Goal: Task Accomplishment & Management: Complete application form

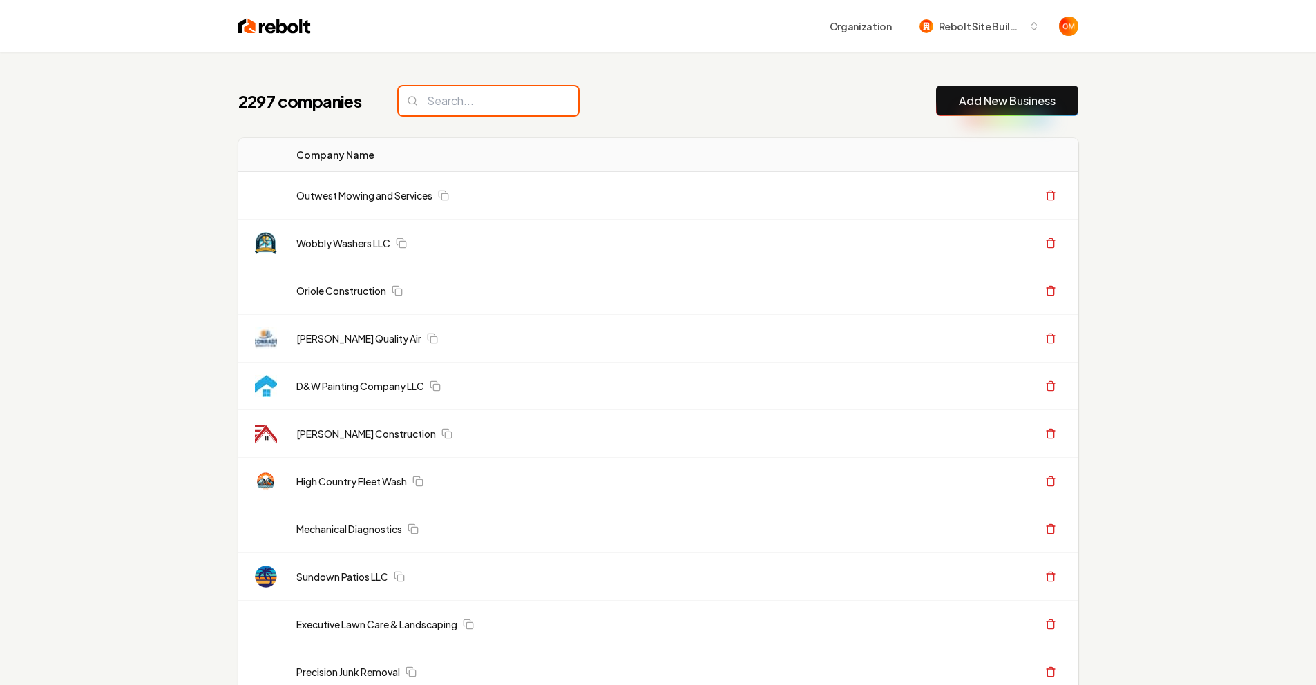
click at [437, 102] on input "search" at bounding box center [489, 100] width 180 height 29
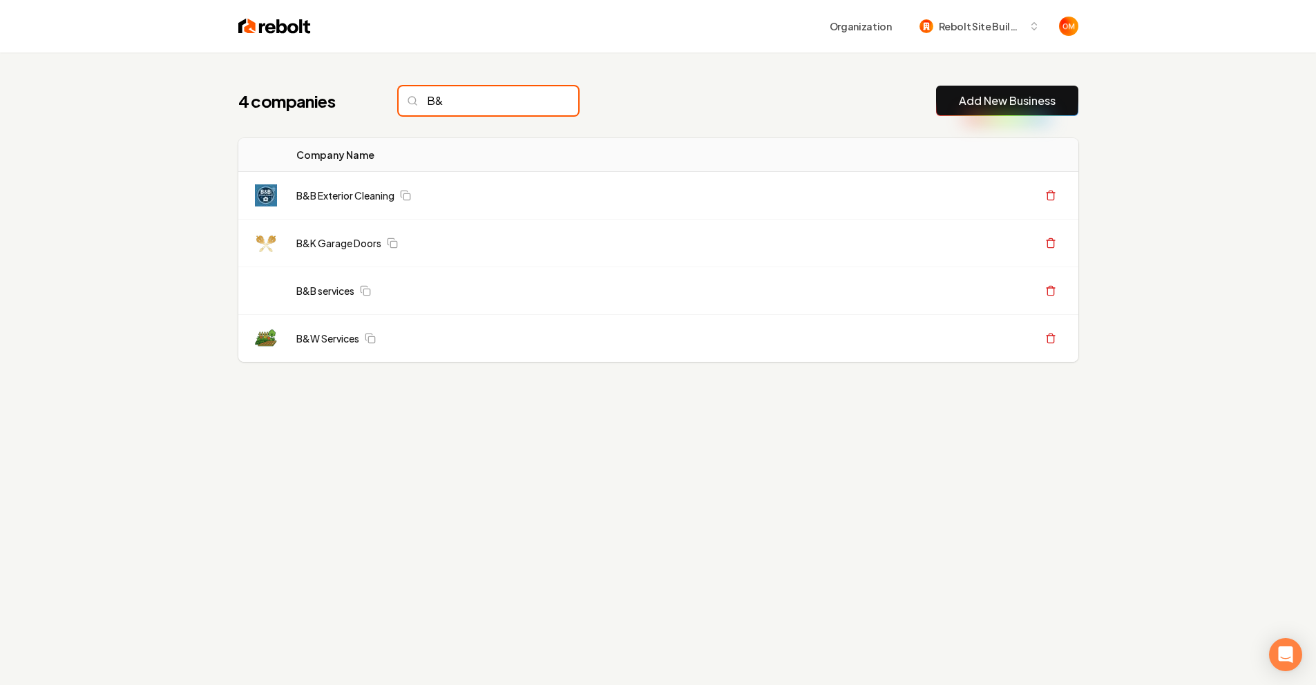
type input "B"
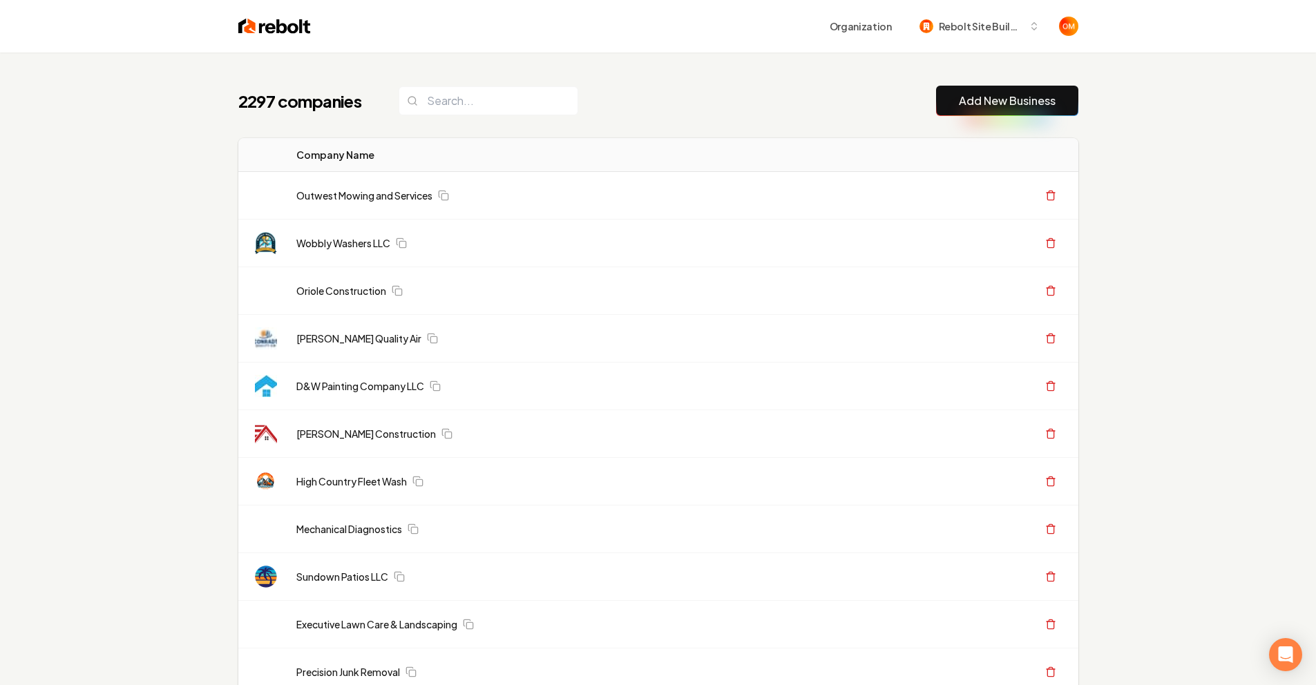
click at [589, 89] on div "2297 companies Add New Business" at bounding box center [658, 101] width 840 height 30
click at [482, 104] on input "search" at bounding box center [489, 100] width 180 height 29
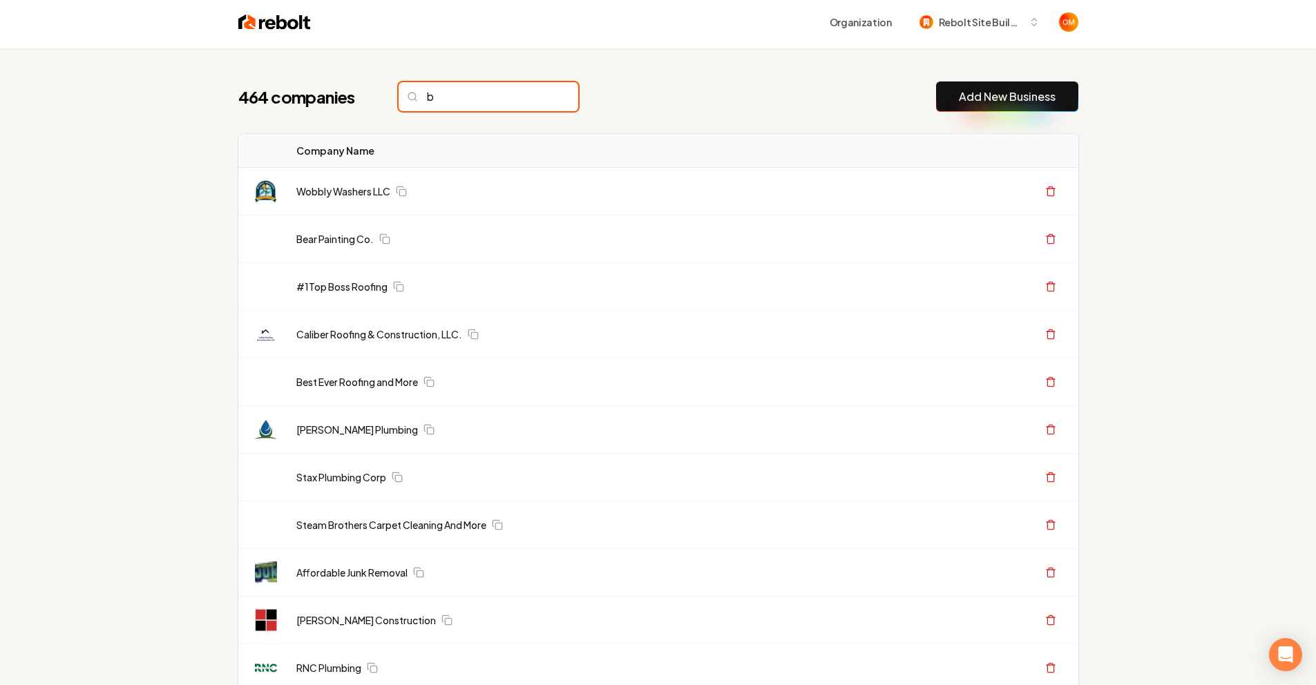
scroll to position [28, 0]
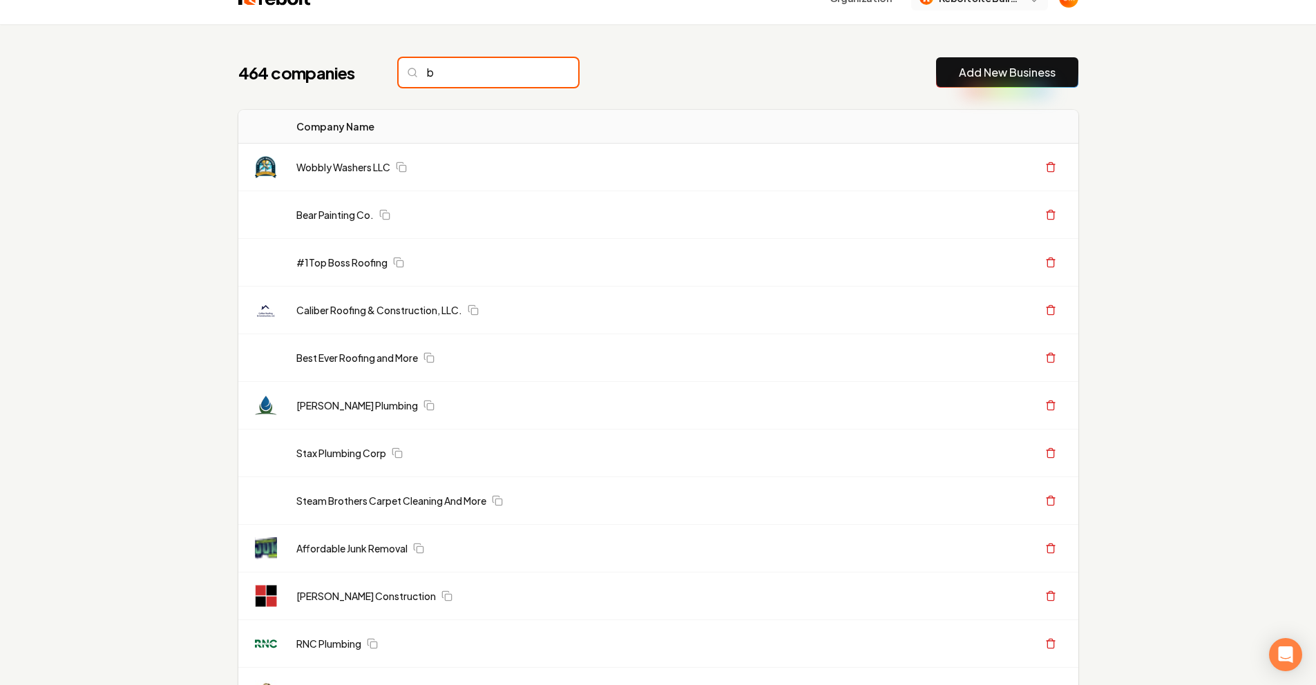
type input "b"
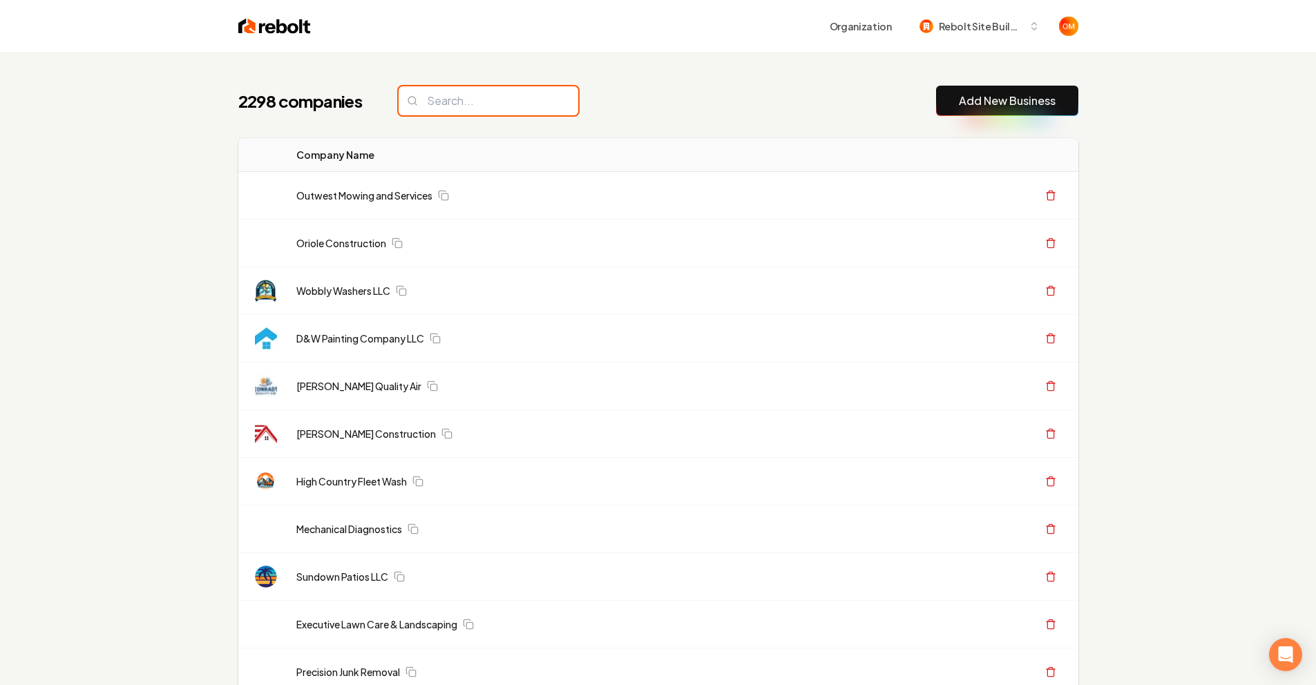
click at [459, 91] on input "search" at bounding box center [489, 100] width 180 height 29
click at [461, 96] on input "search" at bounding box center [489, 100] width 180 height 29
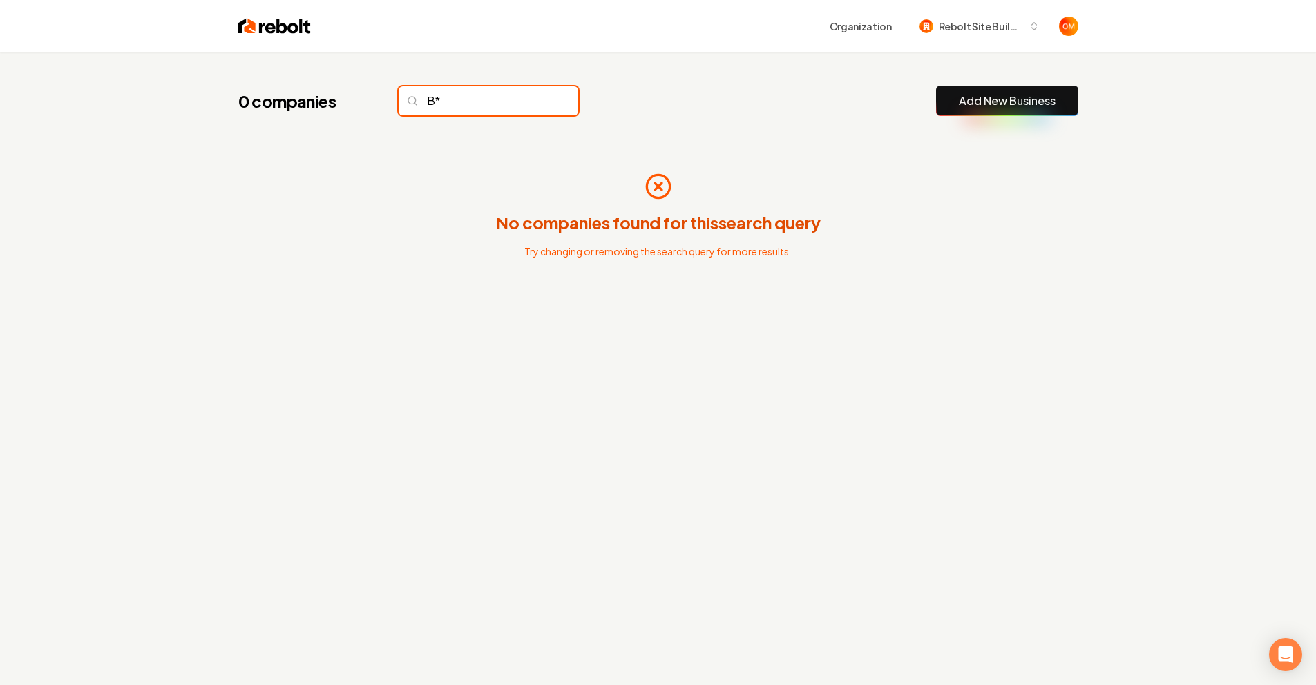
type input "B"
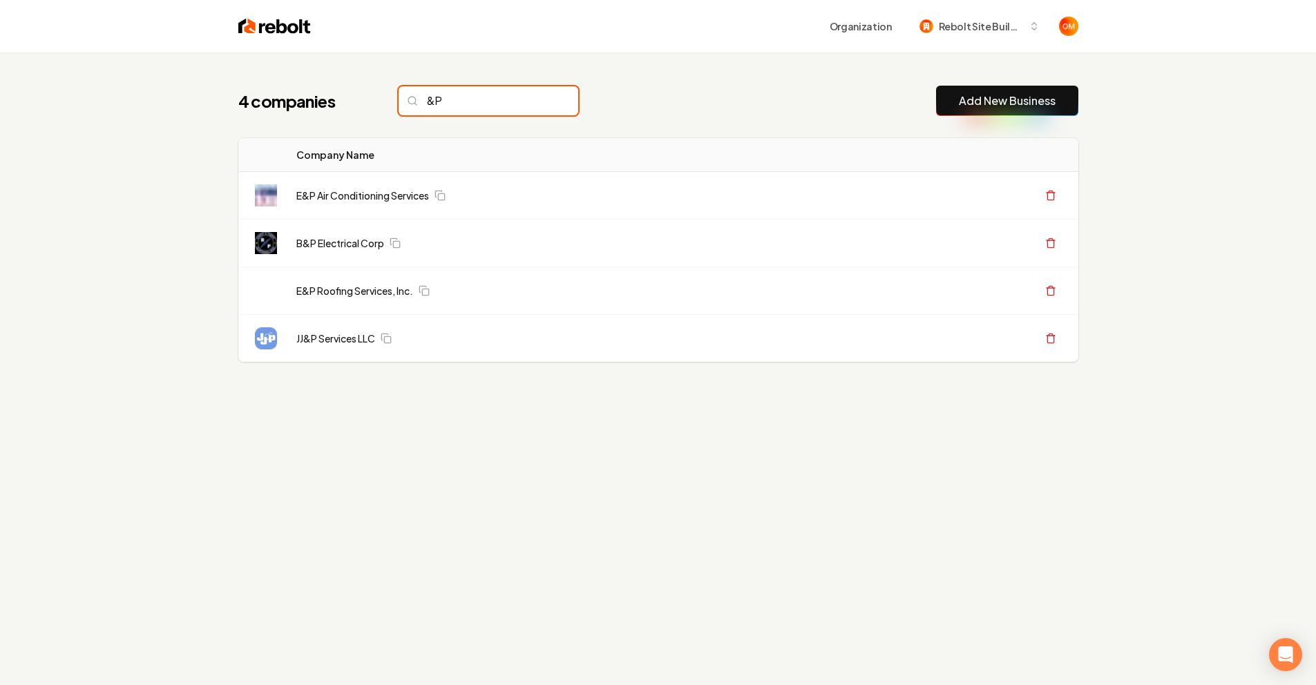
type input "&"
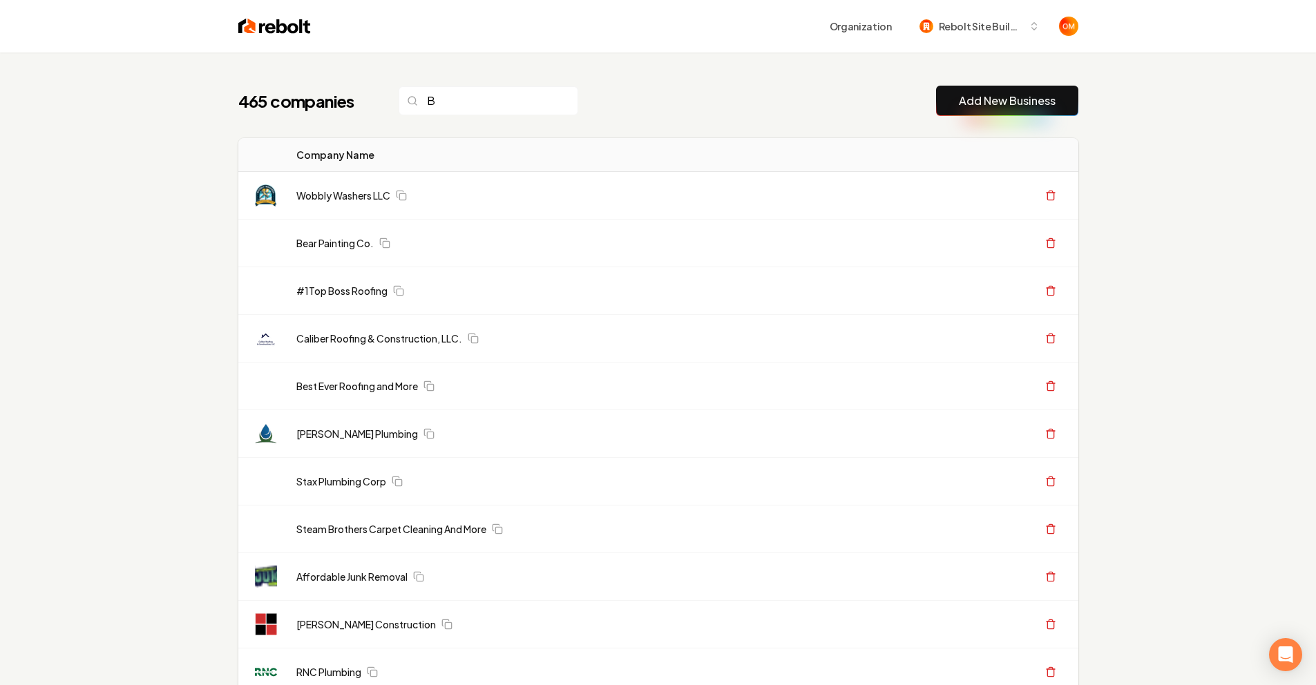
click at [483, 107] on input "B" at bounding box center [489, 100] width 180 height 29
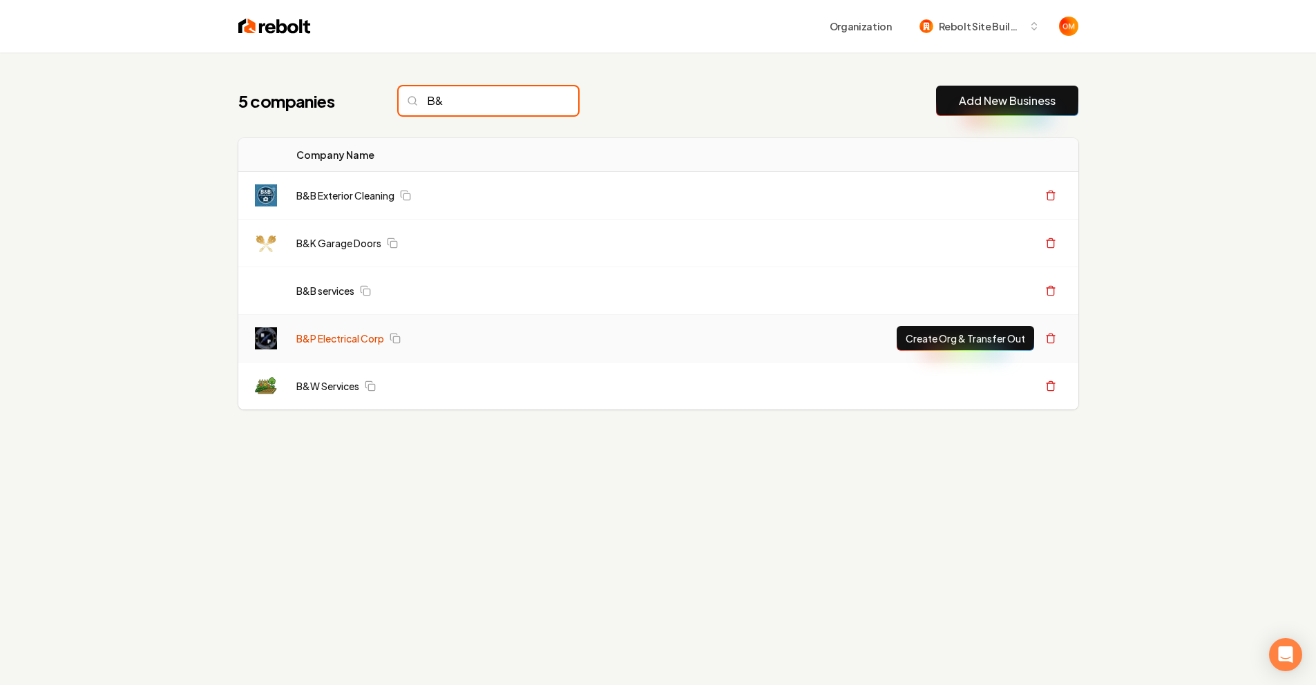
type input "B&"
click at [346, 334] on link "B&P Electrical Corp" at bounding box center [340, 339] width 88 height 14
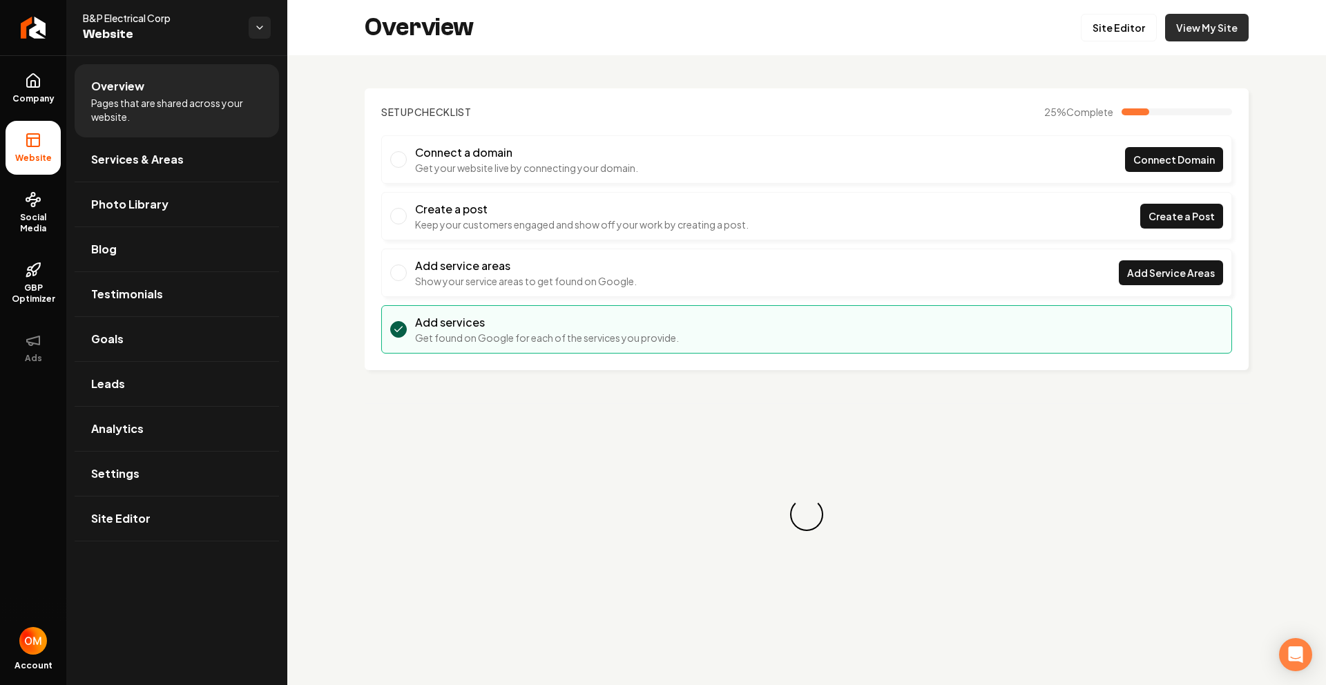
click at [1202, 39] on link "View My Site" at bounding box center [1207, 28] width 84 height 28
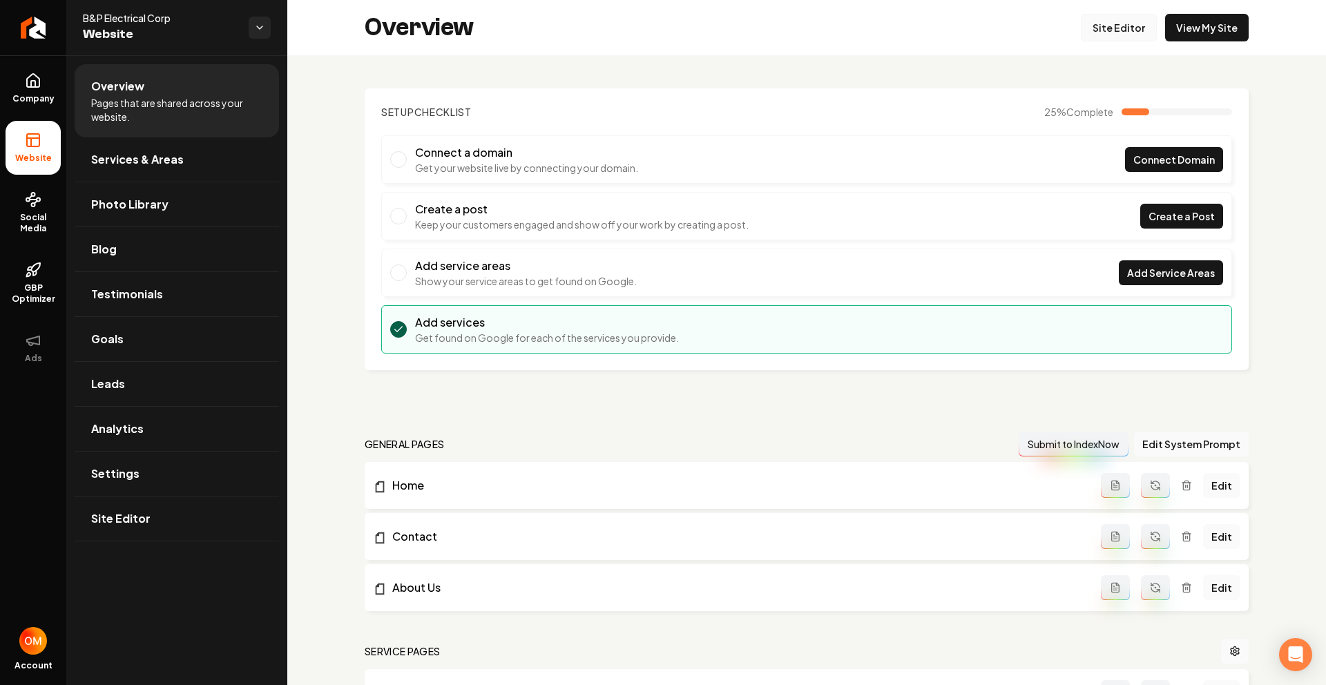
click at [1132, 22] on link "Site Editor" at bounding box center [1119, 28] width 76 height 28
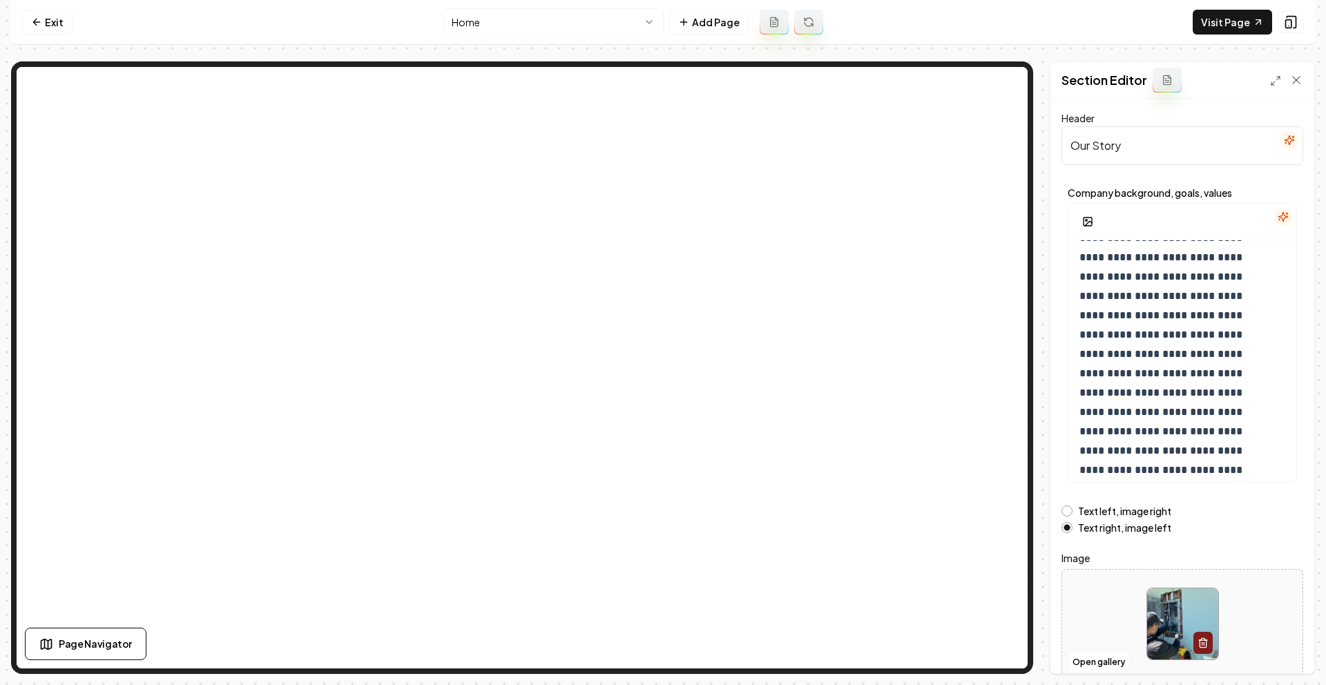
scroll to position [90, 0]
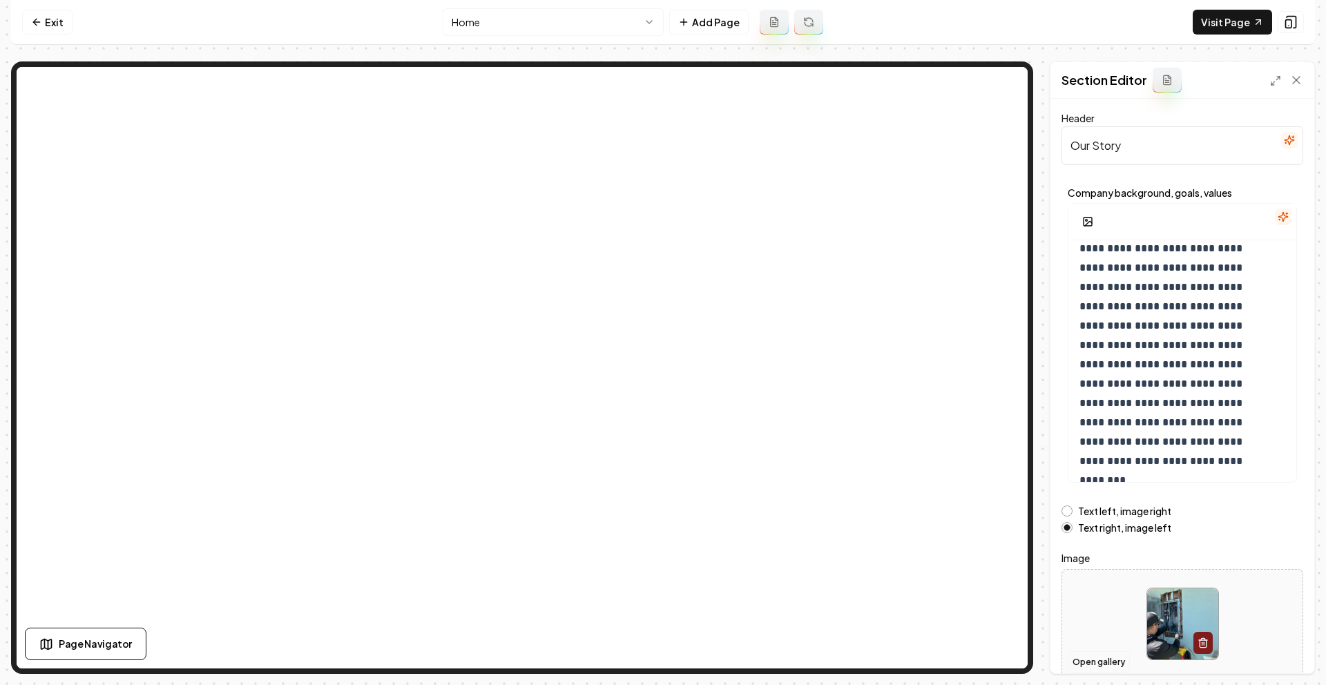
click at [1092, 660] on button "Open gallery" at bounding box center [1099, 662] width 62 height 22
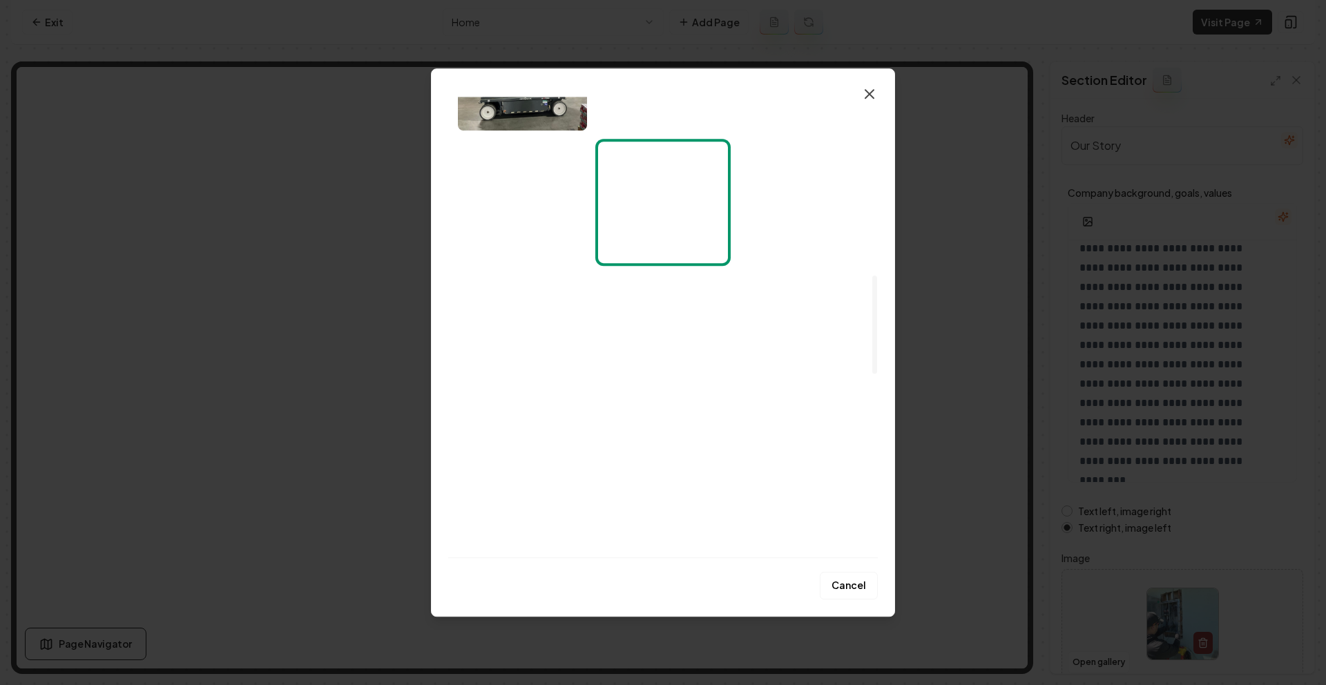
scroll to position [824, 0]
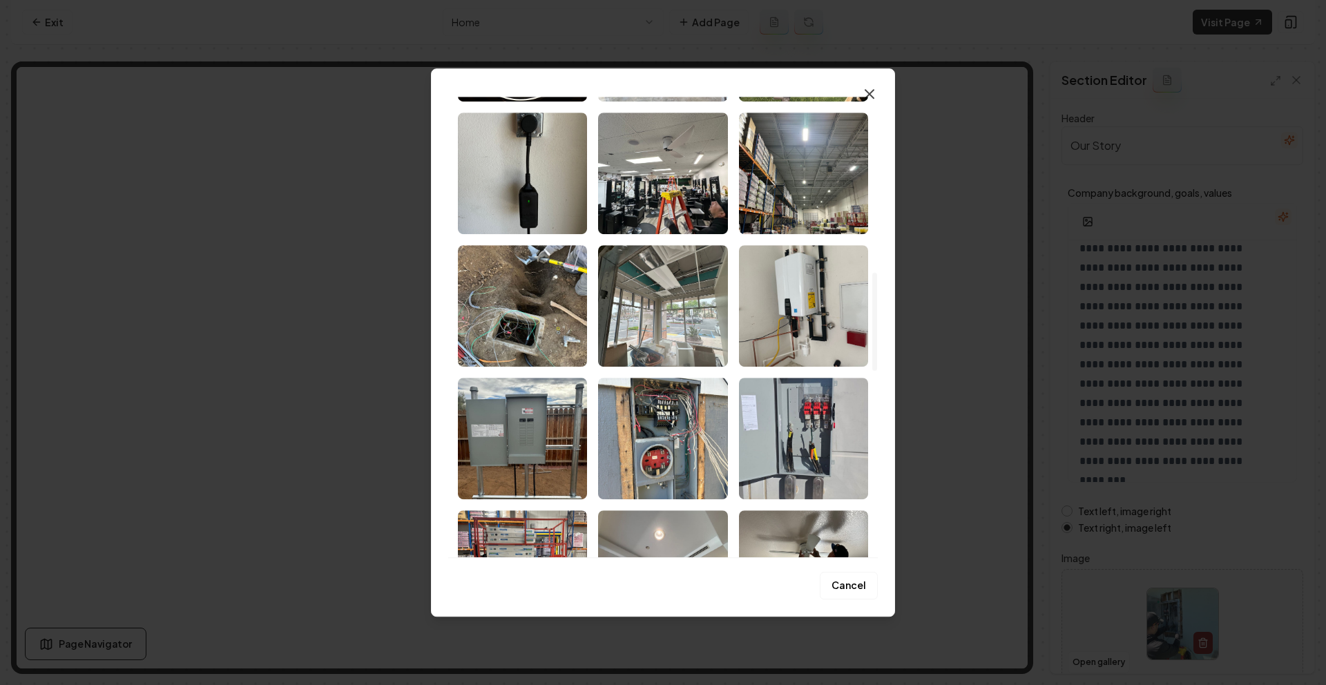
click at [875, 88] on icon "button" at bounding box center [869, 94] width 17 height 17
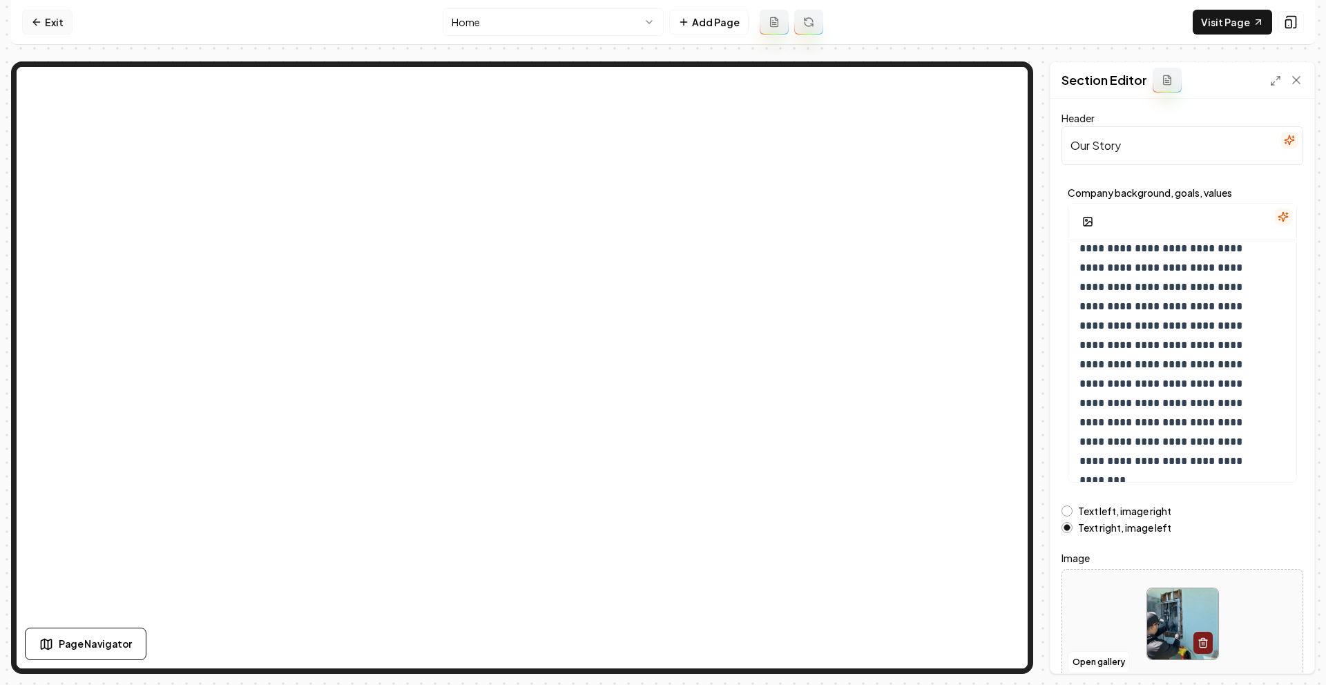
click at [51, 23] on link "Exit" at bounding box center [47, 22] width 50 height 25
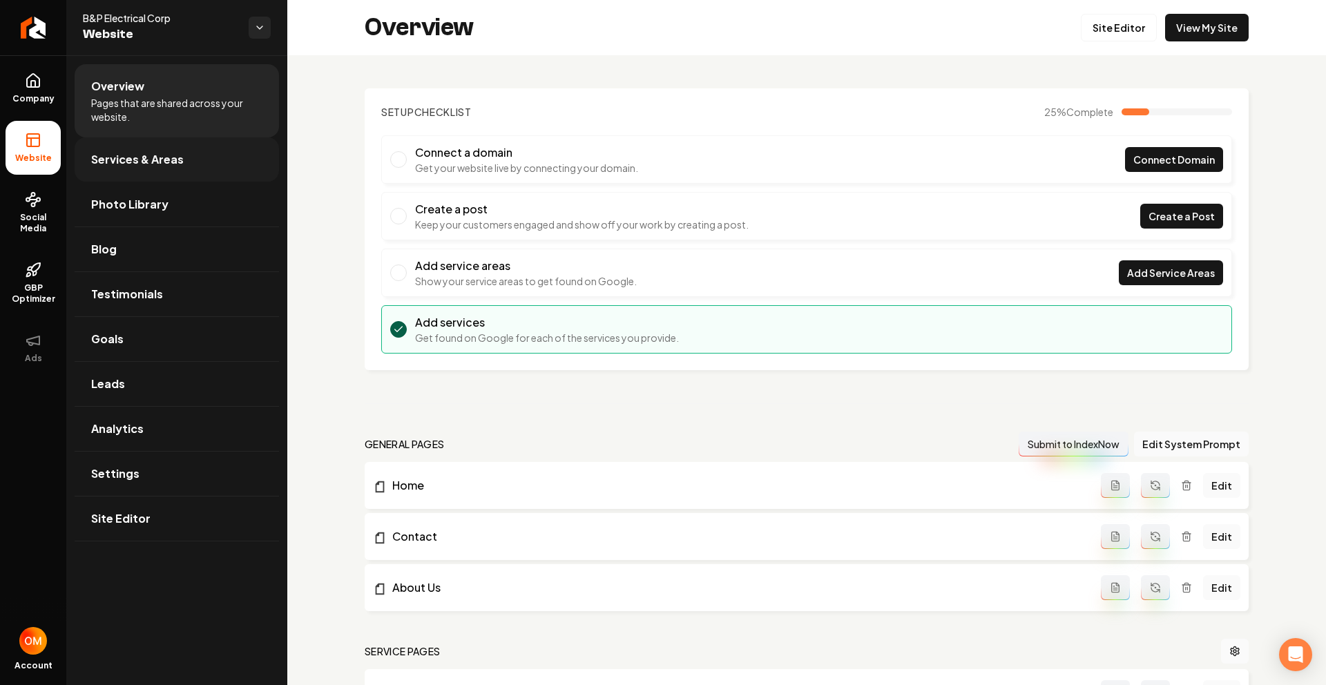
click at [185, 164] on link "Services & Areas" at bounding box center [177, 159] width 204 height 44
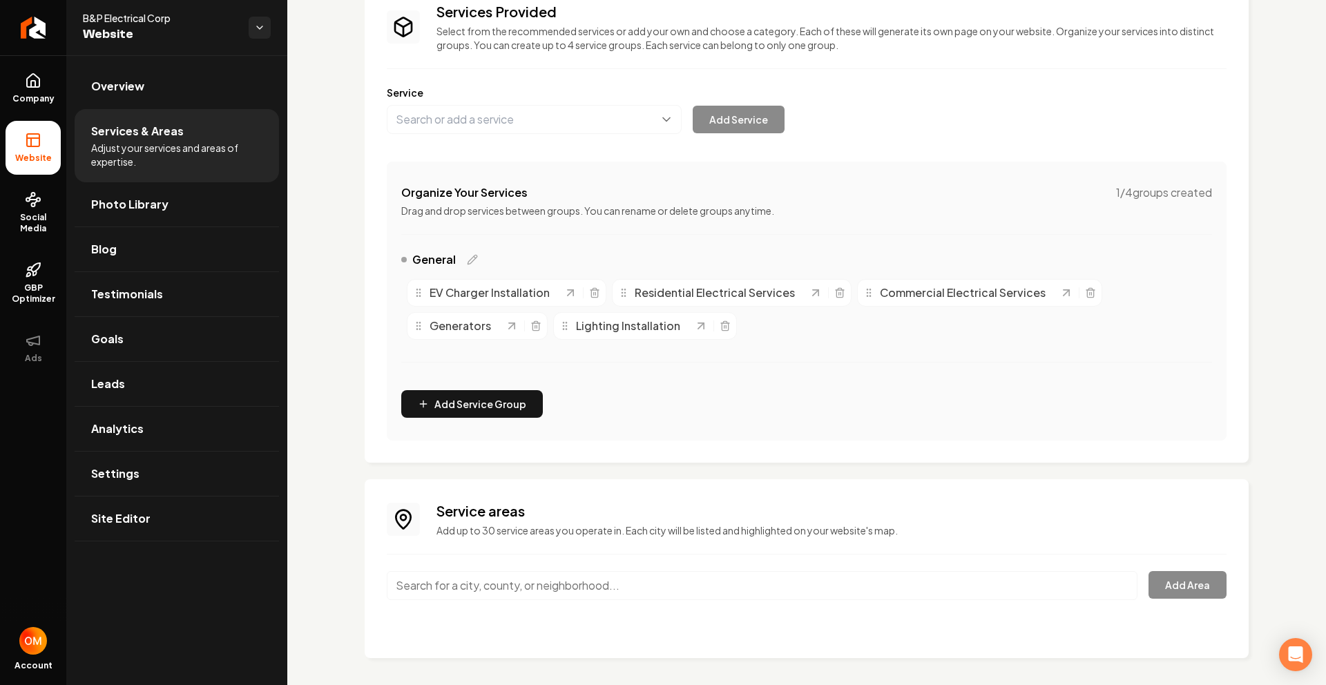
scroll to position [115, 0]
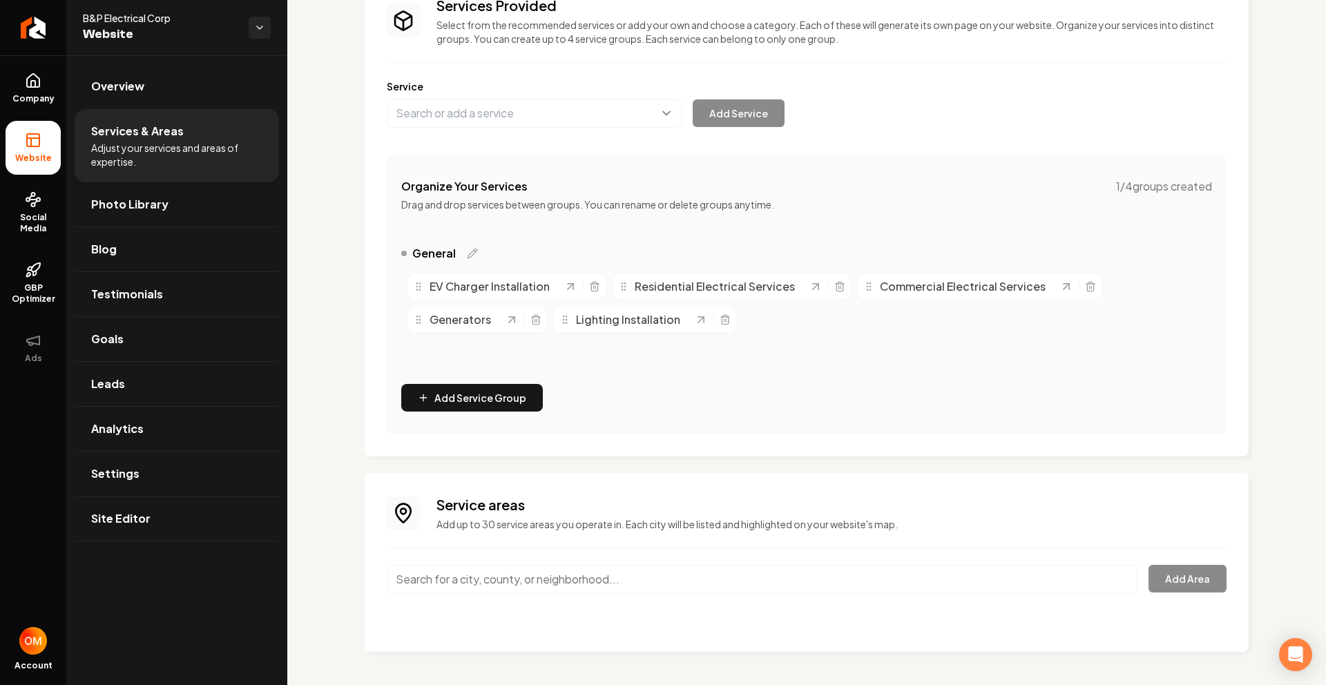
click at [542, 580] on input "Main content area" at bounding box center [762, 579] width 751 height 29
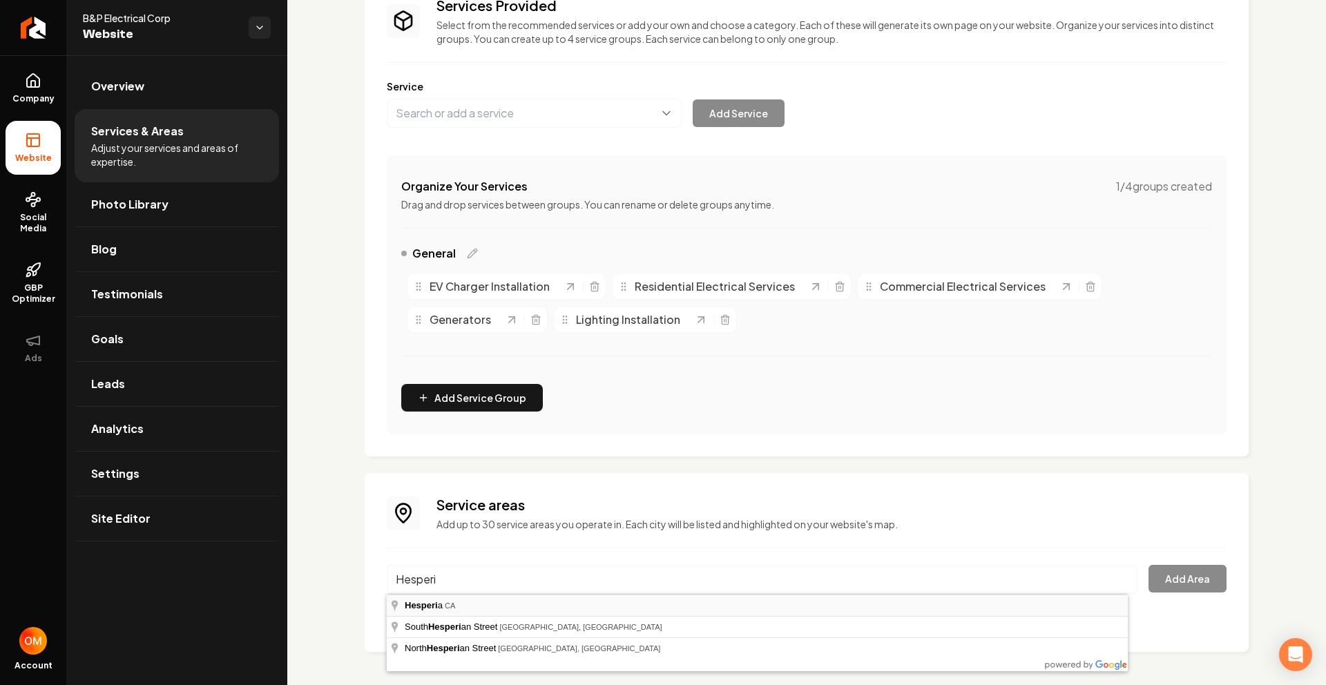
type input "Hesperia, [GEOGRAPHIC_DATA]"
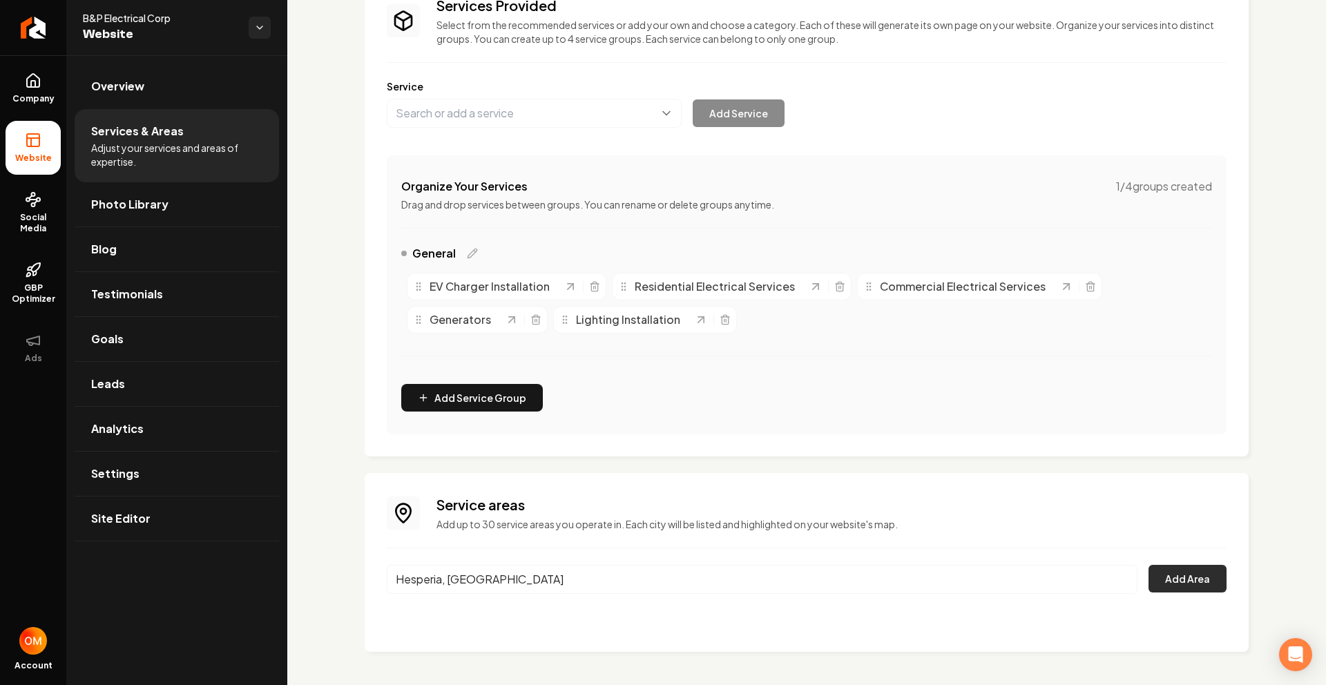
click at [1166, 568] on button "Add Area" at bounding box center [1188, 579] width 78 height 28
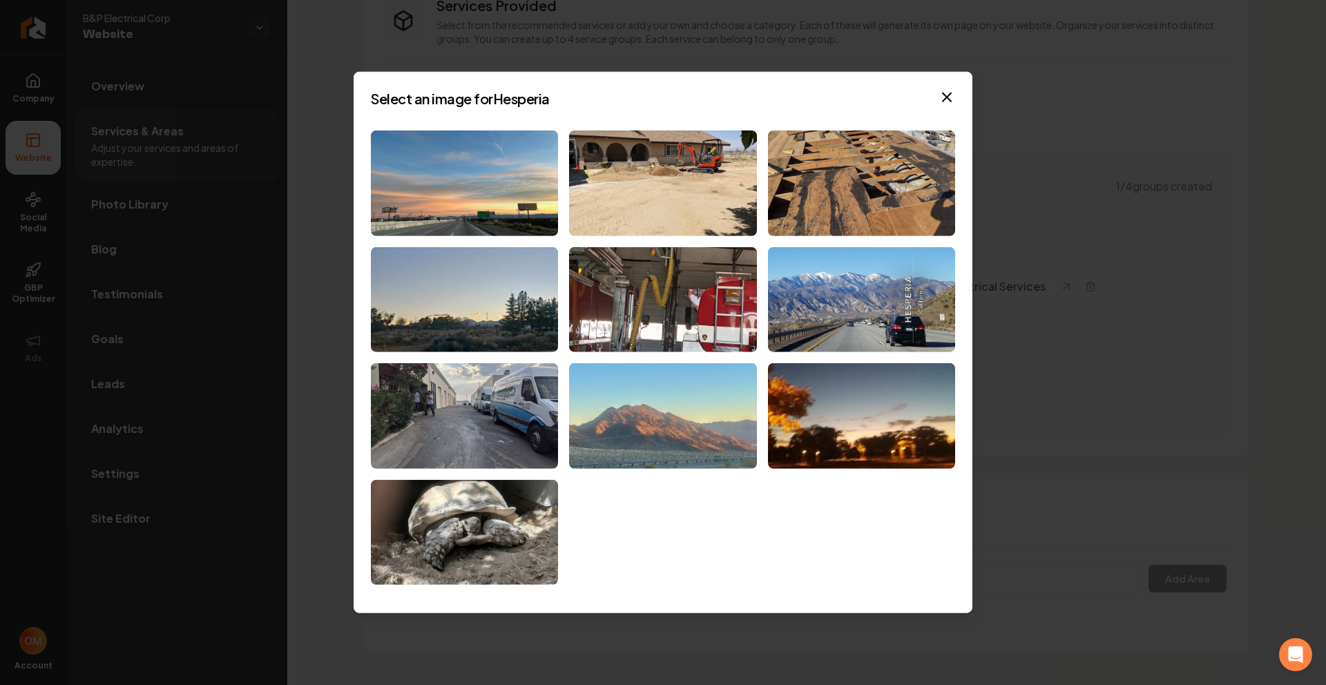
click at [690, 400] on img at bounding box center [662, 416] width 187 height 106
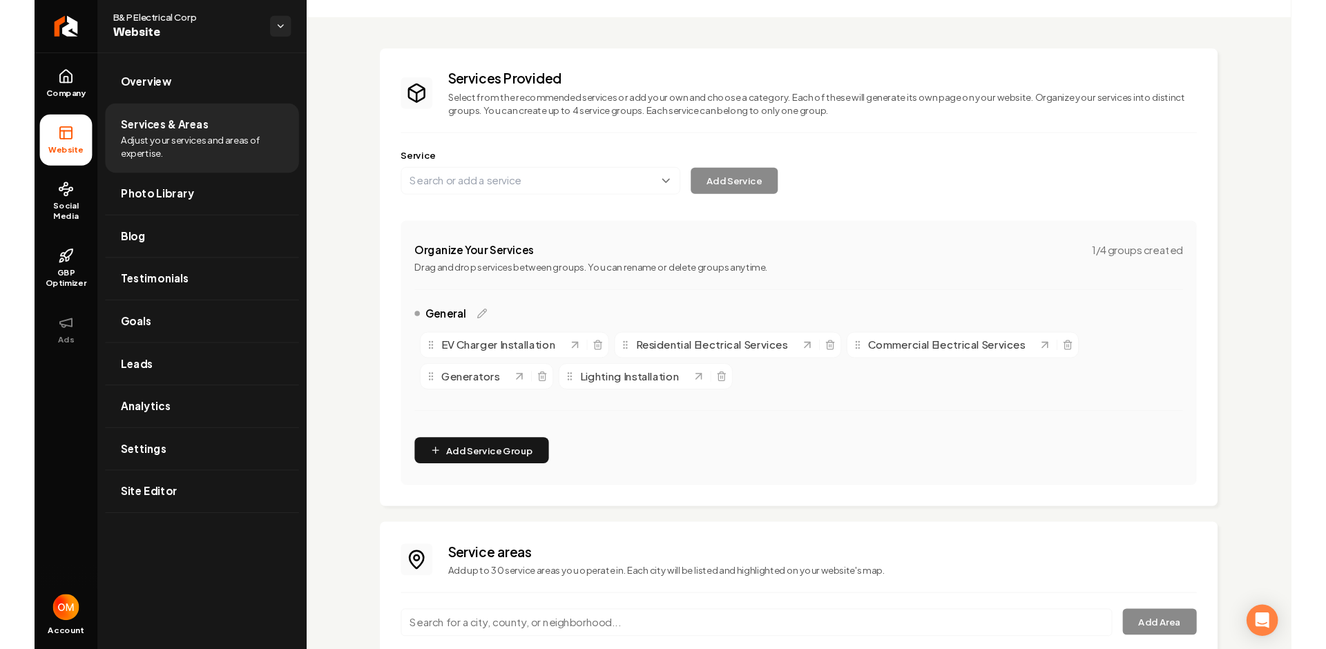
scroll to position [0, 0]
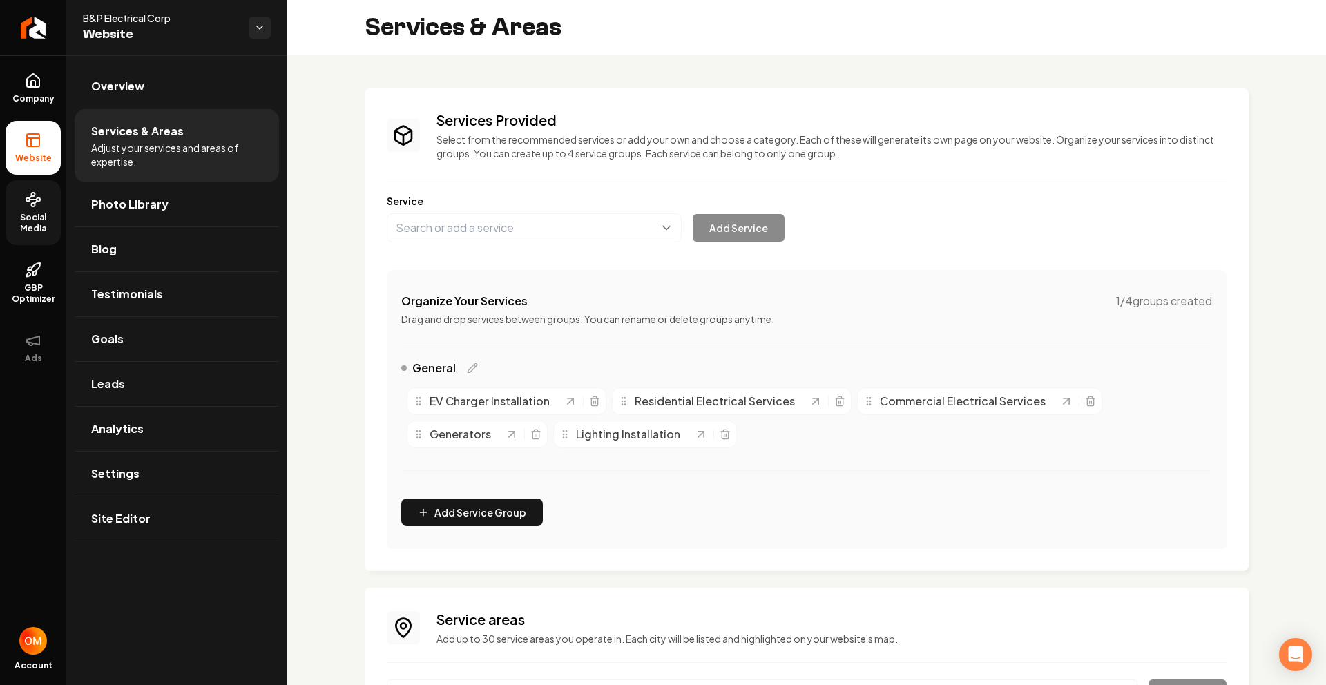
click at [53, 208] on link "Social Media" at bounding box center [33, 212] width 55 height 65
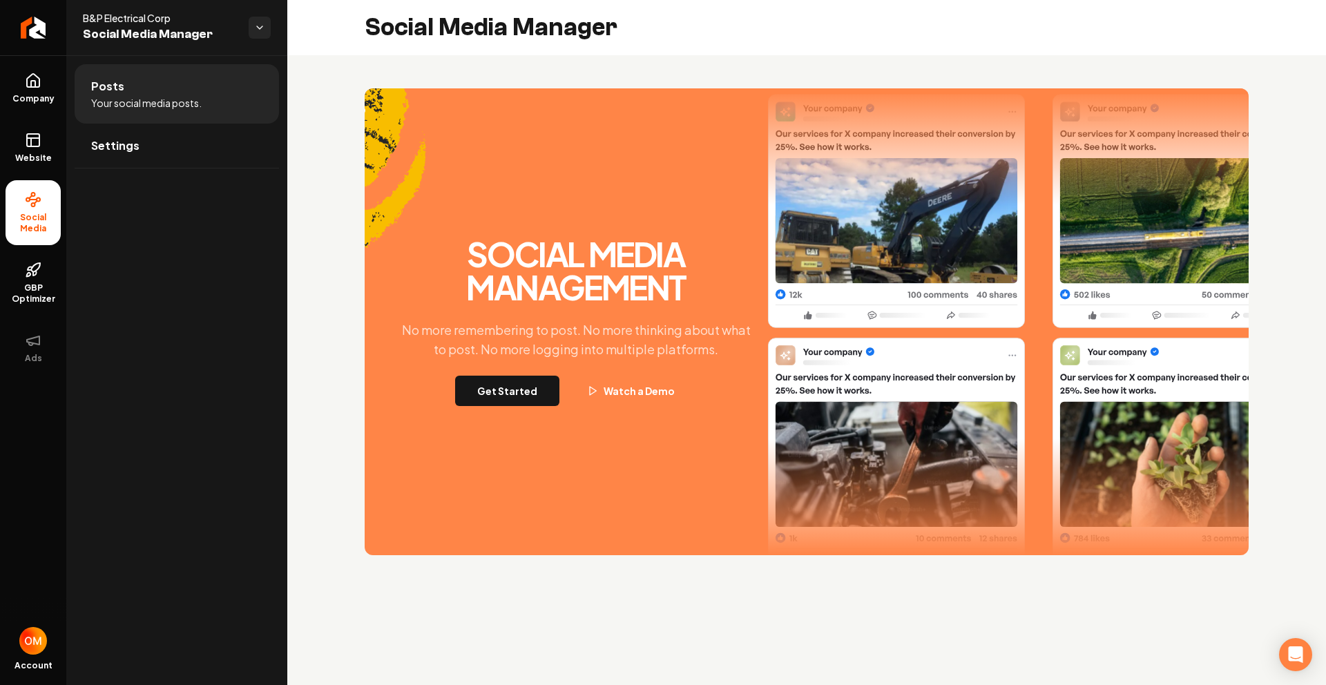
drag, startPoint x: 41, startPoint y: 162, endPoint x: 71, endPoint y: 153, distance: 30.8
click at [40, 162] on span "Website" at bounding box center [34, 158] width 48 height 11
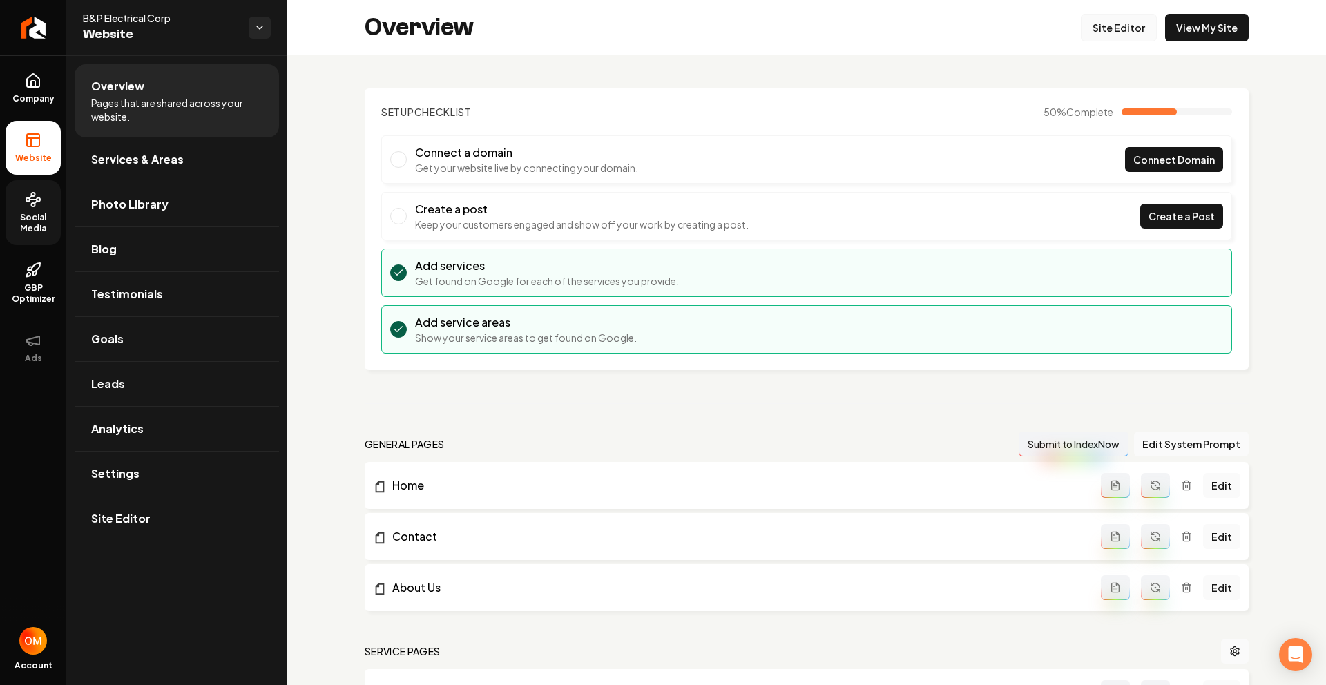
click at [1123, 35] on link "Site Editor" at bounding box center [1119, 28] width 76 height 28
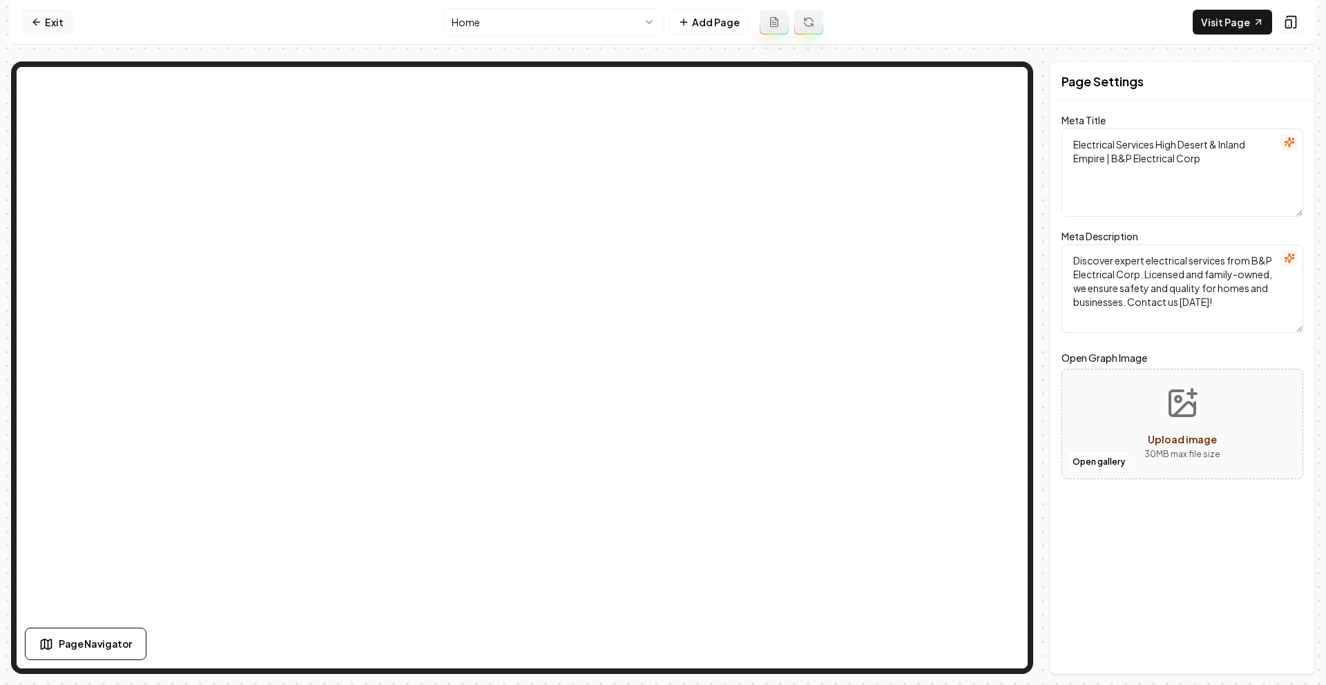
click at [44, 23] on link "Exit" at bounding box center [47, 22] width 50 height 25
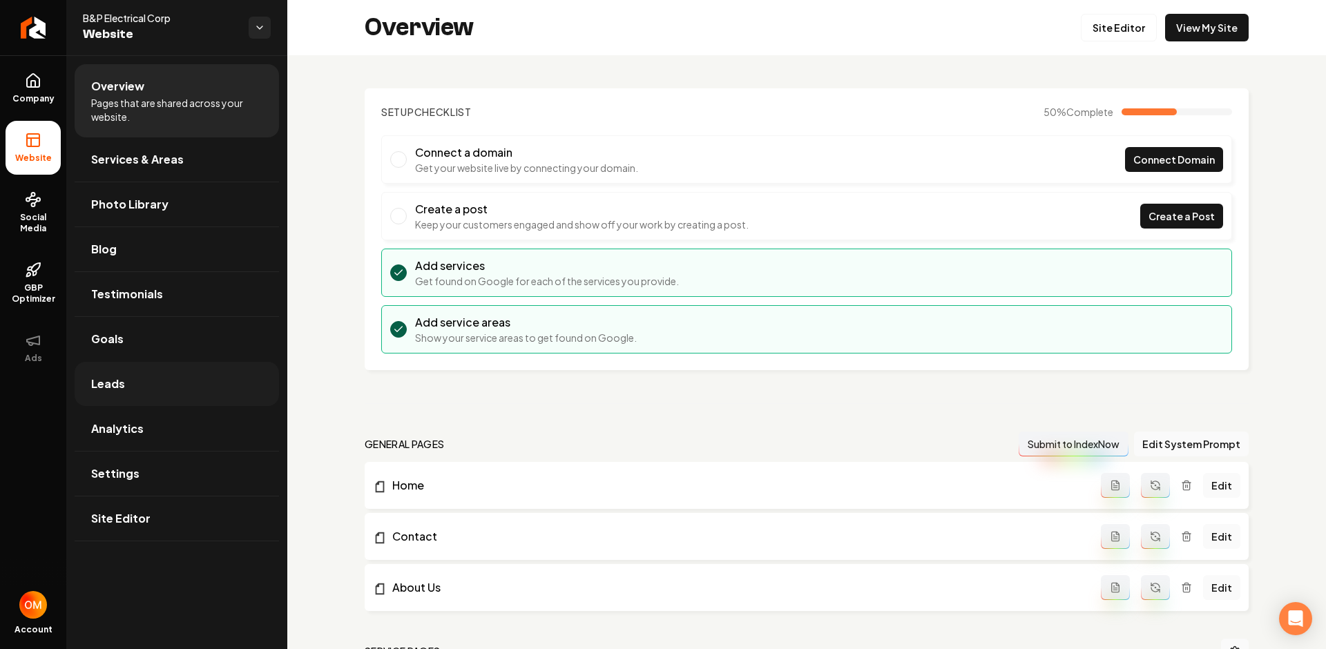
click at [132, 385] on link "Leads" at bounding box center [177, 384] width 204 height 44
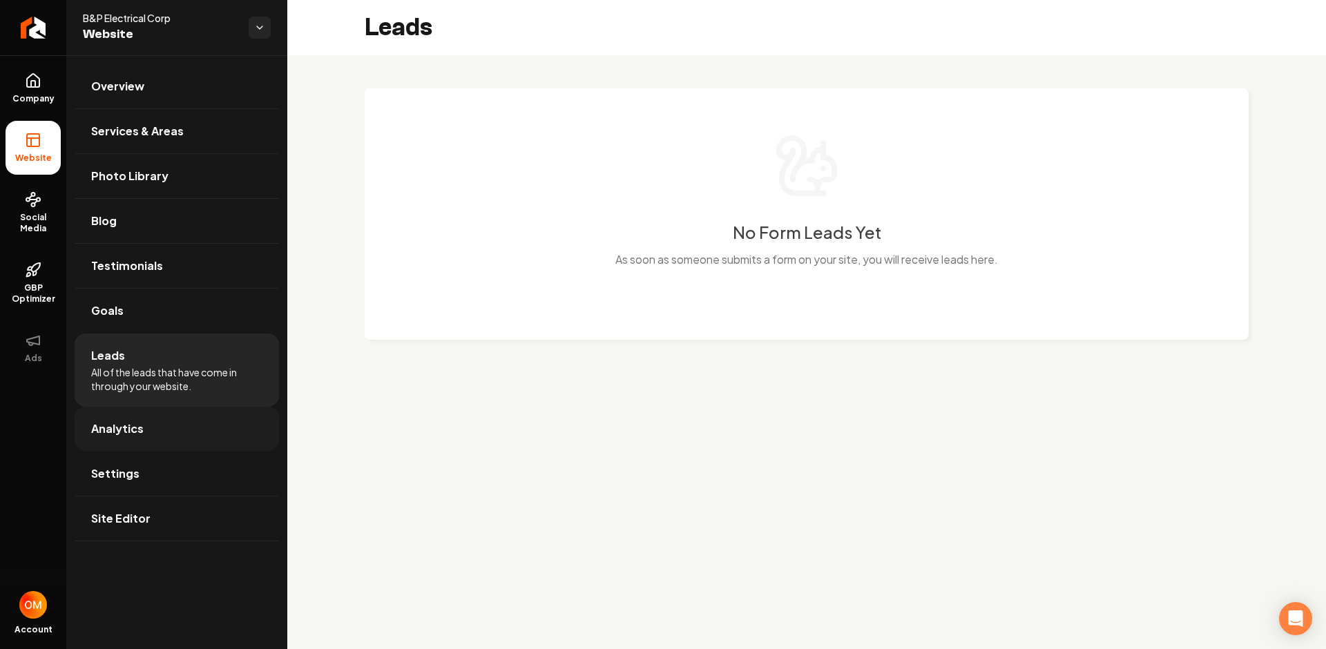
click at [135, 426] on span "Analytics" at bounding box center [117, 429] width 53 height 17
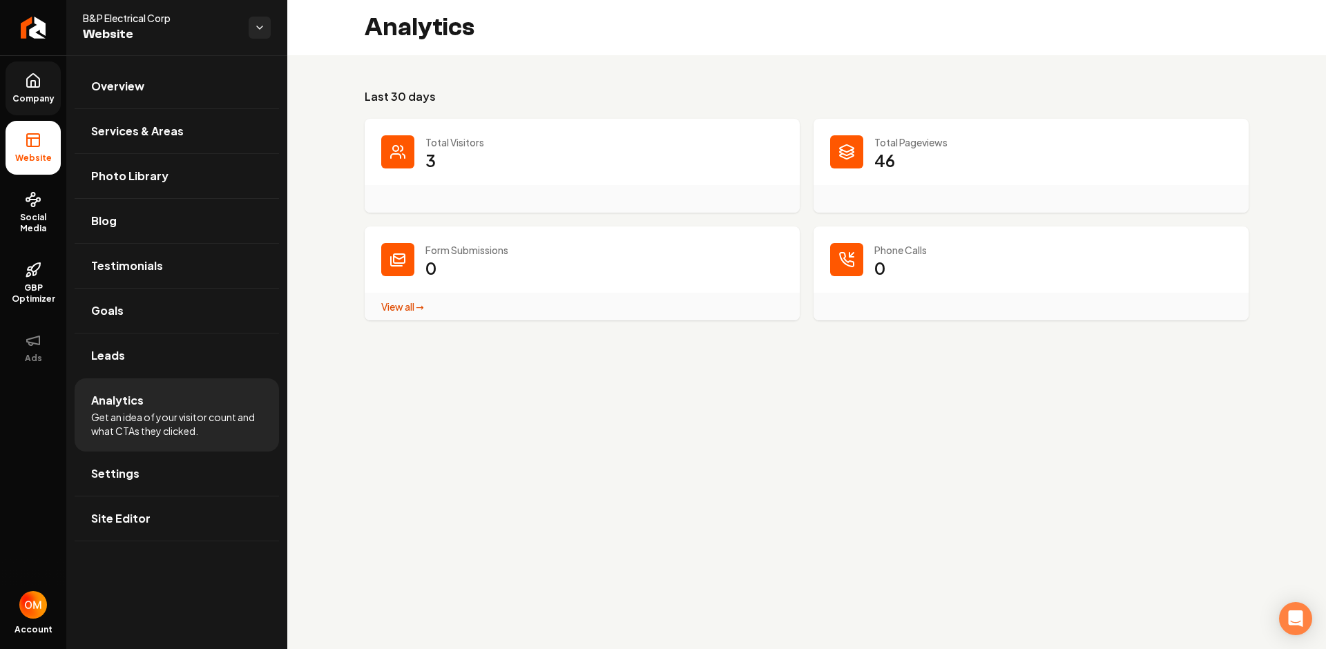
click at [37, 84] on icon at bounding box center [33, 81] width 17 height 17
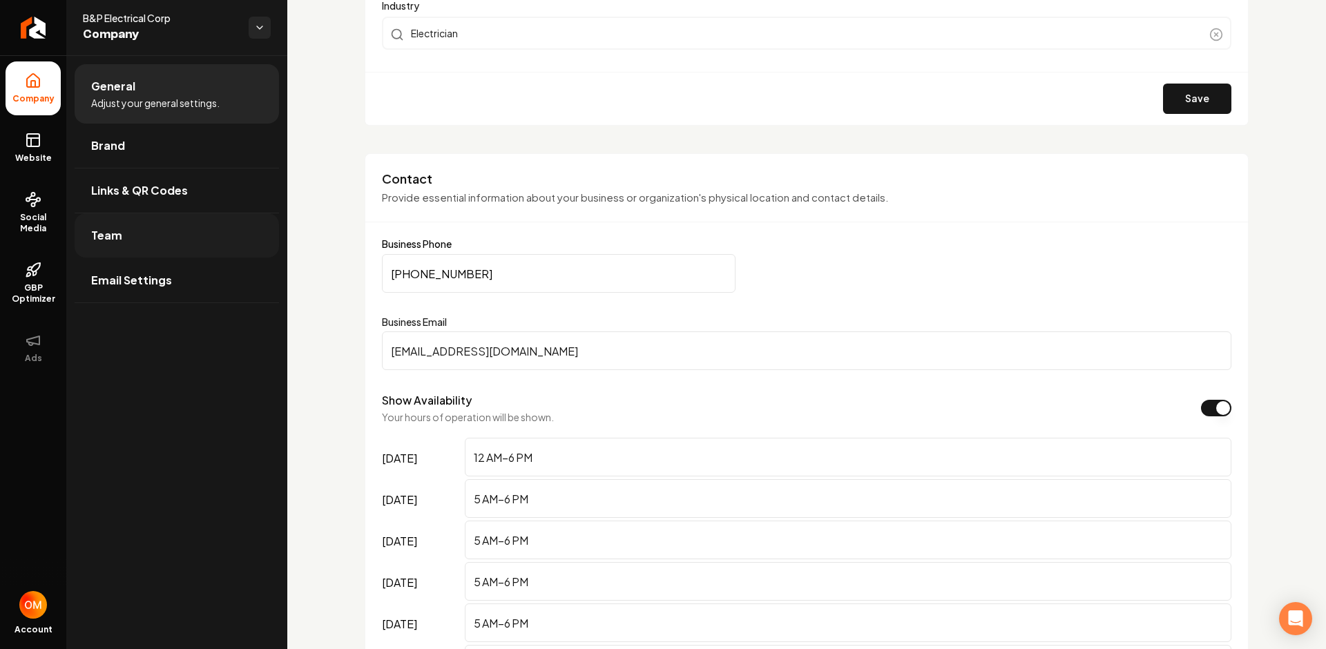
scroll to position [278, 0]
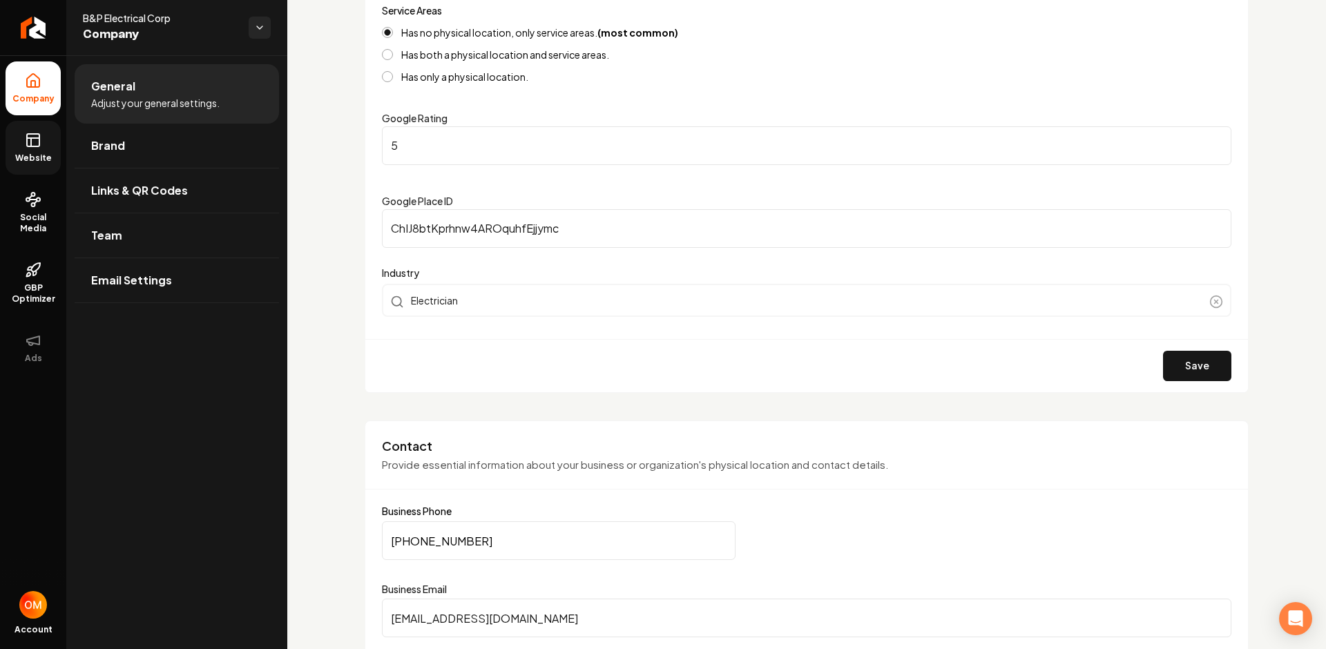
click at [22, 149] on link "Website" at bounding box center [33, 148] width 55 height 54
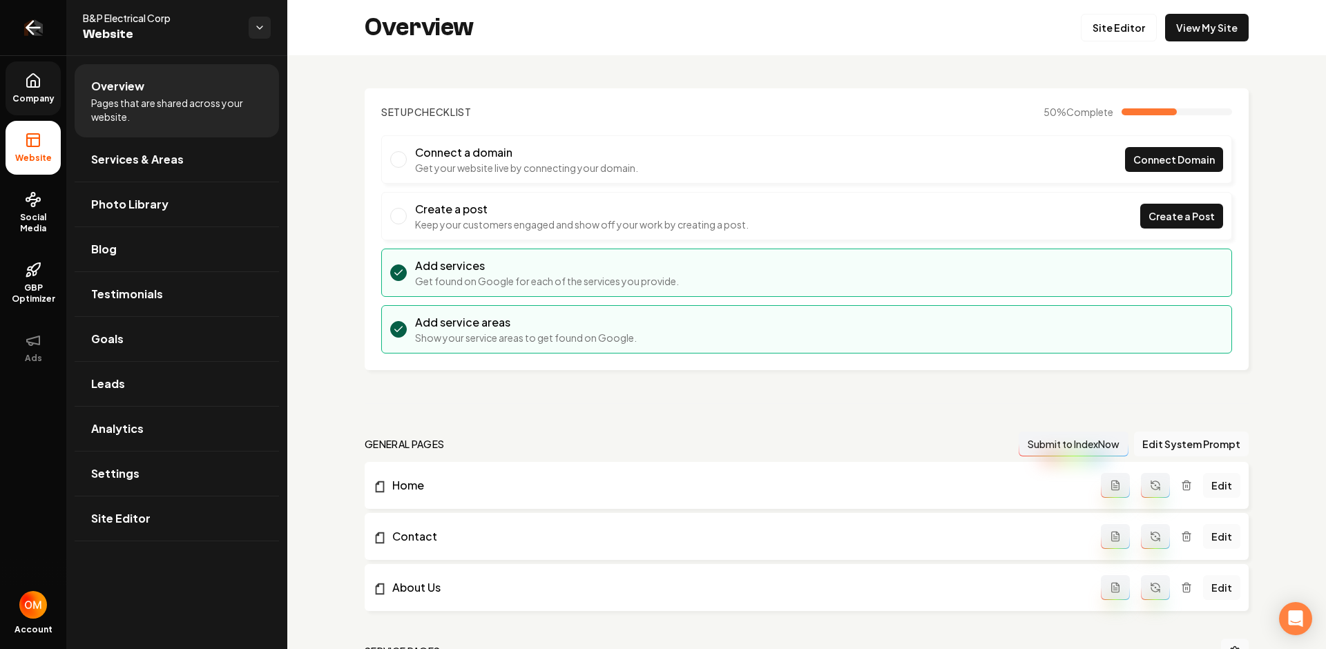
click at [19, 20] on link "Return to dashboard" at bounding box center [33, 27] width 66 height 55
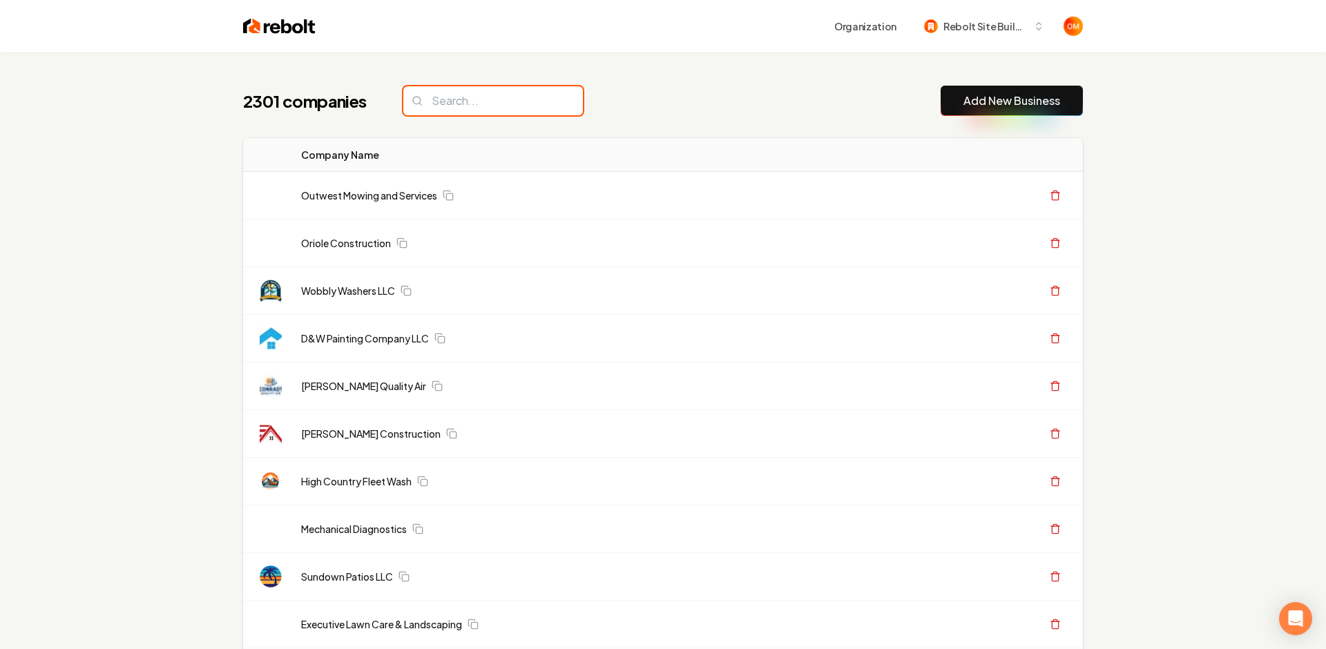
click at [508, 108] on input "search" at bounding box center [493, 100] width 180 height 29
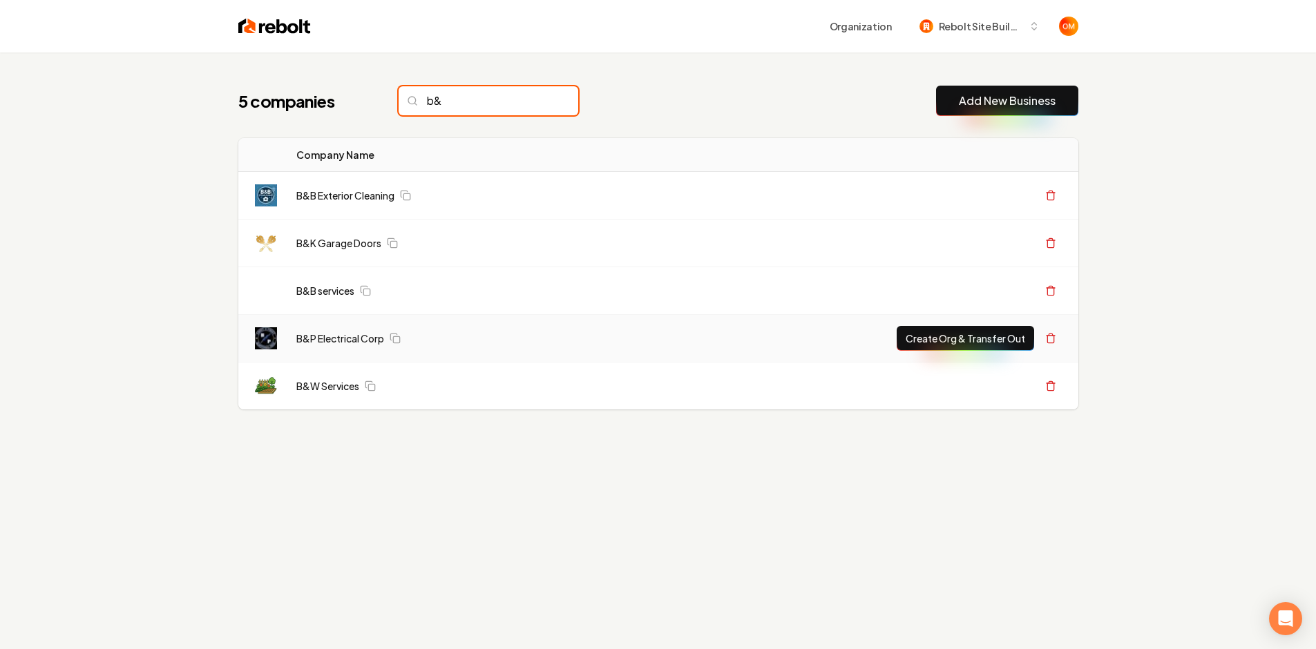
type input "b&"
click at [1000, 341] on button "Create Org & Transfer Out" at bounding box center [965, 338] width 137 height 25
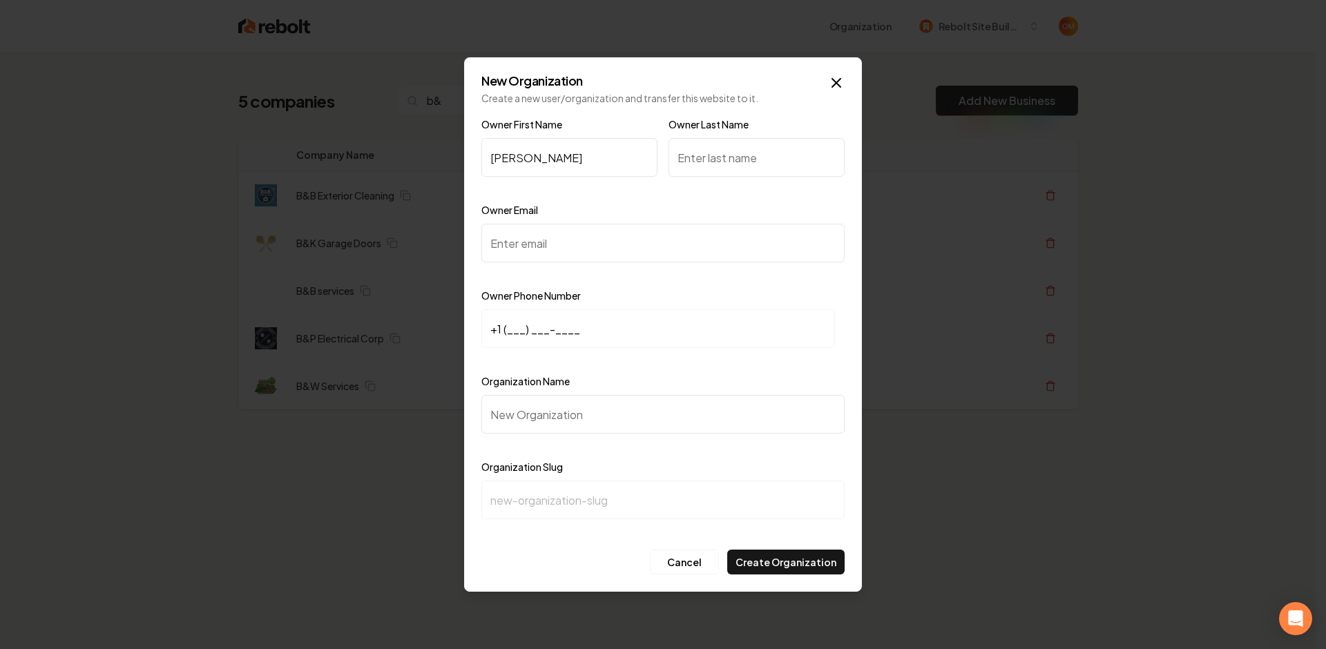
type input "Robert"
click at [739, 153] on input "Owner Last Name" at bounding box center [757, 157] width 176 height 39
type input "Morgutia"
click at [536, 249] on input "Owner Email" at bounding box center [663, 243] width 363 height 39
paste input "rmorgutia@bpelectricalcorp.com"
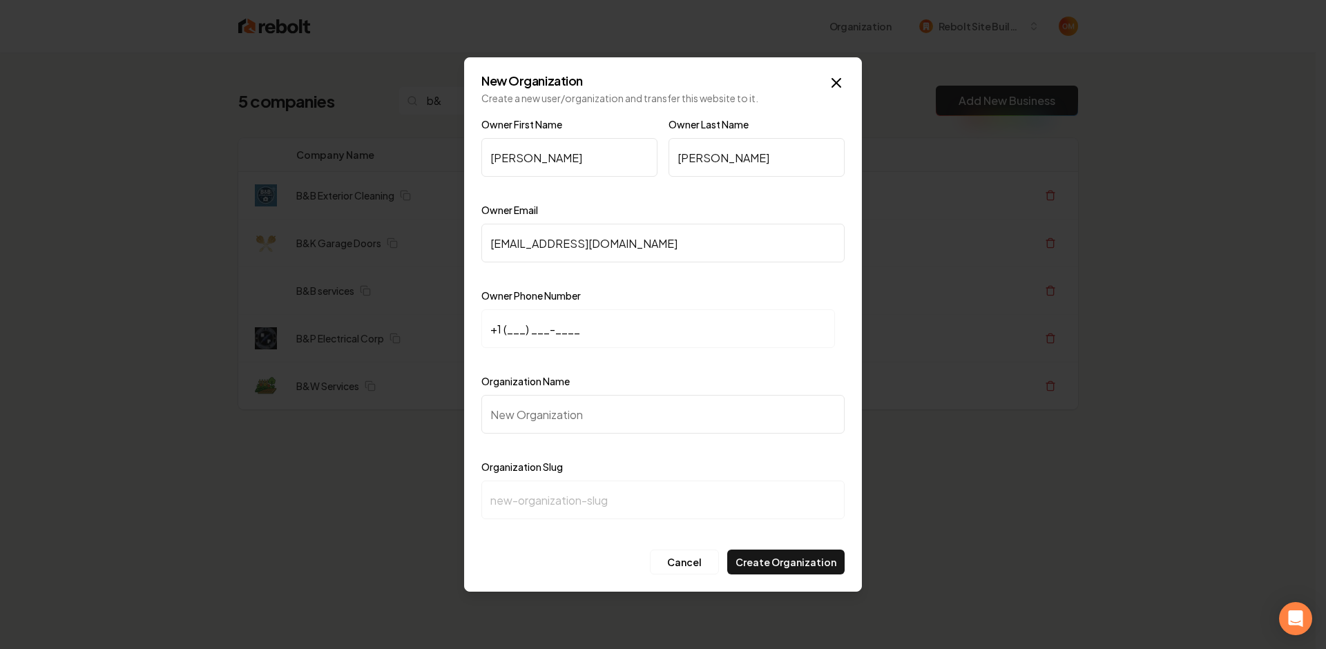
type input "rmorgutia@bpelectricalcorp.com"
click at [509, 330] on input "+1 (___) ___-____" at bounding box center [659, 329] width 354 height 39
paste input "760) 686-7251"
type input "+1 (760) 686-7251"
click at [555, 422] on input "Organization Name" at bounding box center [663, 414] width 363 height 39
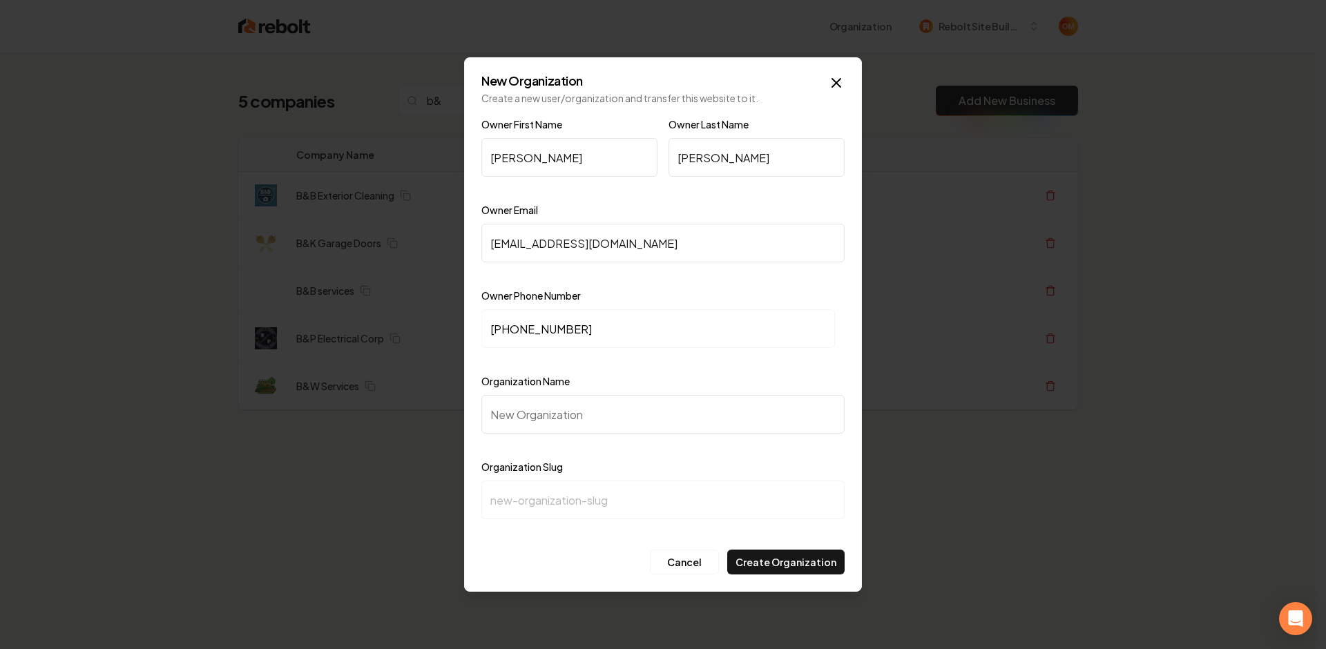
type input "B"
type input "b"
type input "B&P"
type input "bp"
type input "B&P E"
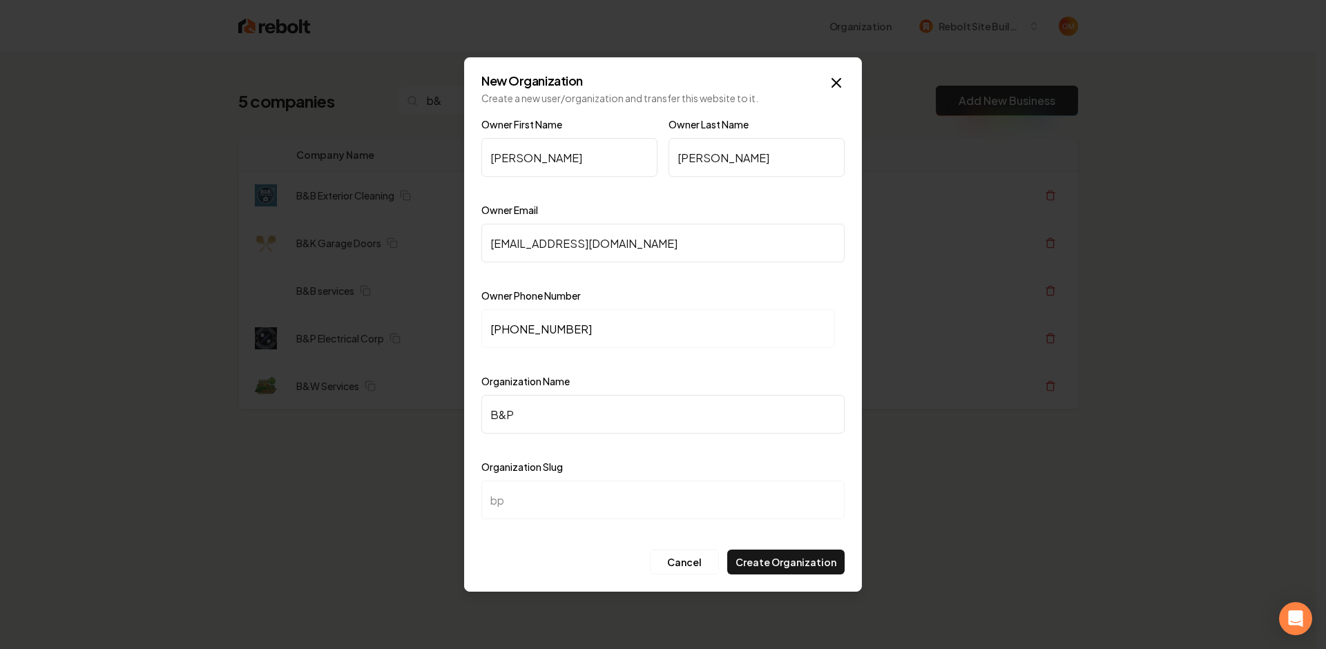
type input "bp-e"
type input "B&P El"
type input "bp-el"
type input "B&P Ele"
type input "bp-ele"
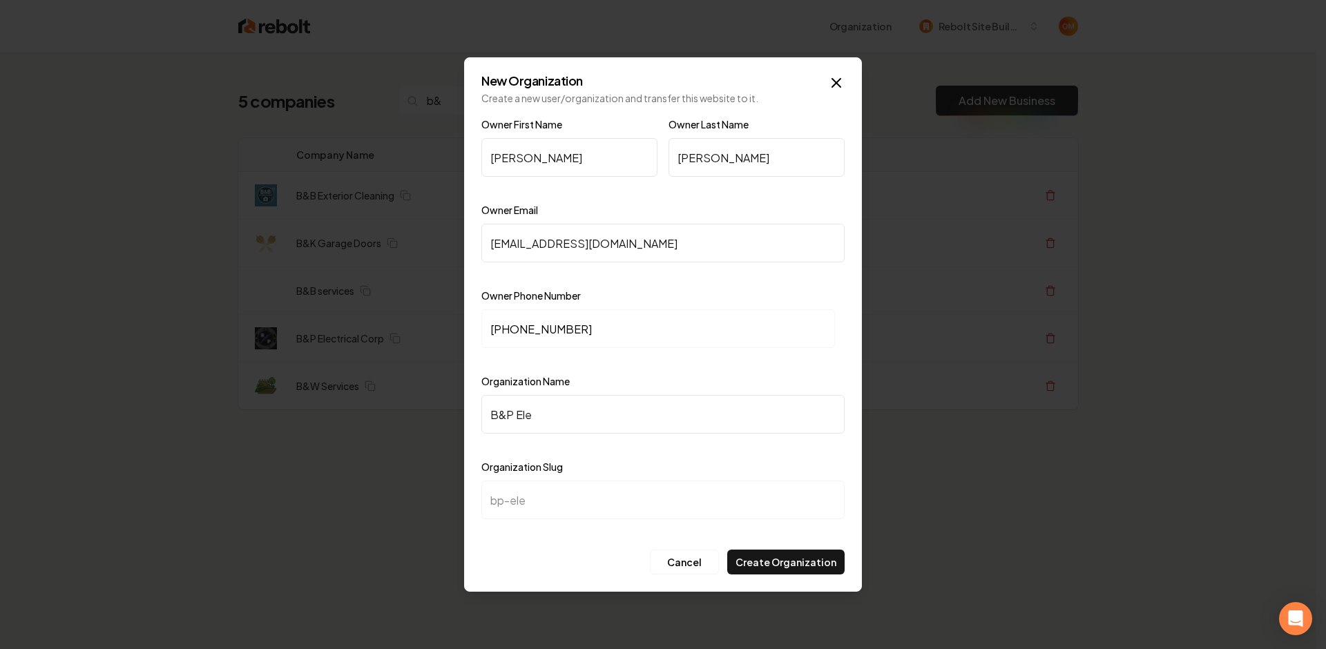
type input "B&P Elec"
type input "bp-elec"
type input "B&P Elect"
type input "bp-elect"
type input "B&P Electr"
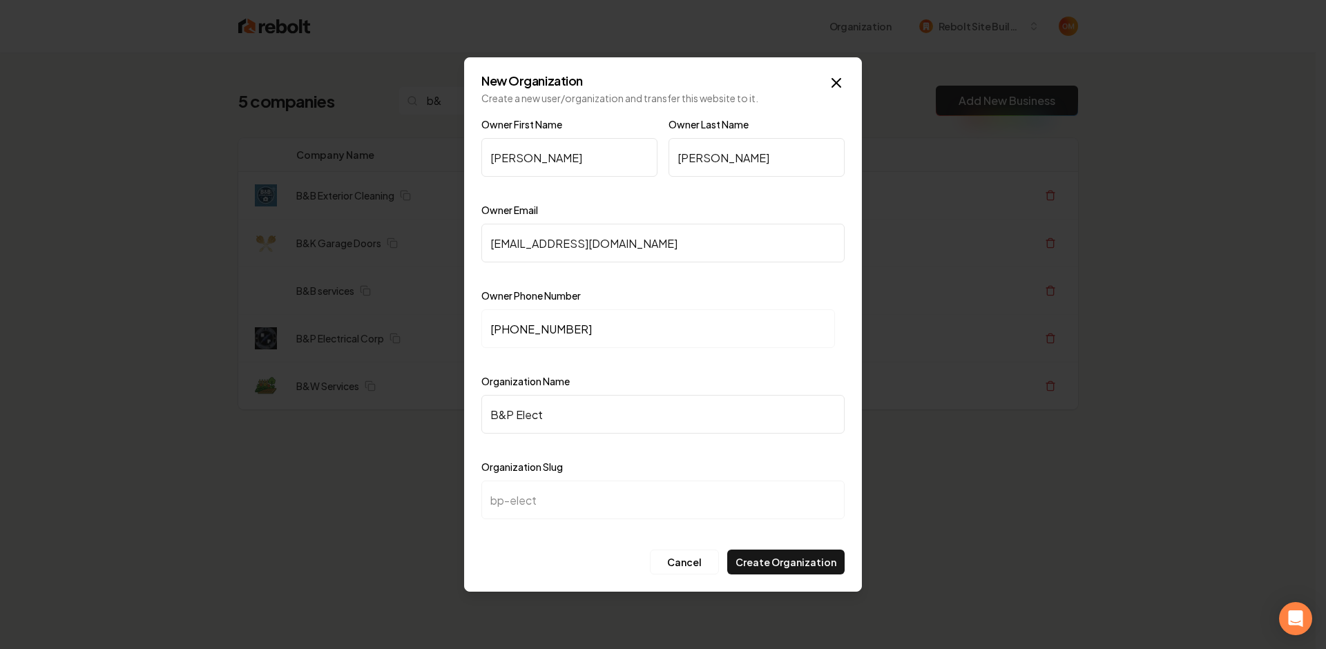
type input "bp-electr"
type input "B&P Electri"
type input "bp-electri"
type input "B&P Electric"
type input "bp-electric"
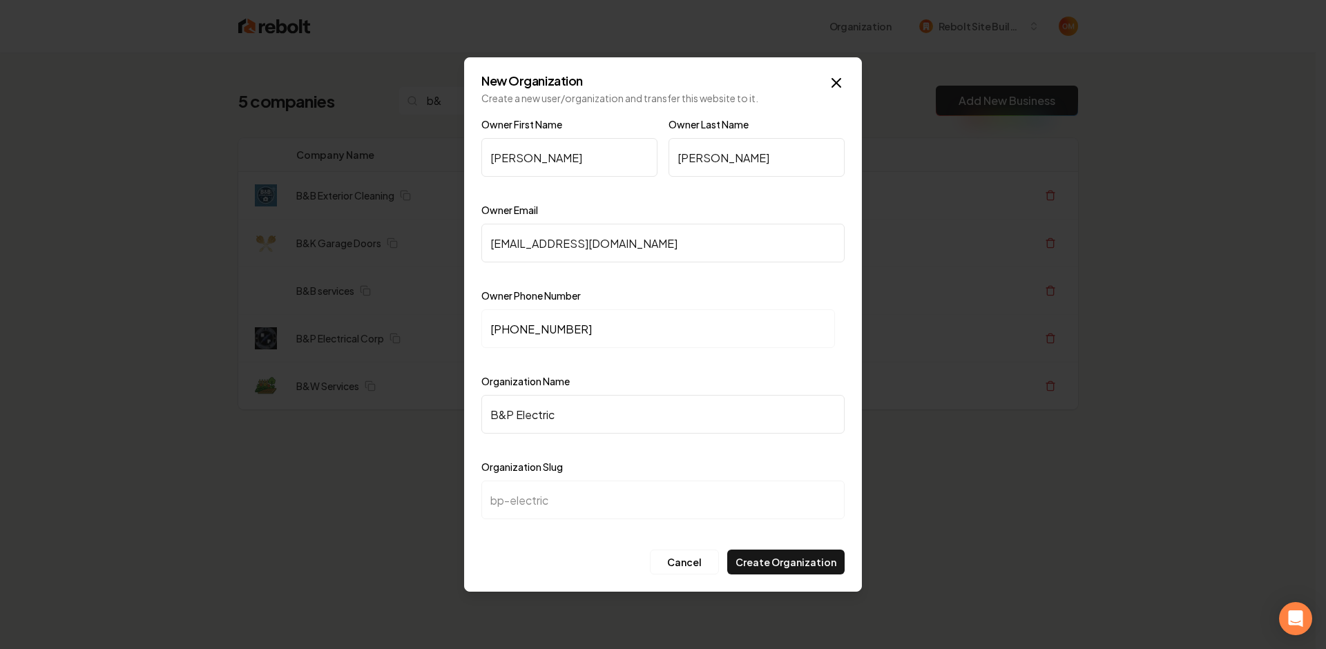
type input "B&P Electrica"
type input "bp-electrica"
type input "B&P Electrical"
type input "bp-electrical"
type input "B&P Electrical C"
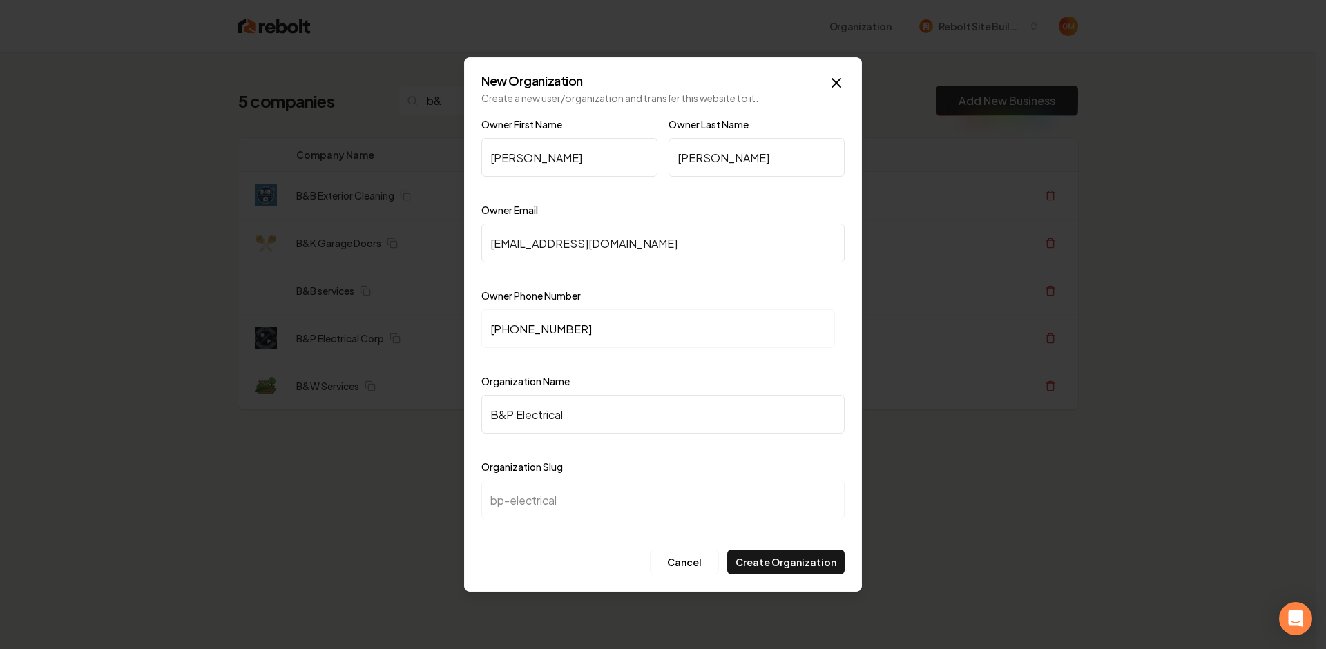
type input "bp-electrical-c"
type input "B&P Electrical Co"
type input "bp-electrical-co"
type input "B&P Electrical Cor"
type input "bp-electrical-cor"
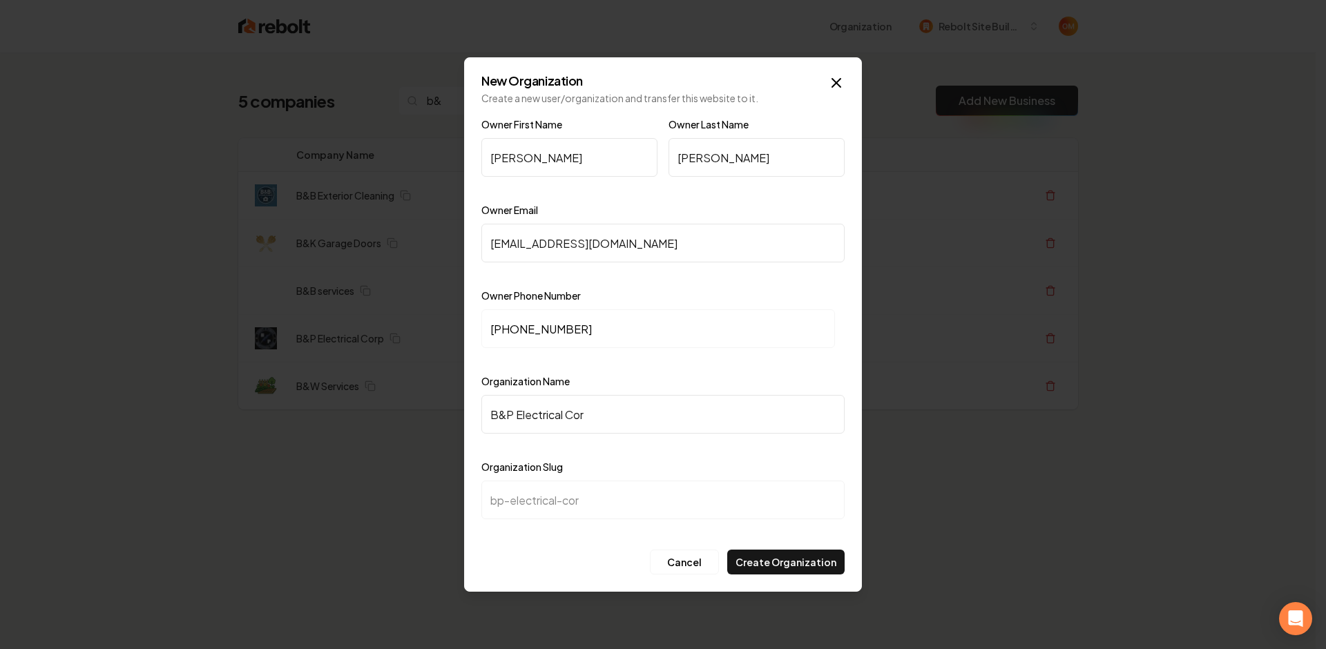
type input "B&P Electrical Corp"
type input "bp-electrical-corp"
type input "B&P Electrical Corp"
click at [788, 560] on button "Create Organization" at bounding box center [785, 562] width 117 height 25
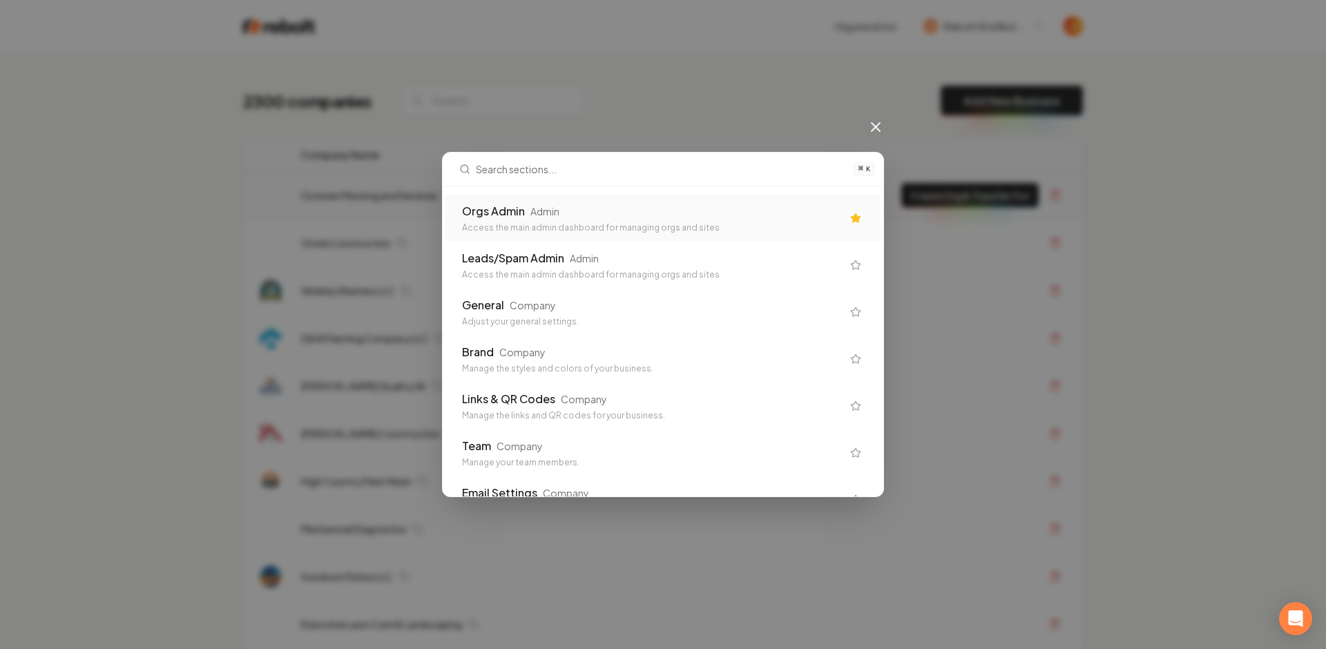
click at [591, 213] on div "Orgs Admin Admin" at bounding box center [652, 211] width 380 height 17
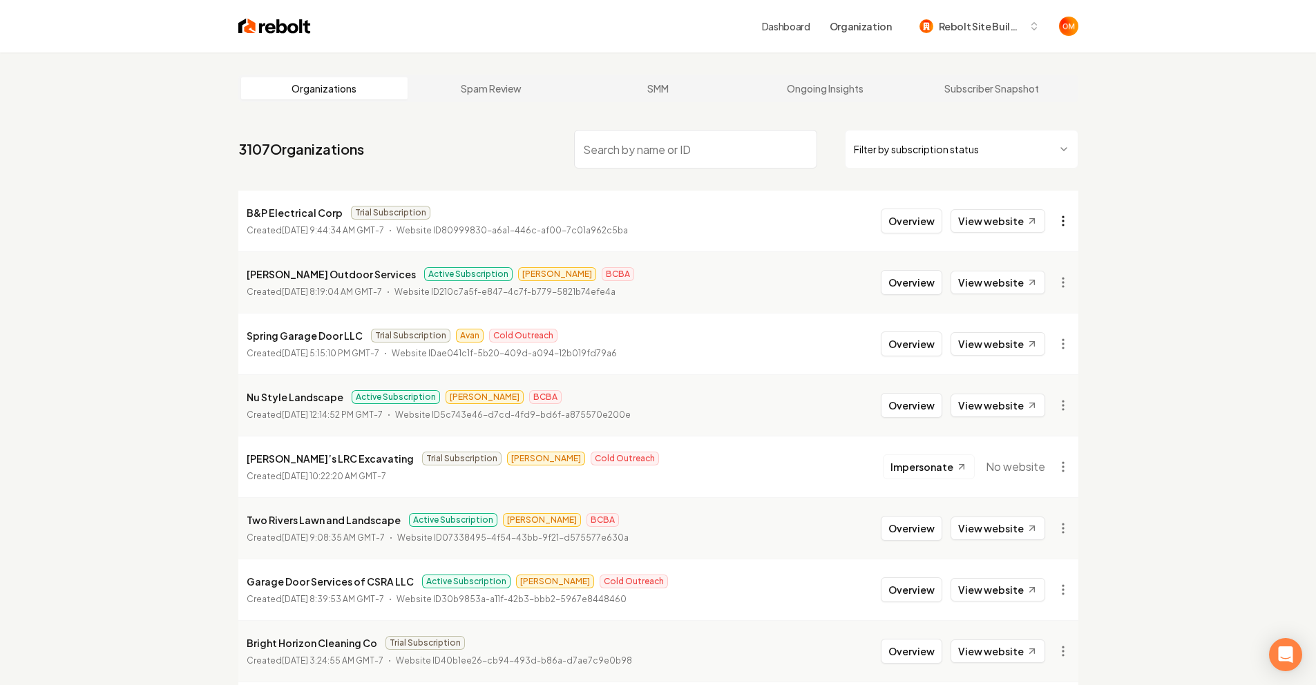
click at [1059, 220] on html "Dashboard Organization Rebolt Site Builder Organizations Spam Review SMM Ongoin…" at bounding box center [658, 342] width 1316 height 685
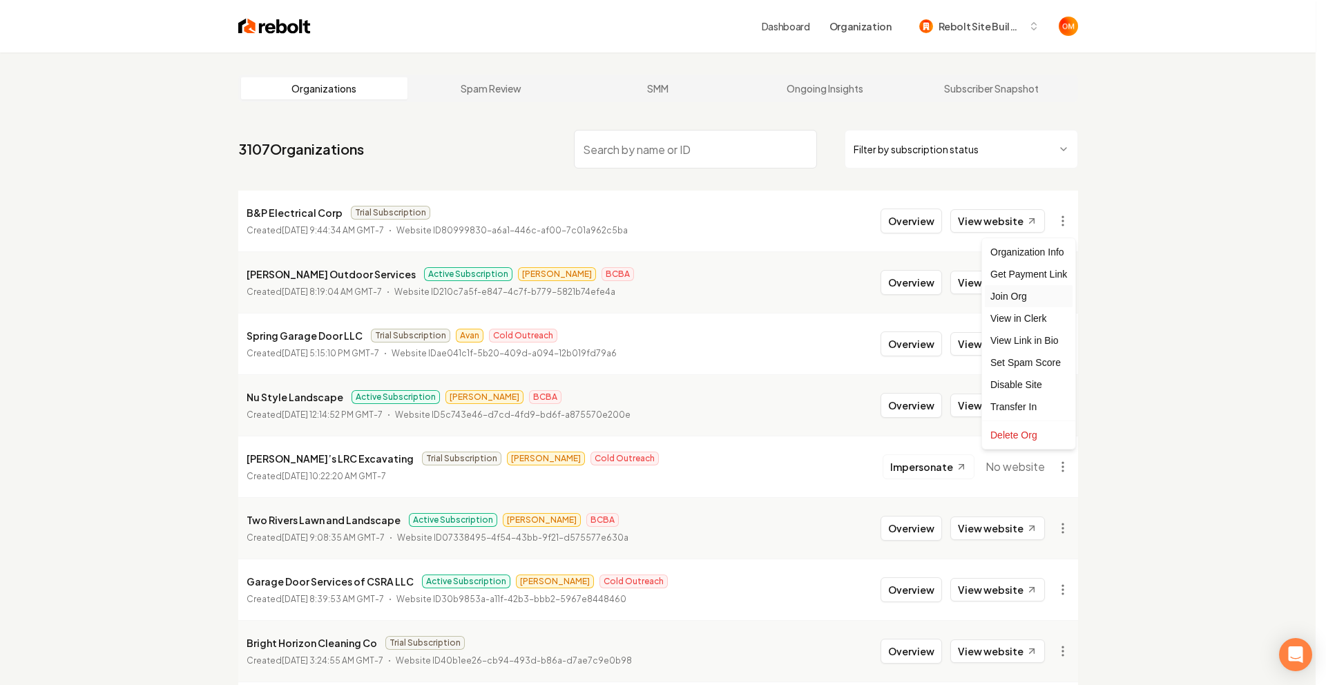
click at [1025, 299] on div "Join Org" at bounding box center [1029, 296] width 88 height 22
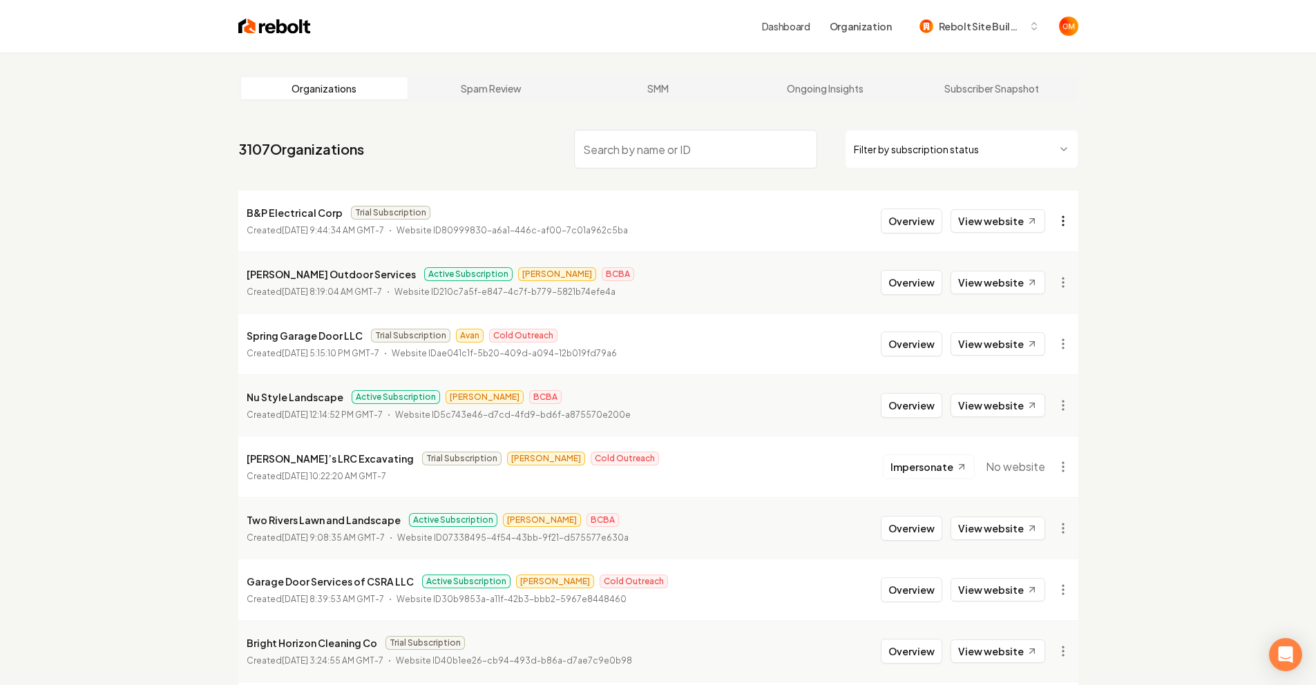
click at [1063, 223] on html "Dashboard Organization Rebolt Site Builder Organizations Spam Review SMM Ongoin…" at bounding box center [658, 342] width 1316 height 685
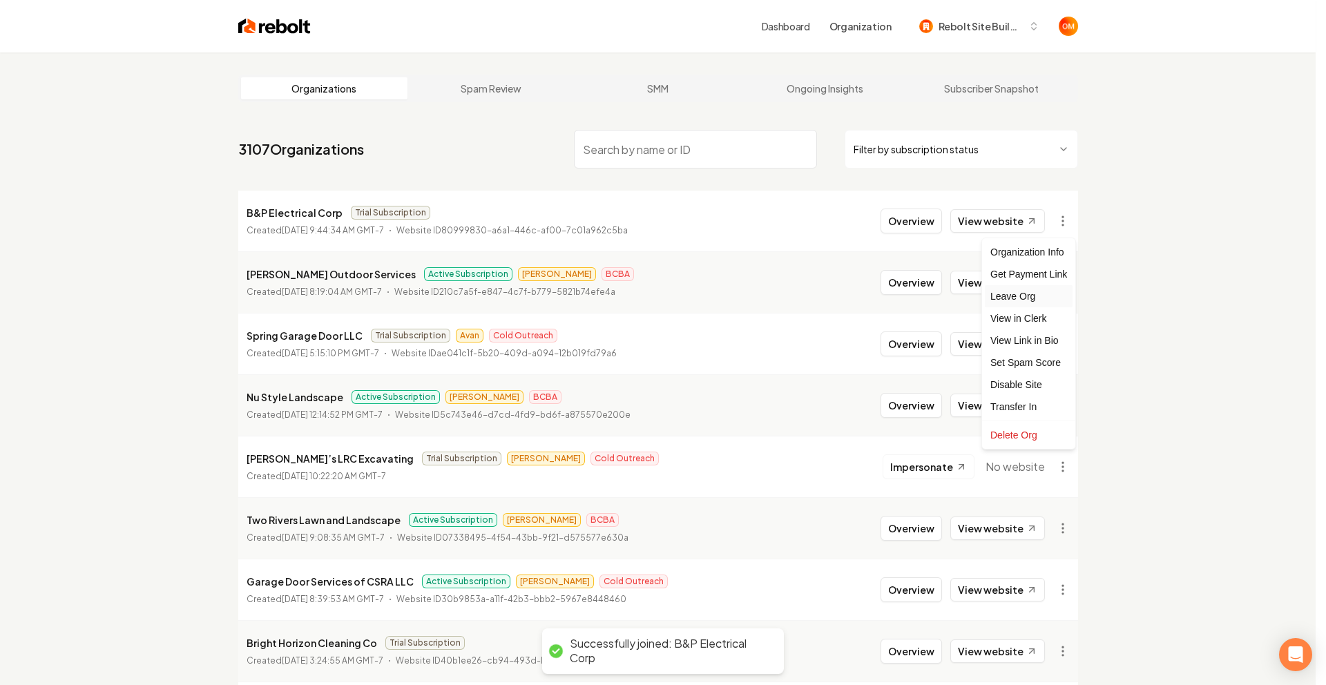
click at [1013, 293] on div "Leave Org" at bounding box center [1029, 296] width 88 height 22
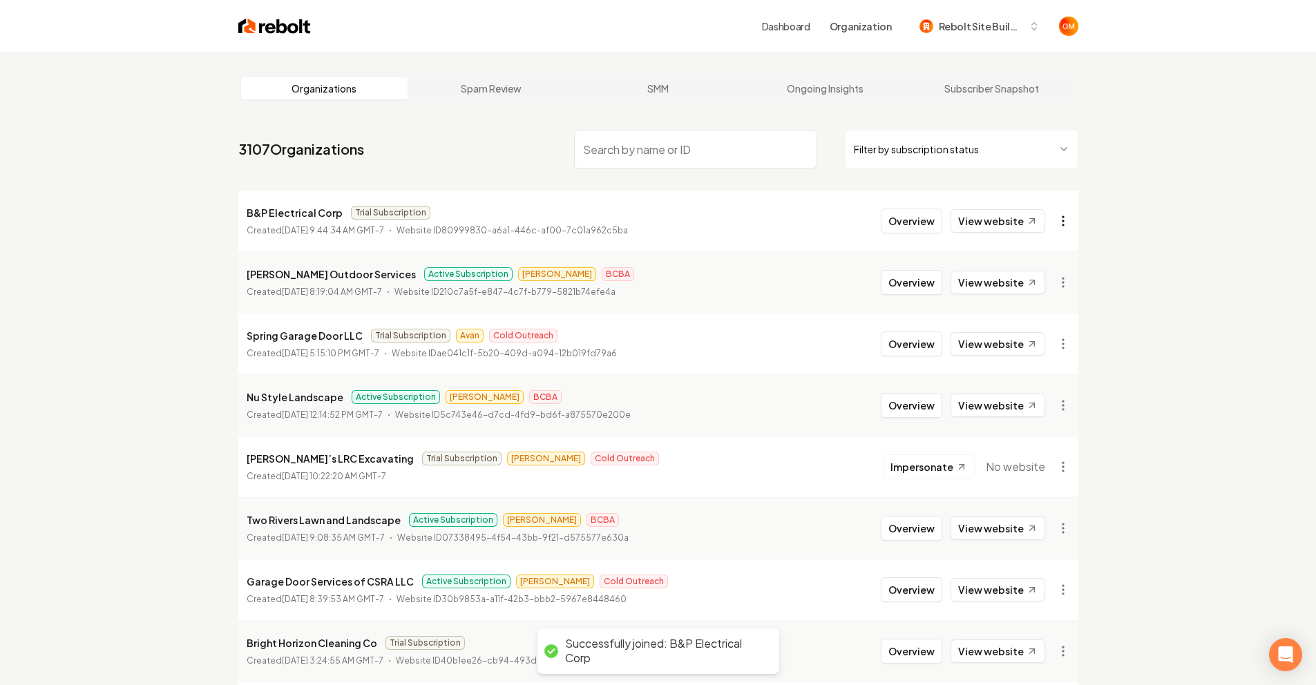
click at [1065, 224] on html "Dashboard Organization Rebolt Site Builder Organizations Spam Review SMM Ongoin…" at bounding box center [658, 342] width 1316 height 685
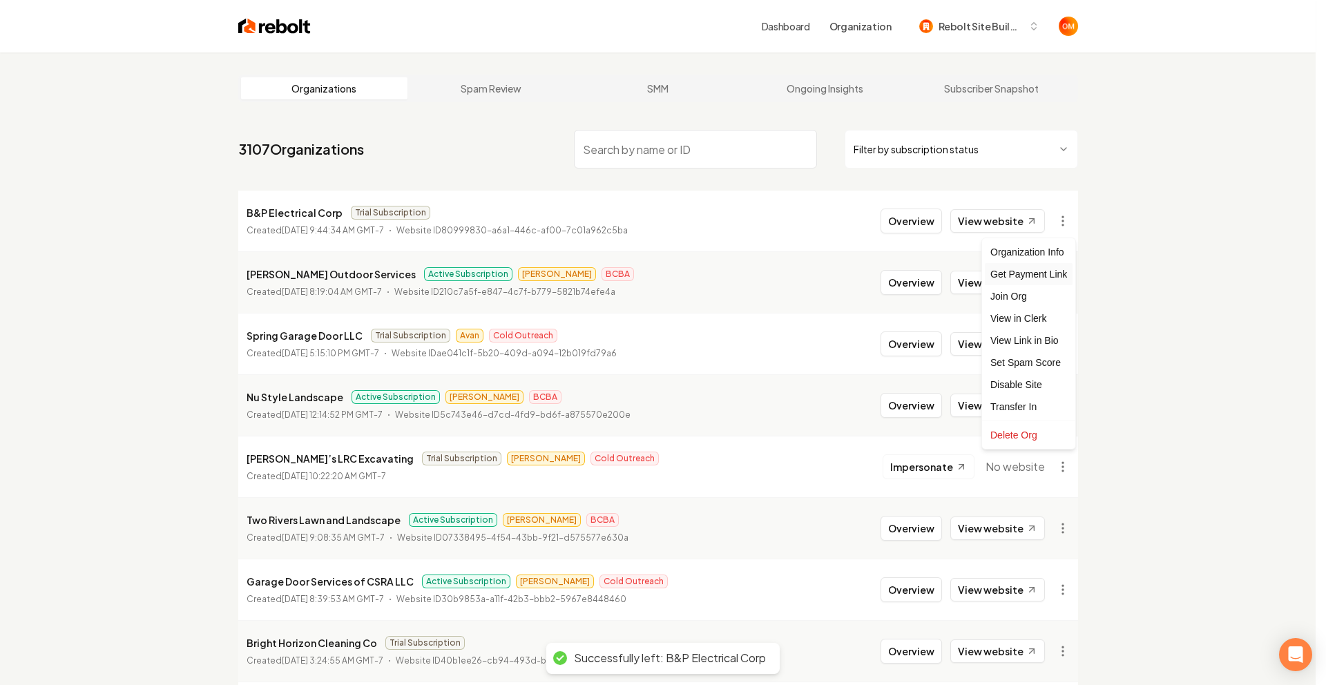
click at [1047, 276] on div "Get Payment Link" at bounding box center [1029, 274] width 88 height 22
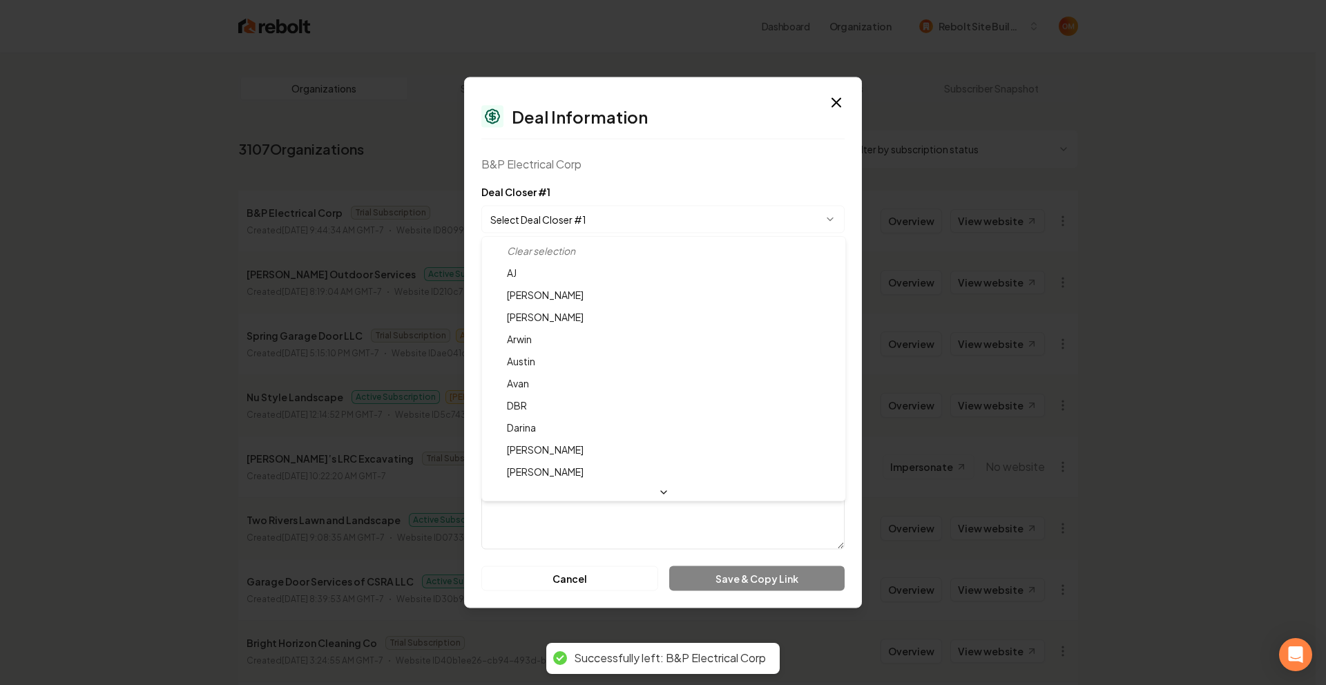
click at [567, 211] on body "Dashboard Organization Rebolt Site Builder Organizations Spam Review SMM Ongoin…" at bounding box center [658, 342] width 1316 height 685
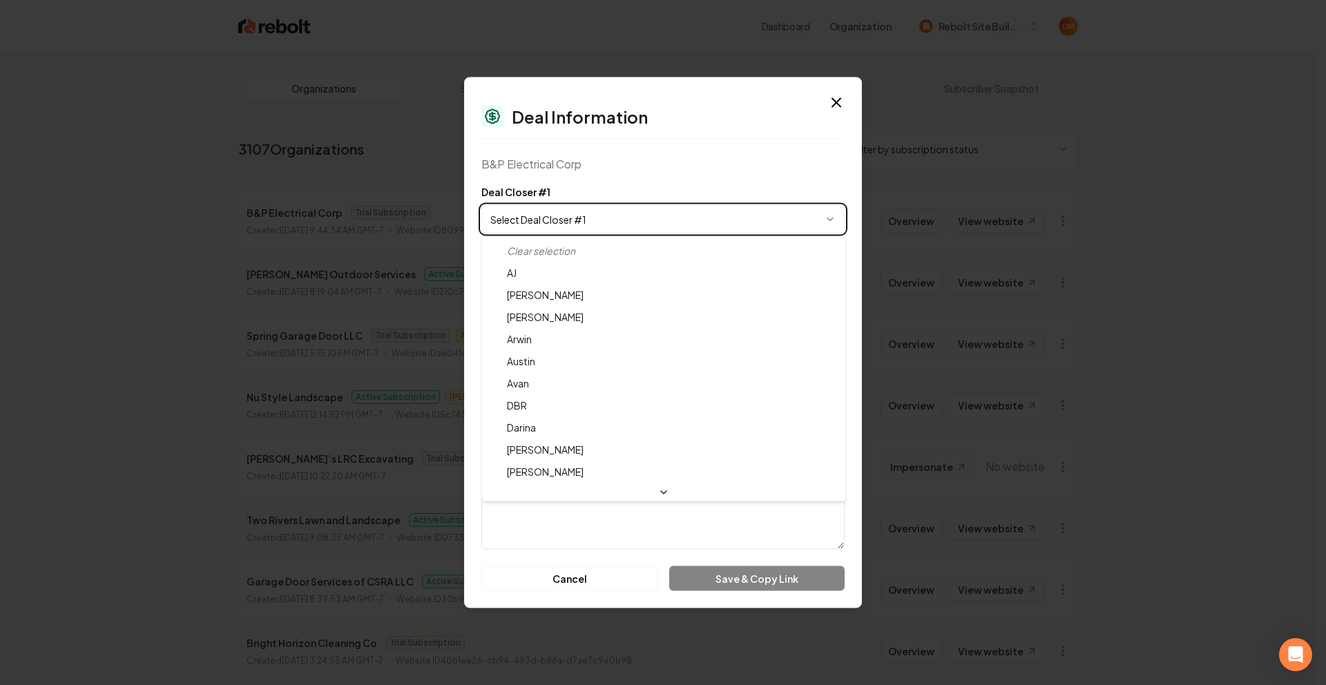
drag, startPoint x: 352, startPoint y: 48, endPoint x: 450, endPoint y: 3, distance: 107.3
click at [352, 48] on div at bounding box center [663, 342] width 1326 height 685
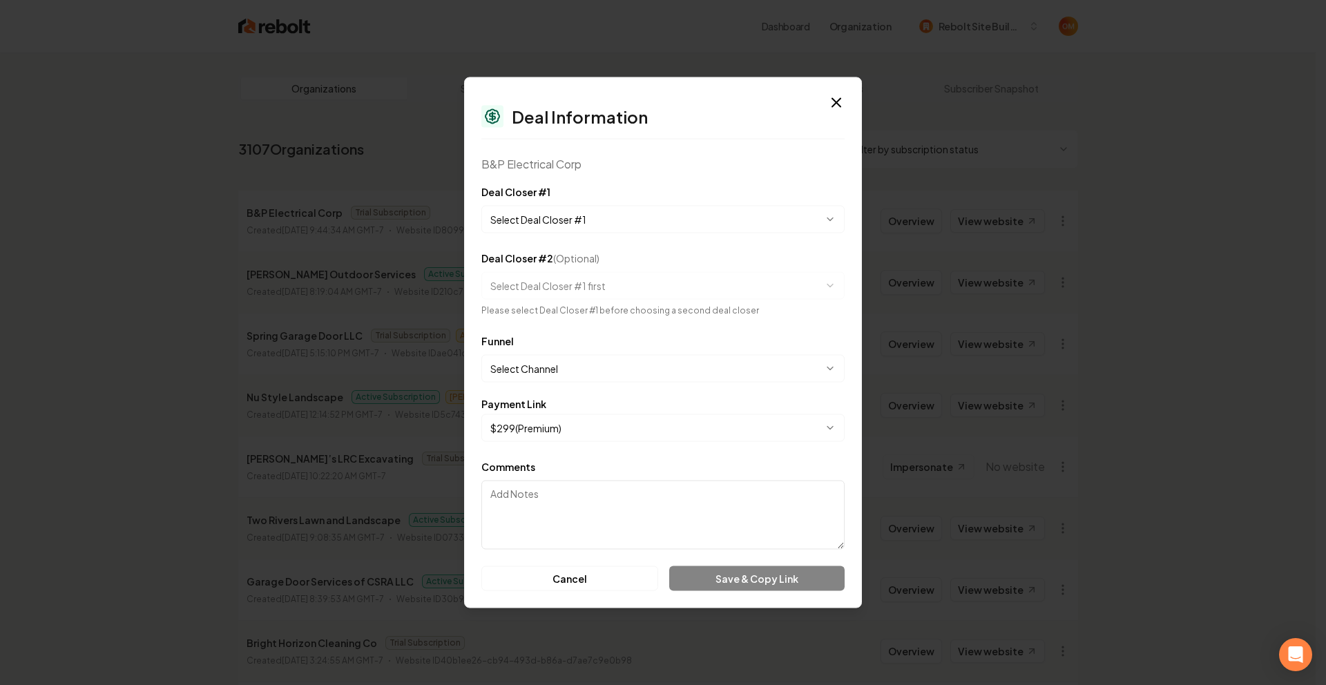
click at [589, 225] on body "Dashboard Organization Rebolt Site Builder Organizations Spam Review SMM Ongoin…" at bounding box center [658, 342] width 1316 height 685
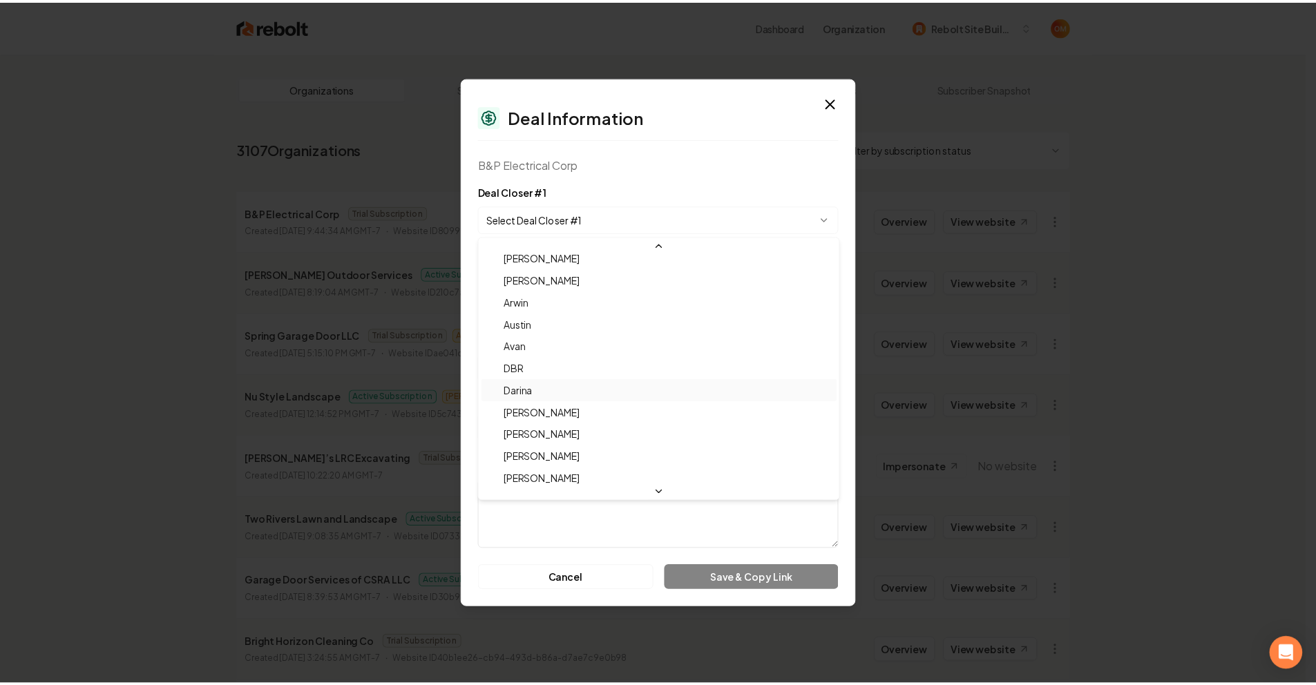
scroll to position [46, 0]
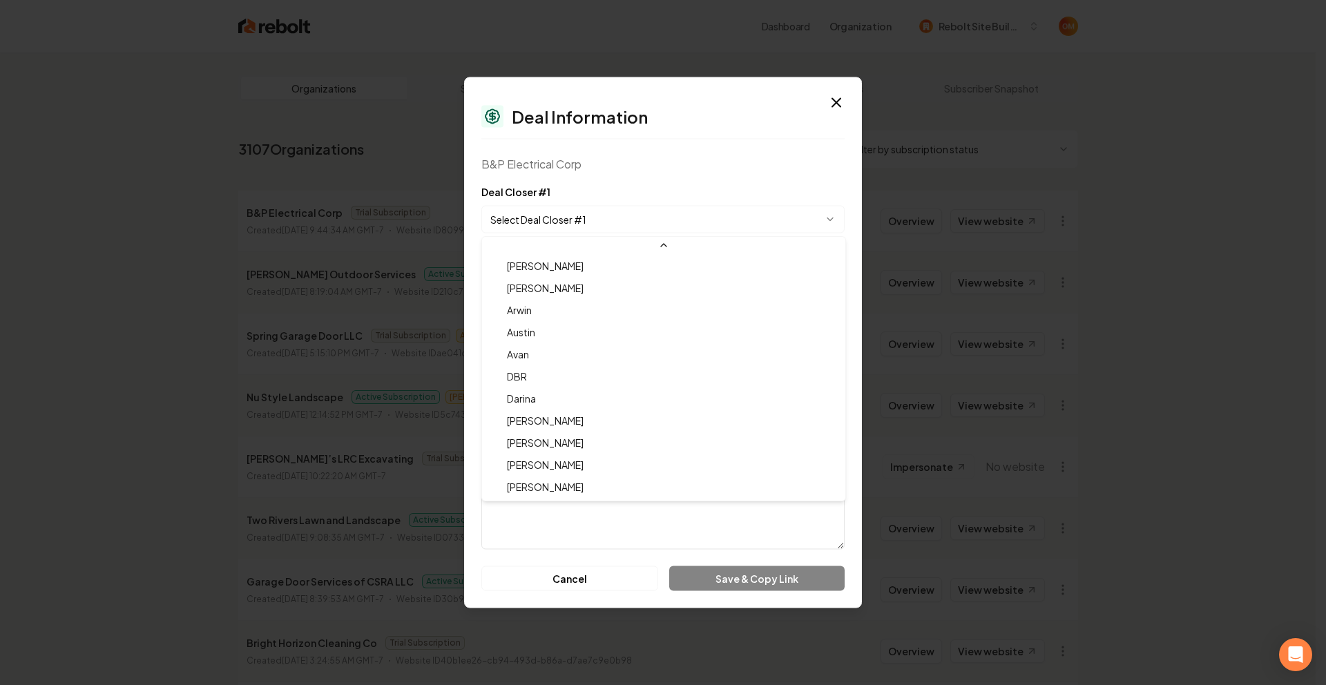
select select "**********"
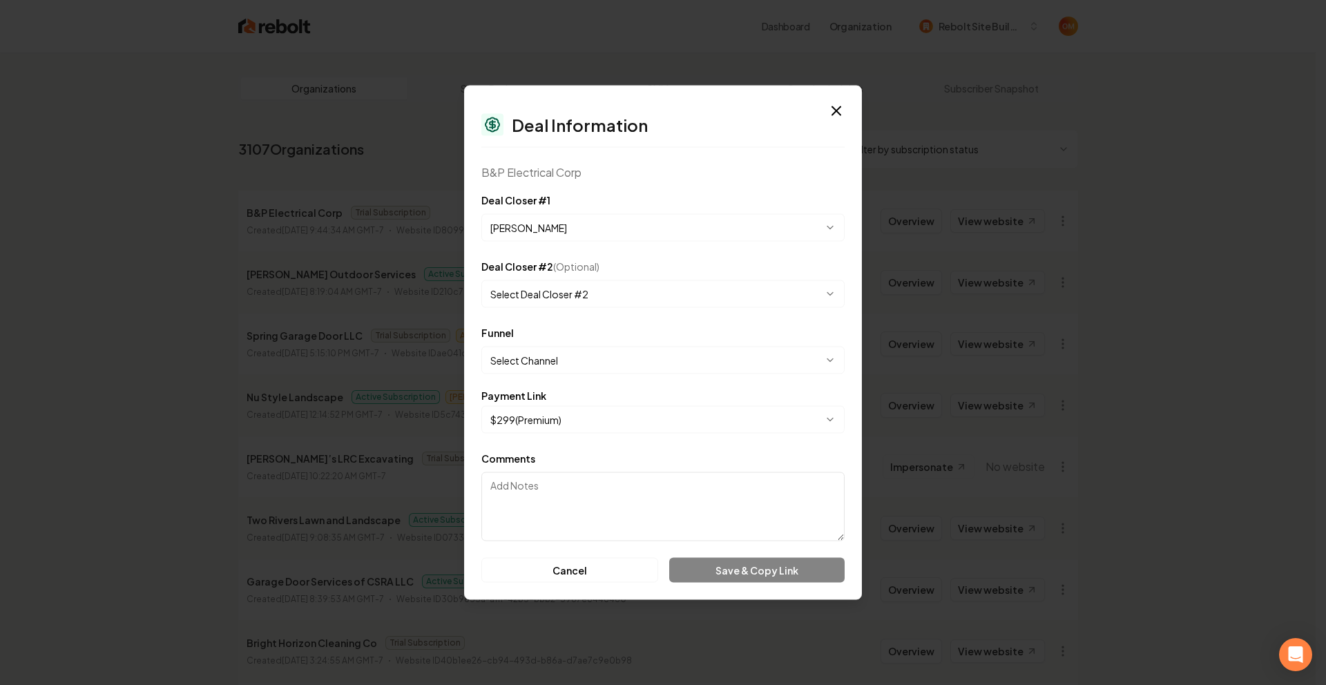
click at [568, 357] on body "Dashboard Organization Rebolt Site Builder Organizations Spam Review SMM Ongoin…" at bounding box center [658, 342] width 1316 height 685
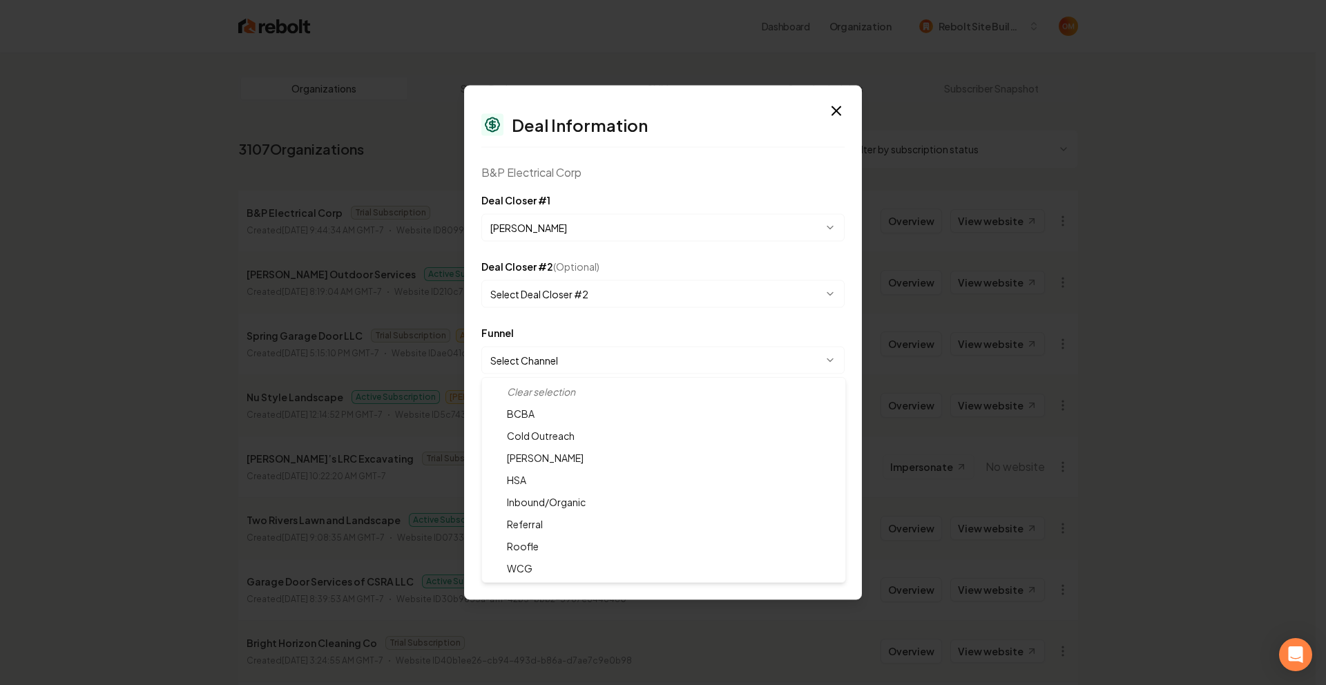
select select "**********"
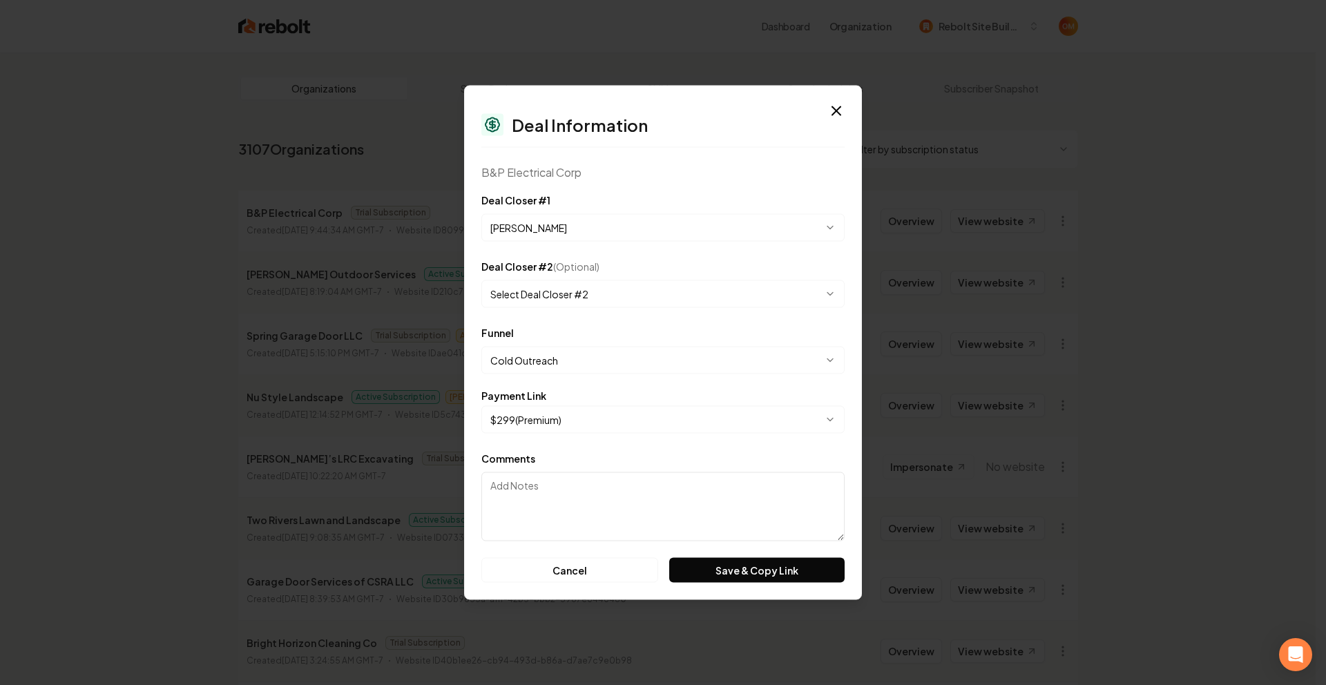
click at [649, 166] on div "B&P Electrical Corp" at bounding box center [663, 172] width 363 height 17
click at [772, 569] on button "Save & Copy Link" at bounding box center [756, 570] width 175 height 25
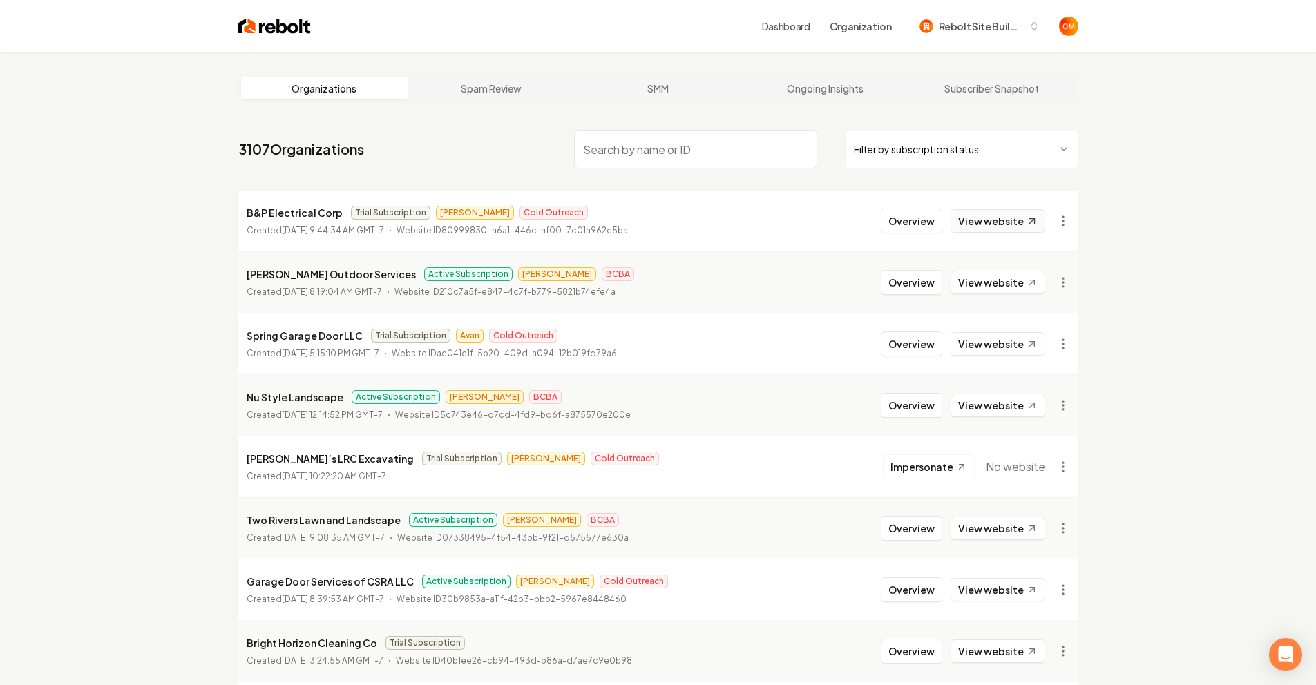
click at [970, 213] on link "View website" at bounding box center [998, 220] width 95 height 23
drag, startPoint x: 336, startPoint y: 213, endPoint x: 231, endPoint y: 212, distance: 105.0
copy p "B&P Electrical Corp"
click at [1011, 222] on link "View website" at bounding box center [998, 220] width 95 height 23
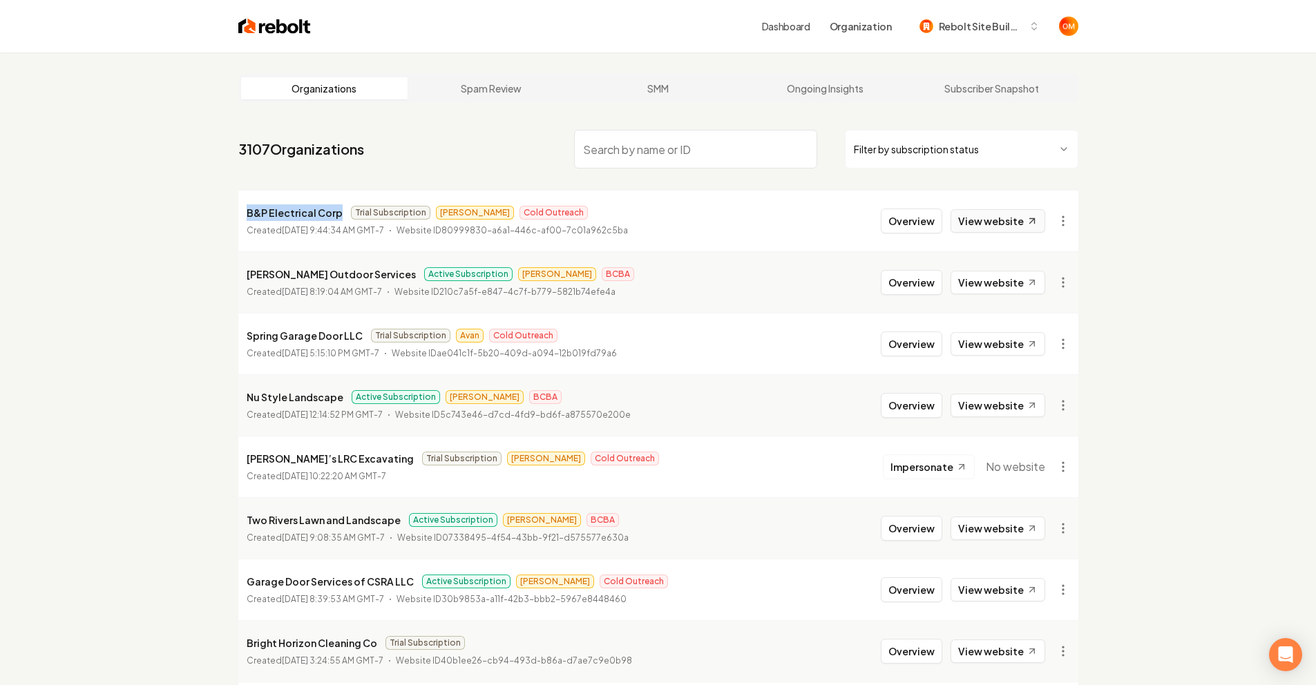
click at [993, 220] on link "View website" at bounding box center [998, 220] width 95 height 23
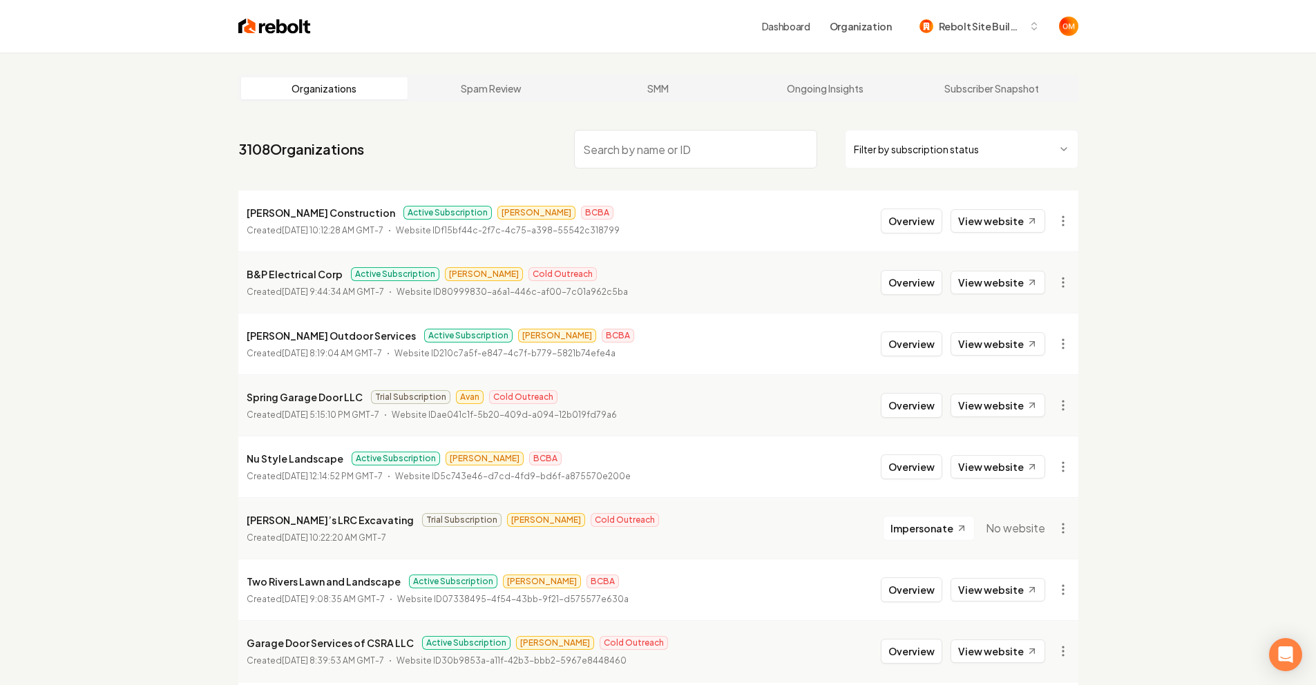
click at [301, 23] on img at bounding box center [274, 26] width 73 height 19
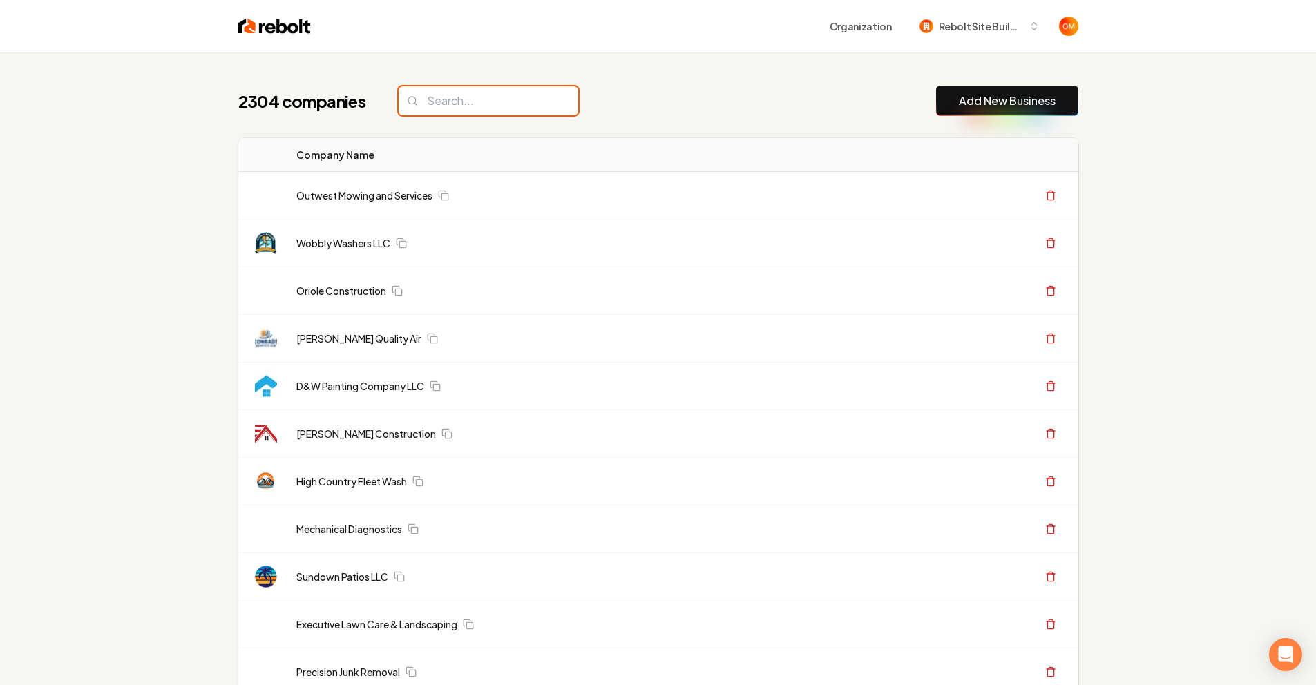
click at [449, 91] on input "search" at bounding box center [489, 100] width 180 height 29
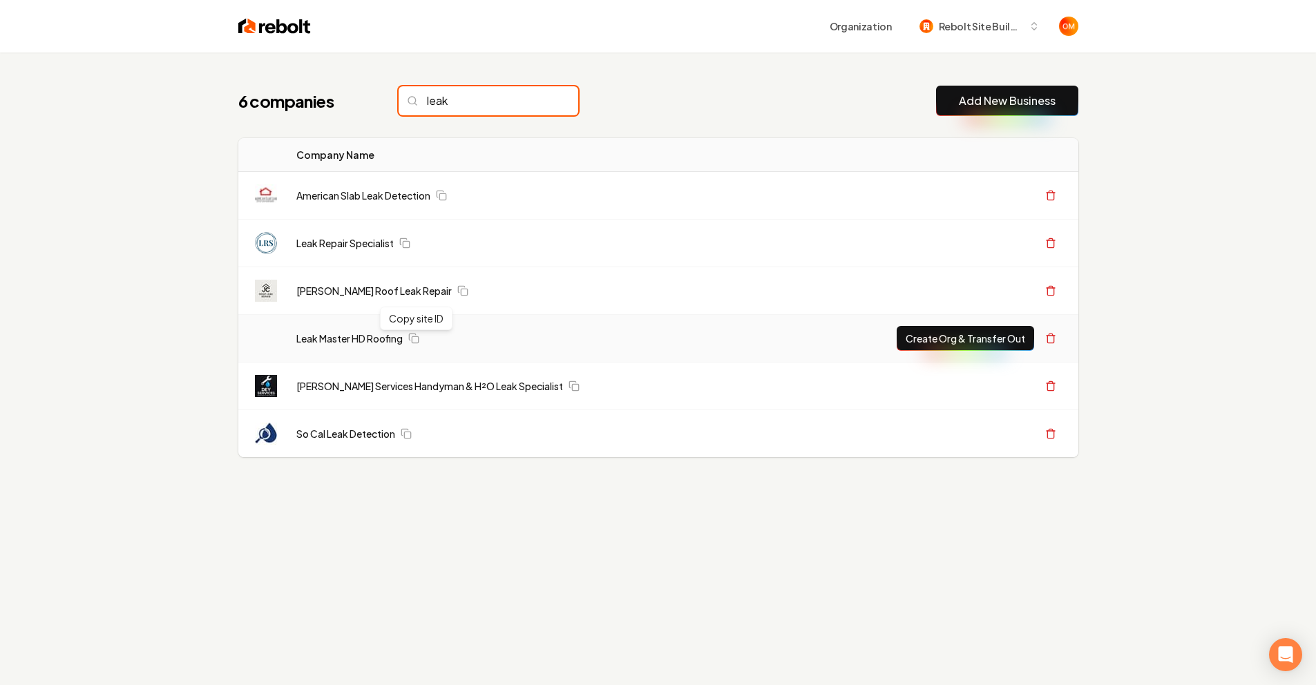
type input "leak"
click at [350, 347] on td "Leak Master HD Roofing Copy site ID Copy site ID" at bounding box center [528, 339] width 487 height 48
click at [357, 341] on link "Leak Master HD Roofing" at bounding box center [349, 339] width 106 height 14
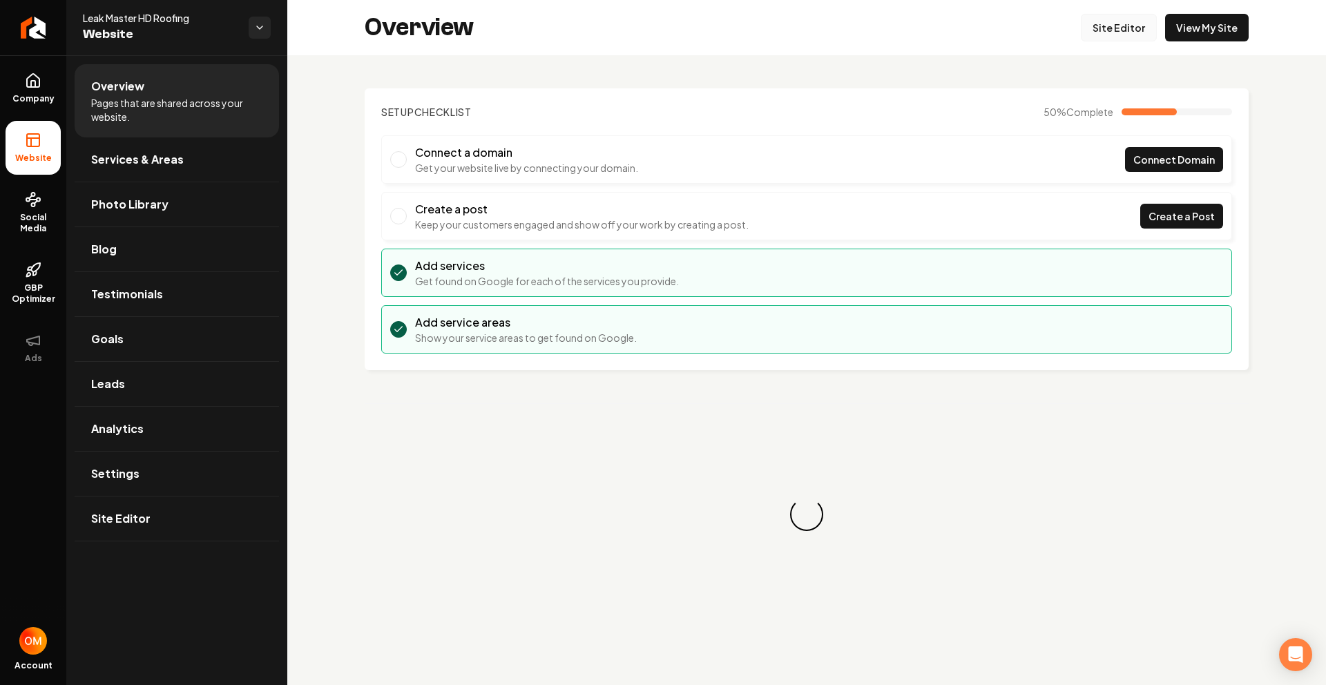
click at [1093, 37] on link "Site Editor" at bounding box center [1119, 28] width 76 height 28
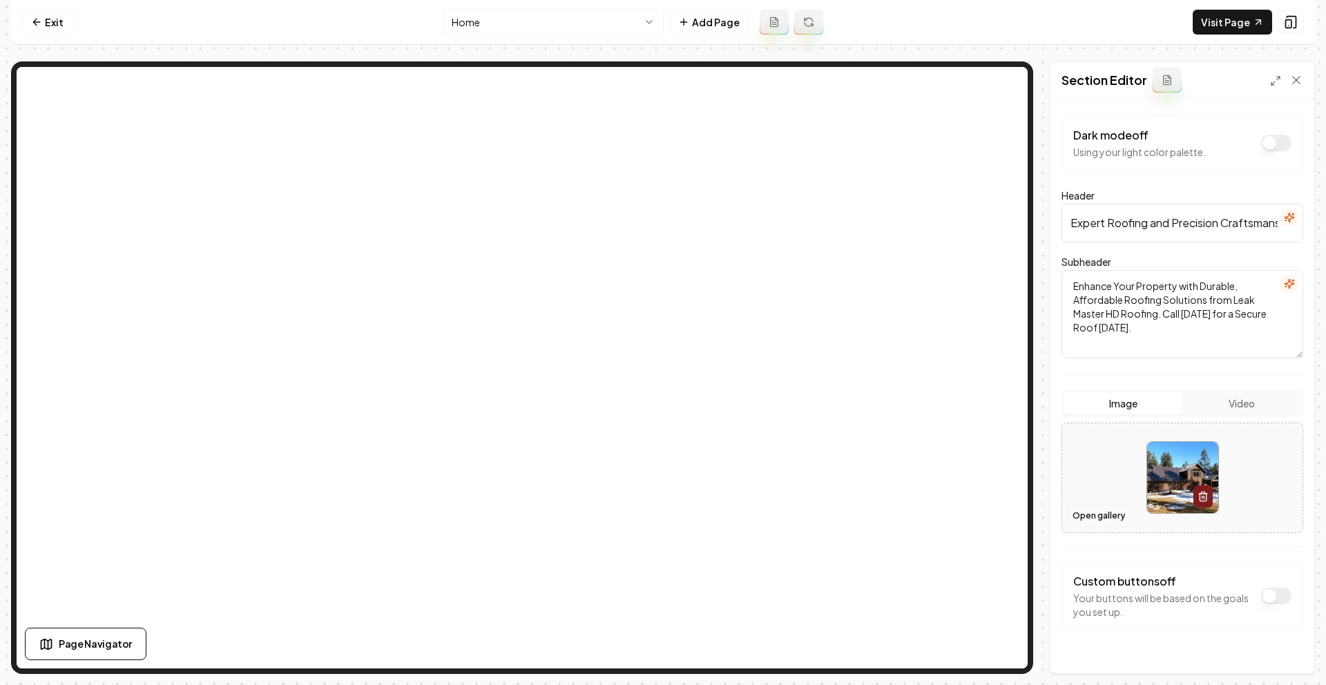
click at [1082, 515] on button "Open gallery" at bounding box center [1099, 516] width 62 height 22
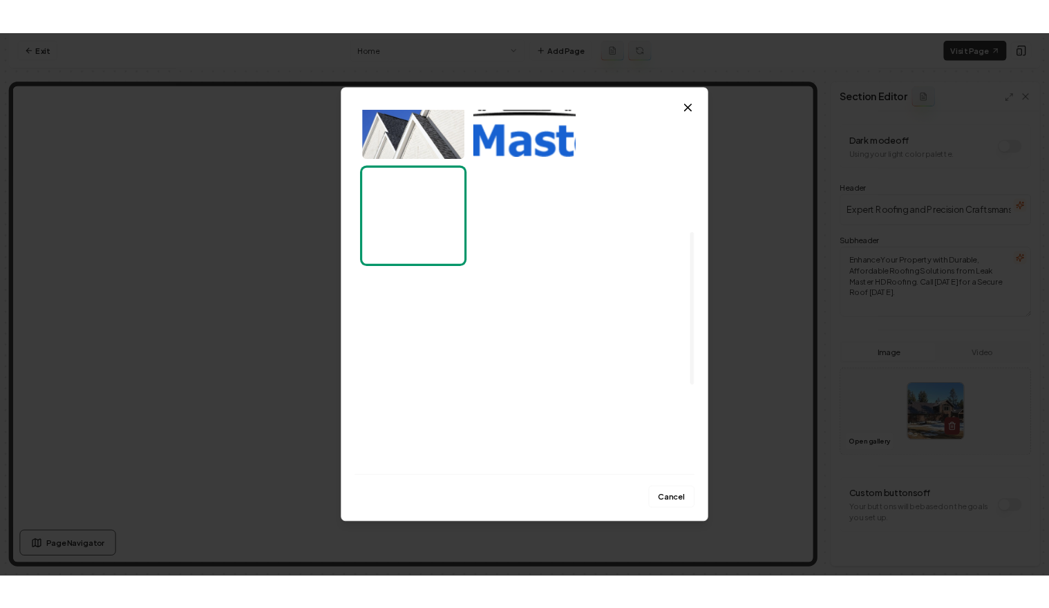
scroll to position [639, 0]
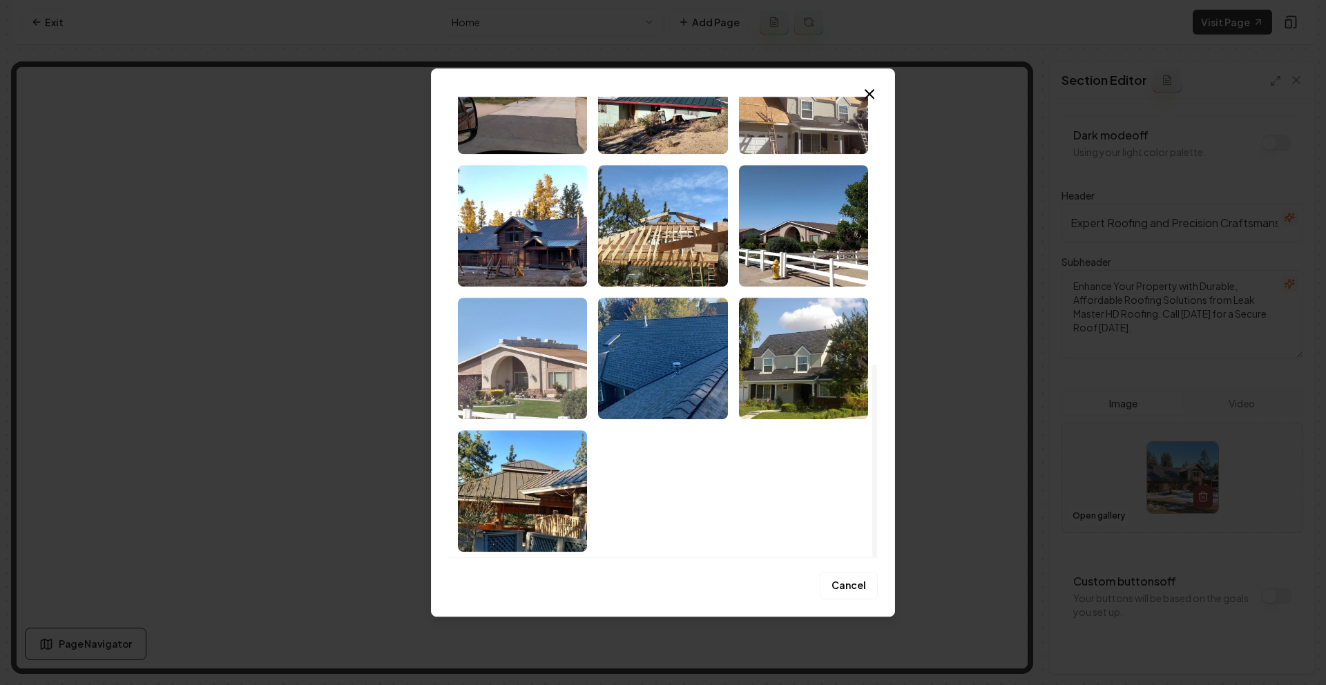
click at [544, 394] on img "Select image image_68c1ac595c7cd75eb87d90e7.jpeg" at bounding box center [522, 359] width 129 height 122
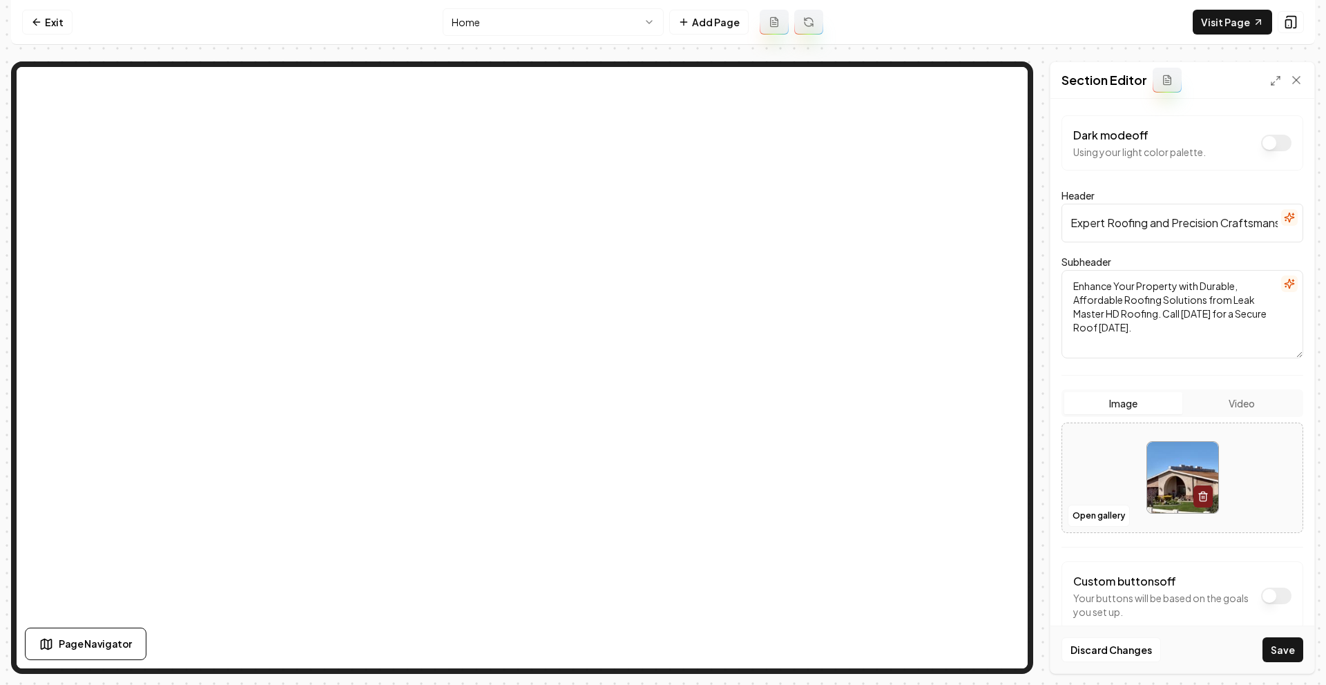
click at [1268, 652] on button "Save" at bounding box center [1283, 650] width 41 height 25
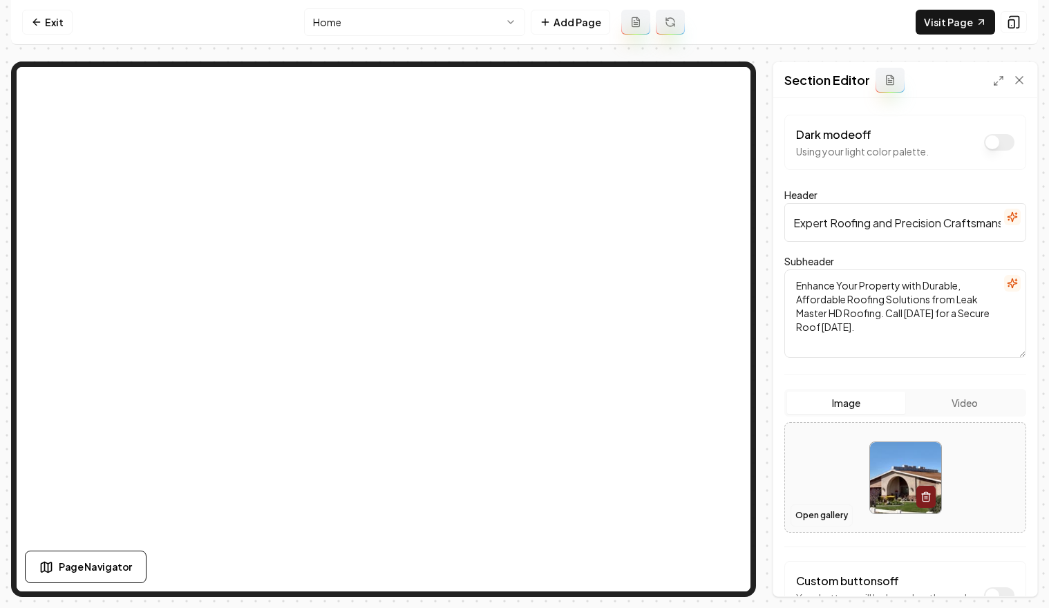
click at [828, 524] on button "Open gallery" at bounding box center [821, 515] width 62 height 22
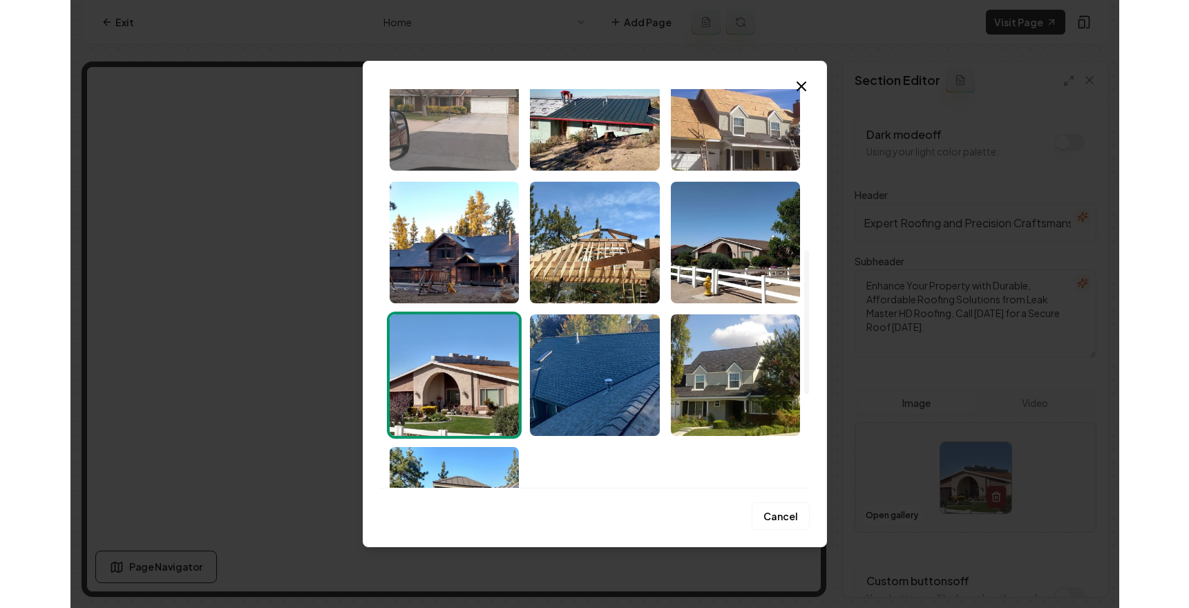
scroll to position [429, 0]
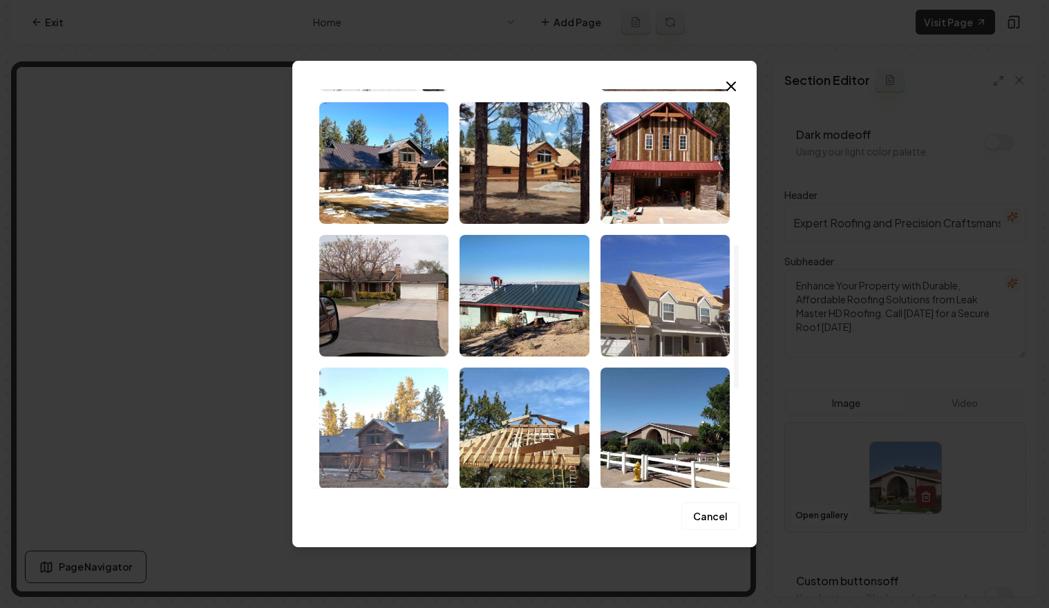
click at [395, 430] on img "Select image image_68c1ac595c7cd75eb87d90df.jpeg" at bounding box center [383, 429] width 129 height 122
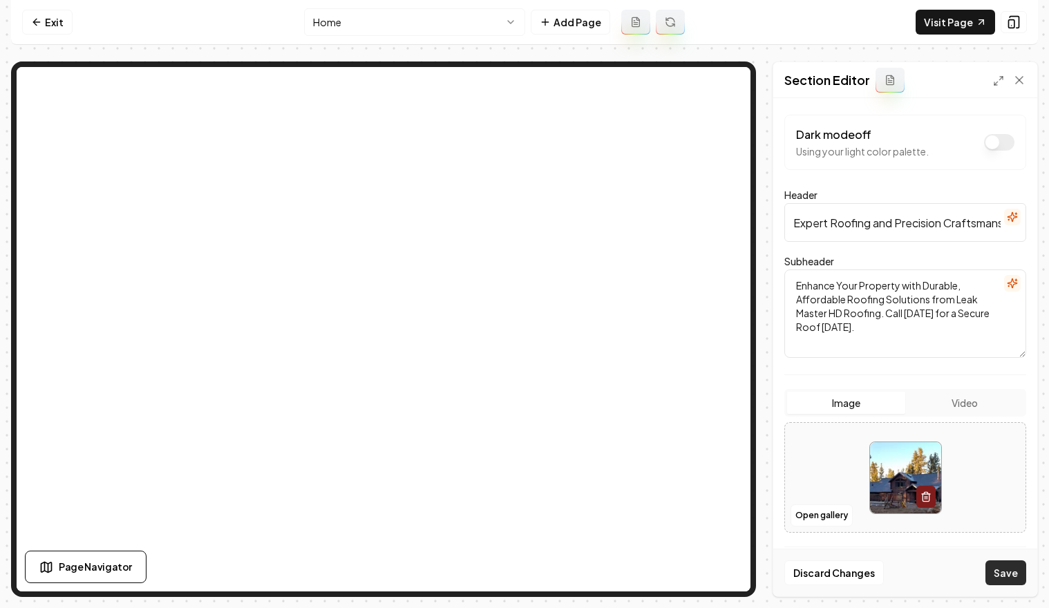
click at [1016, 570] on button "Save" at bounding box center [1005, 572] width 41 height 25
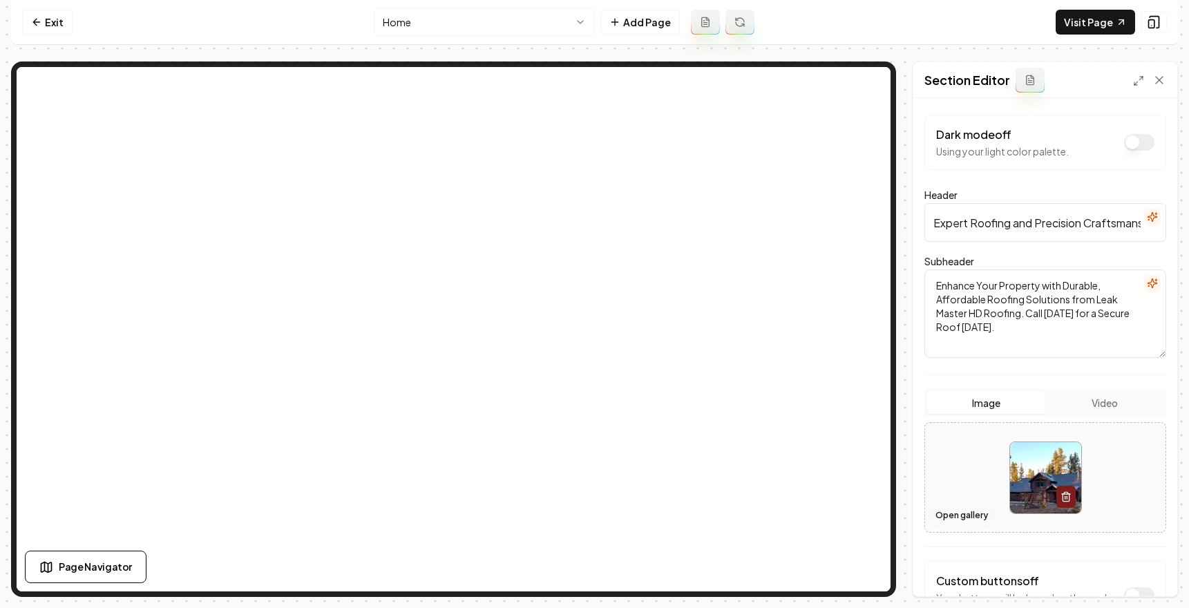
click at [944, 513] on button "Open gallery" at bounding box center [962, 515] width 62 height 22
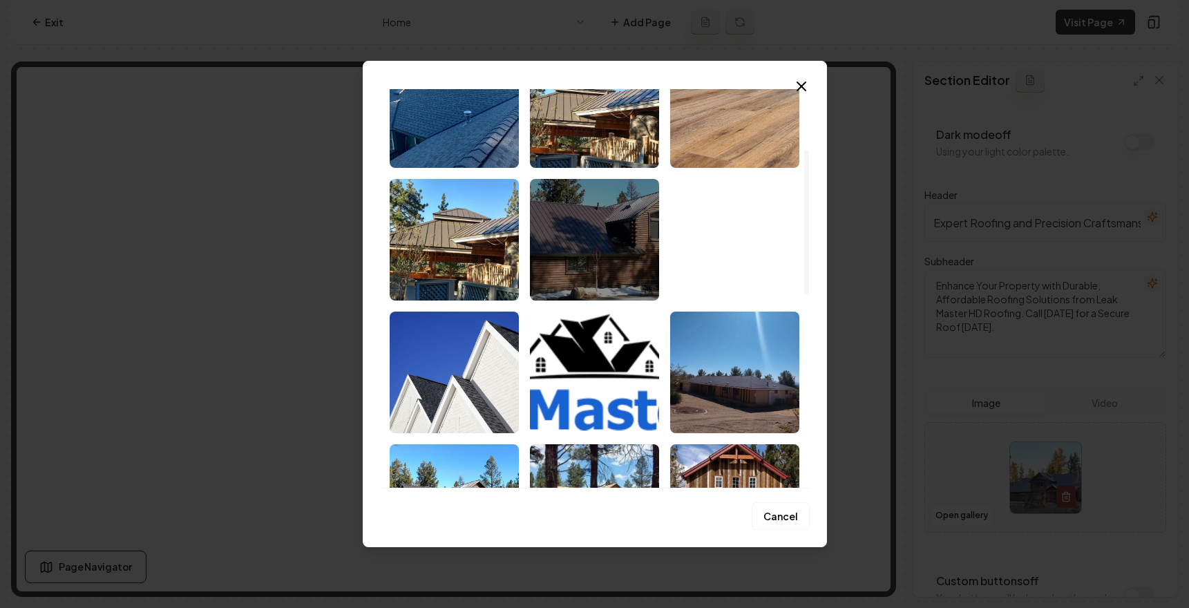
scroll to position [0, 0]
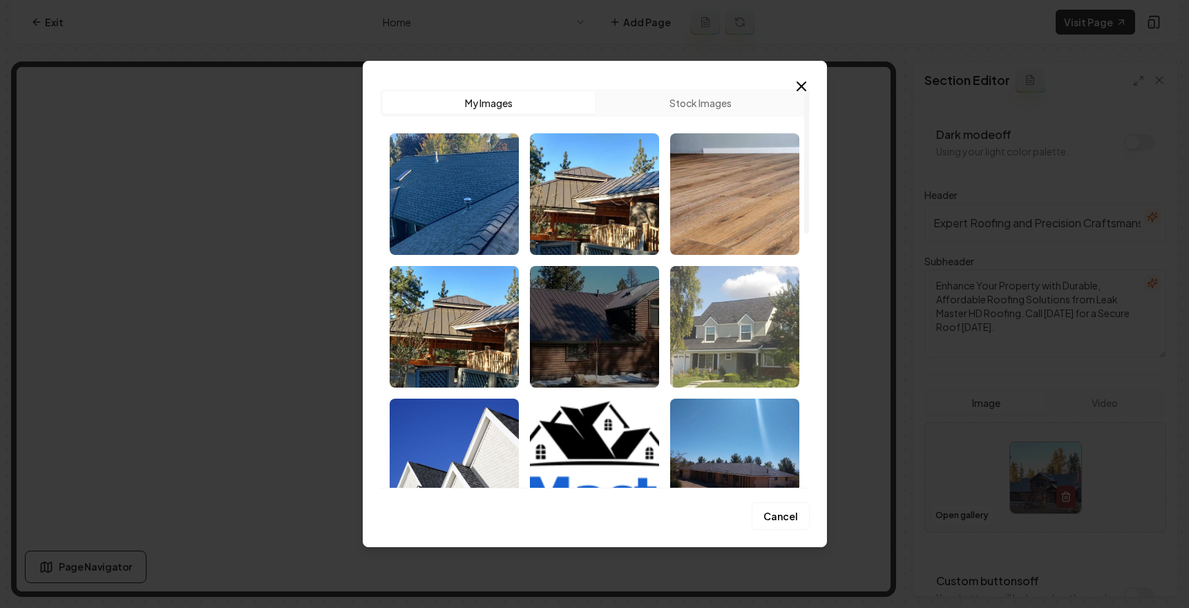
click at [745, 330] on img "Select image image_68c1ad105c7cd75eb881ff08.jpg" at bounding box center [734, 327] width 129 height 122
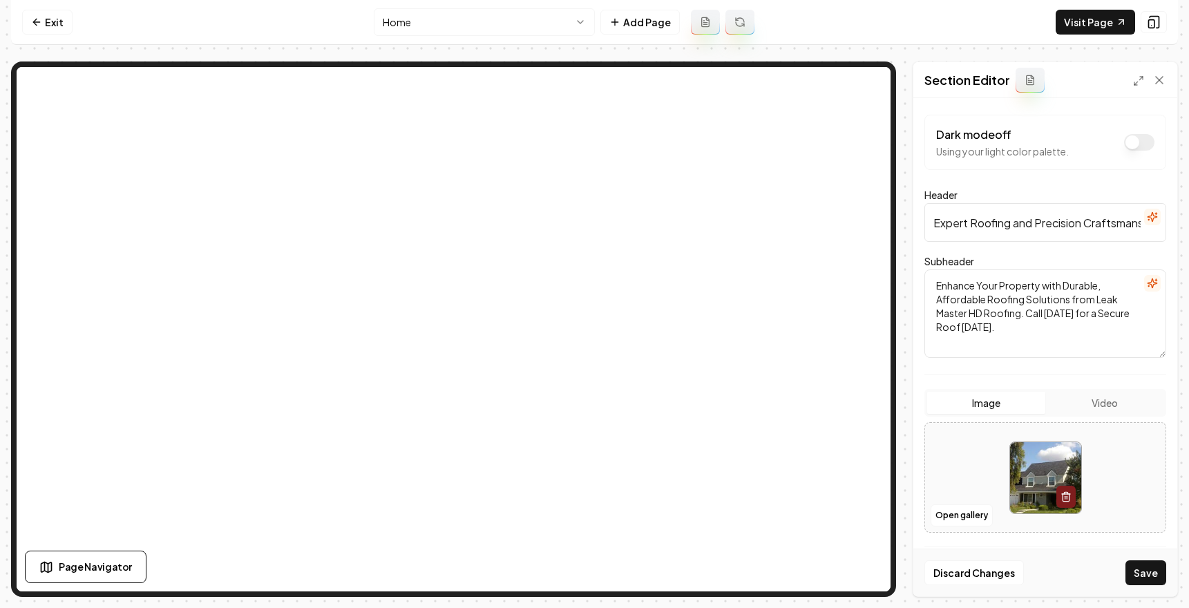
click at [1148, 580] on button "Save" at bounding box center [1145, 572] width 41 height 25
click at [967, 521] on button "Open gallery" at bounding box center [962, 515] width 62 height 22
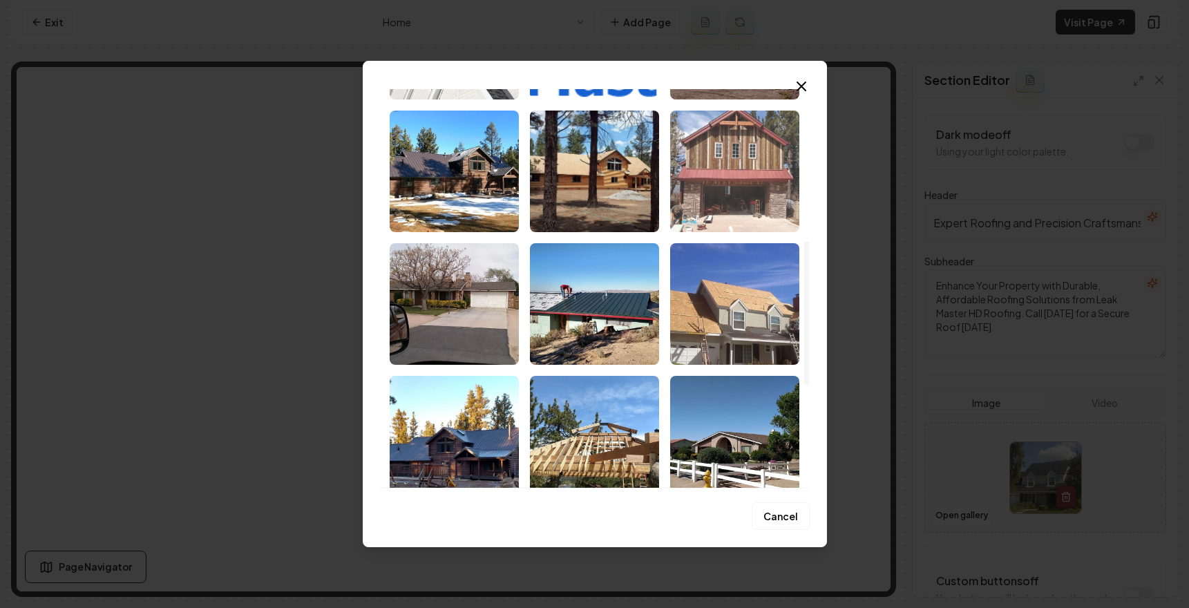
scroll to position [420, 0]
click at [729, 187] on img "Select image image_68c1ac595c7cd75eb87d9189.jpeg" at bounding box center [734, 172] width 129 height 122
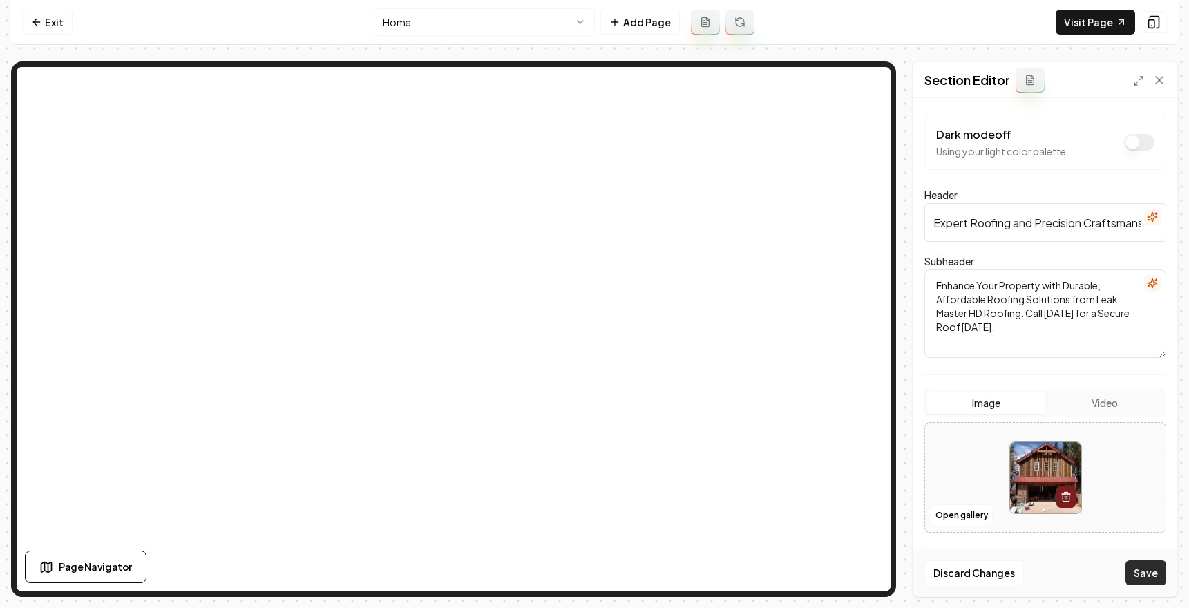
click at [1150, 575] on button "Save" at bounding box center [1145, 572] width 41 height 25
click at [969, 512] on button "Open gallery" at bounding box center [962, 515] width 62 height 22
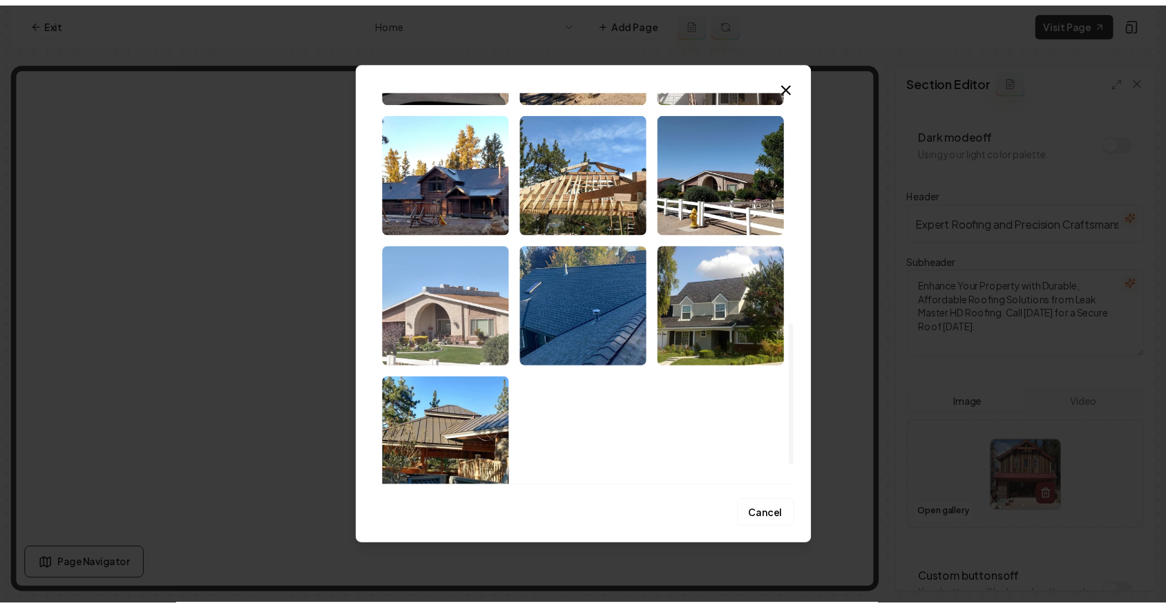
scroll to position [701, 0]
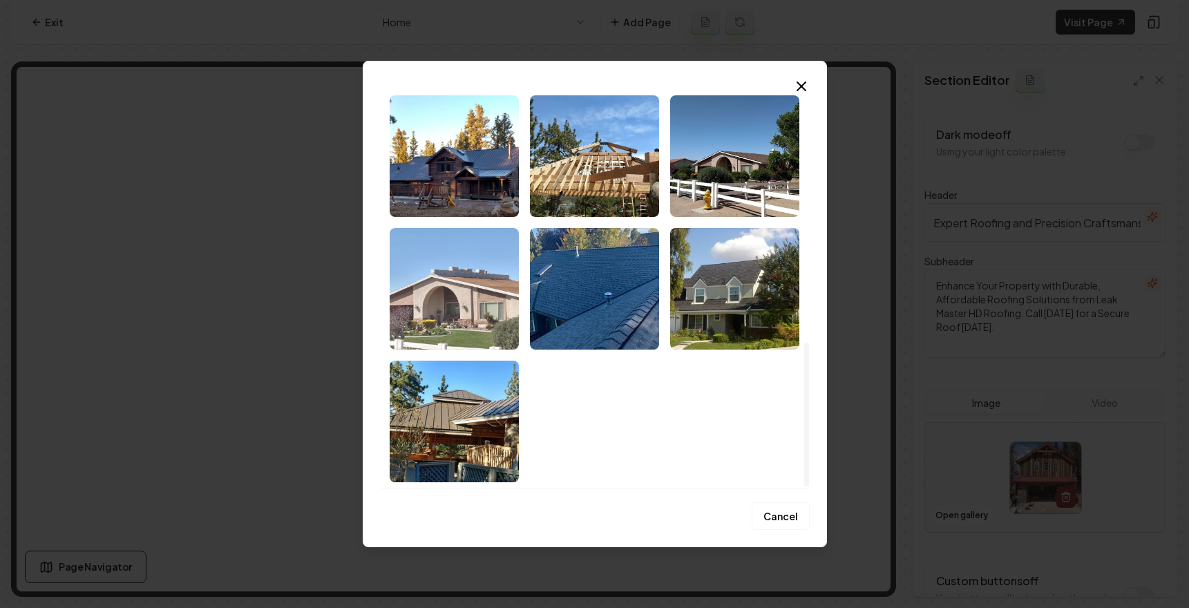
click at [457, 277] on img "Select image image_68c1ac595c7cd75eb87d90e7.jpeg" at bounding box center [454, 289] width 129 height 122
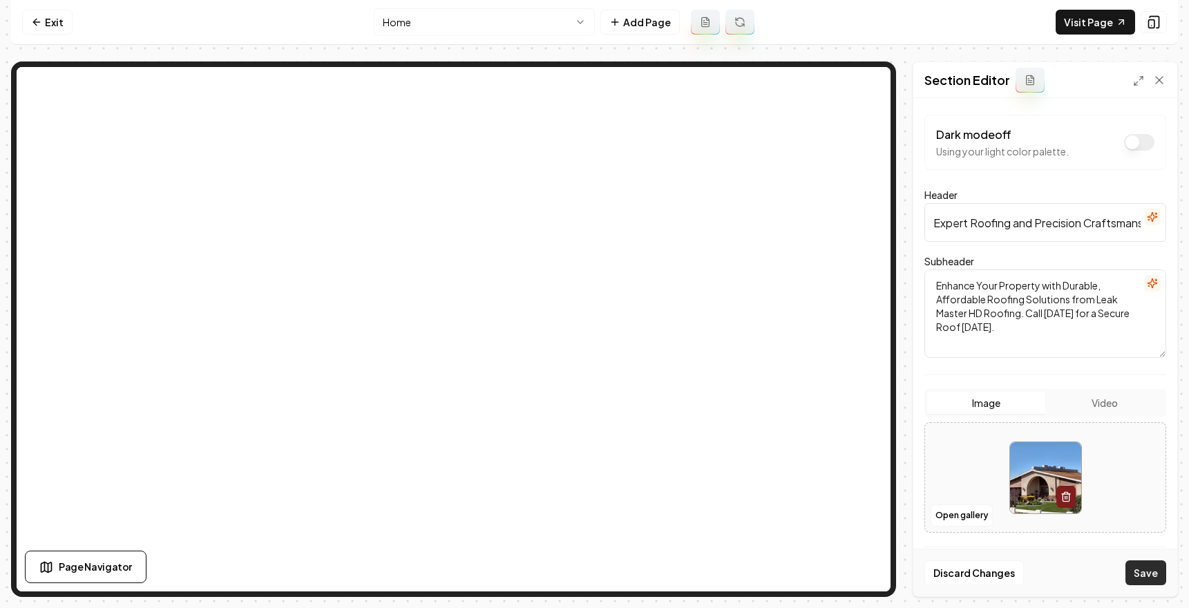
click at [1150, 569] on button "Save" at bounding box center [1145, 572] width 41 height 25
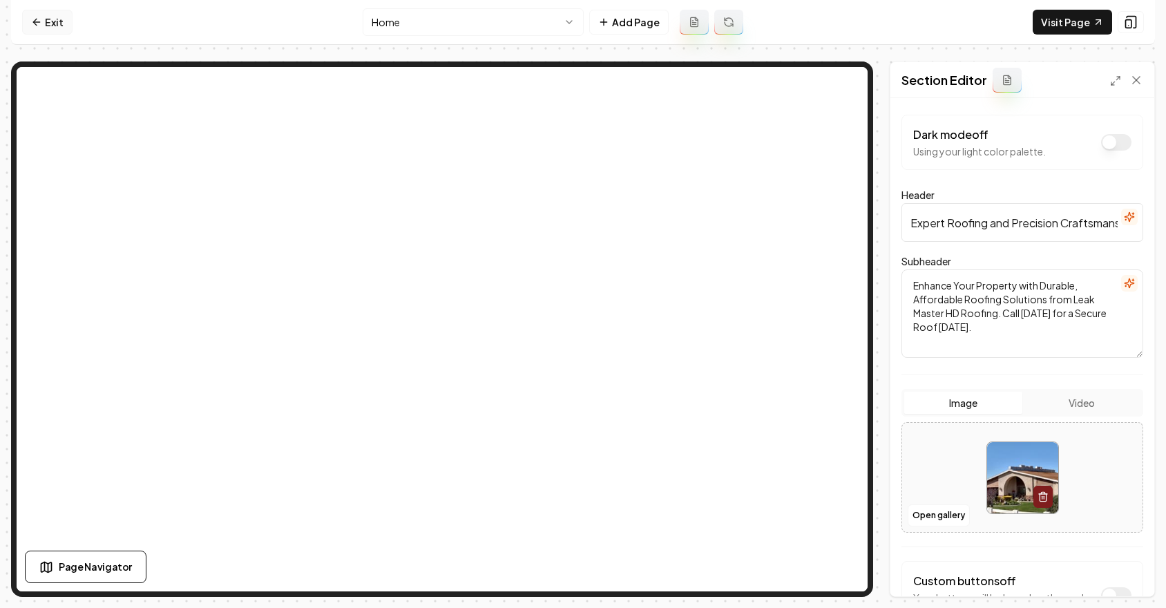
click at [44, 24] on link "Exit" at bounding box center [47, 22] width 50 height 25
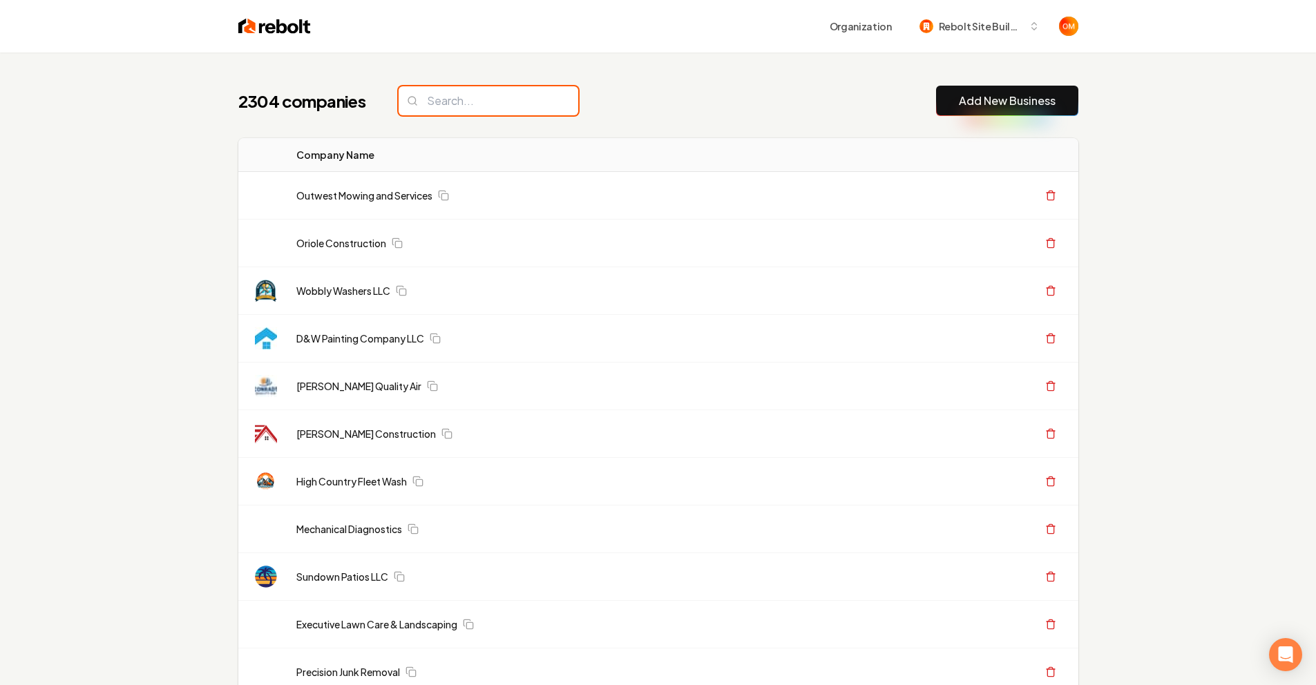
click at [426, 103] on input "search" at bounding box center [489, 100] width 180 height 29
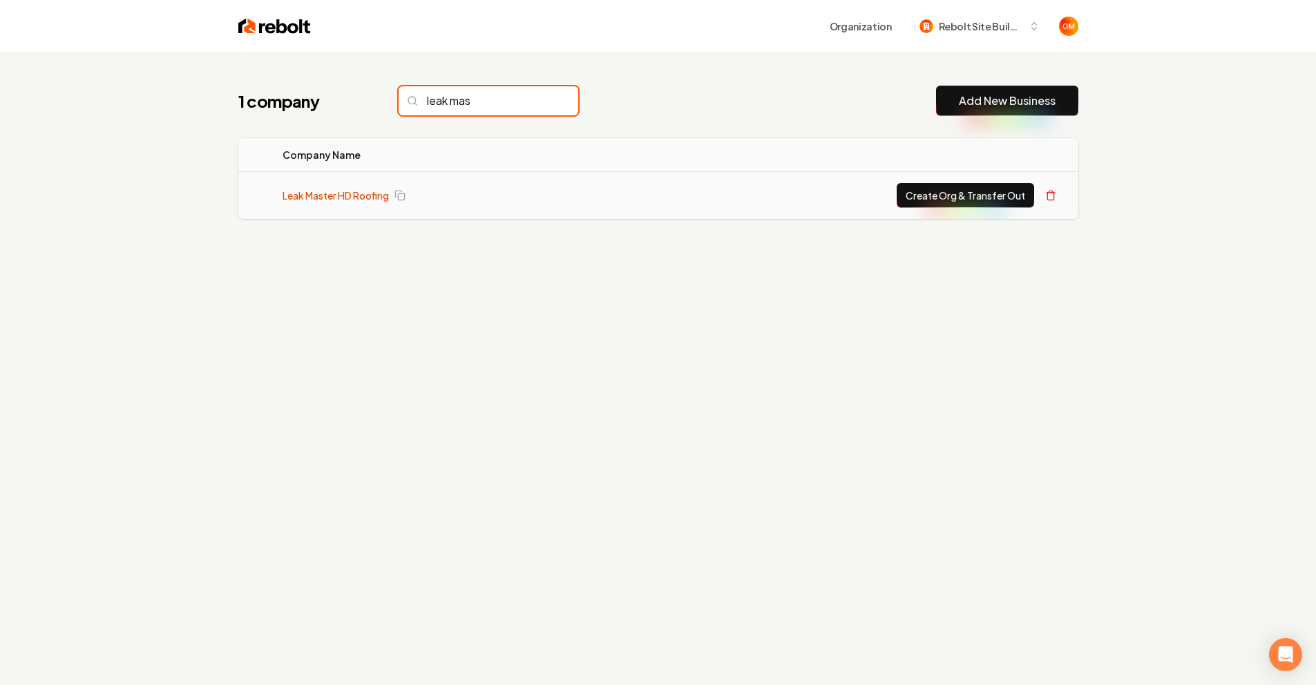
type input "leak mas"
click at [307, 195] on link "Leak Master HD Roofing" at bounding box center [336, 196] width 106 height 14
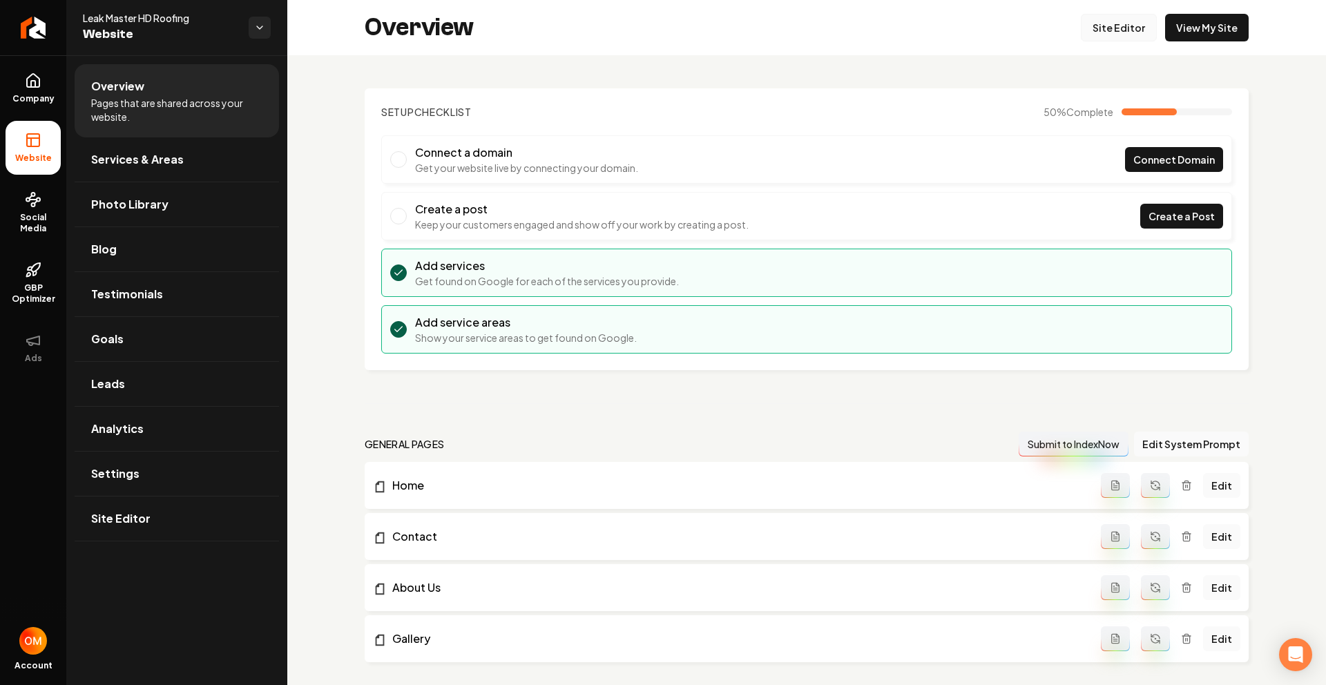
click at [1098, 35] on link "Site Editor" at bounding box center [1119, 28] width 76 height 28
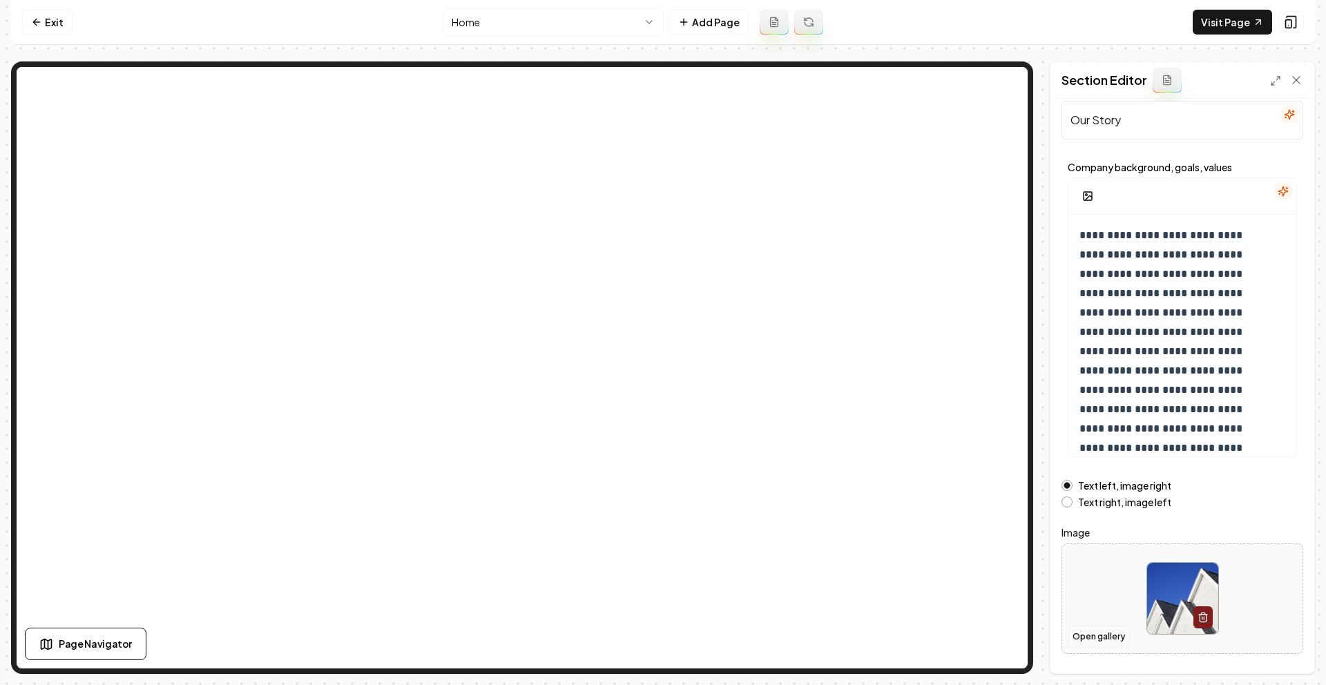
scroll to position [27, 0]
click at [1099, 631] on button "Open gallery" at bounding box center [1099, 636] width 62 height 22
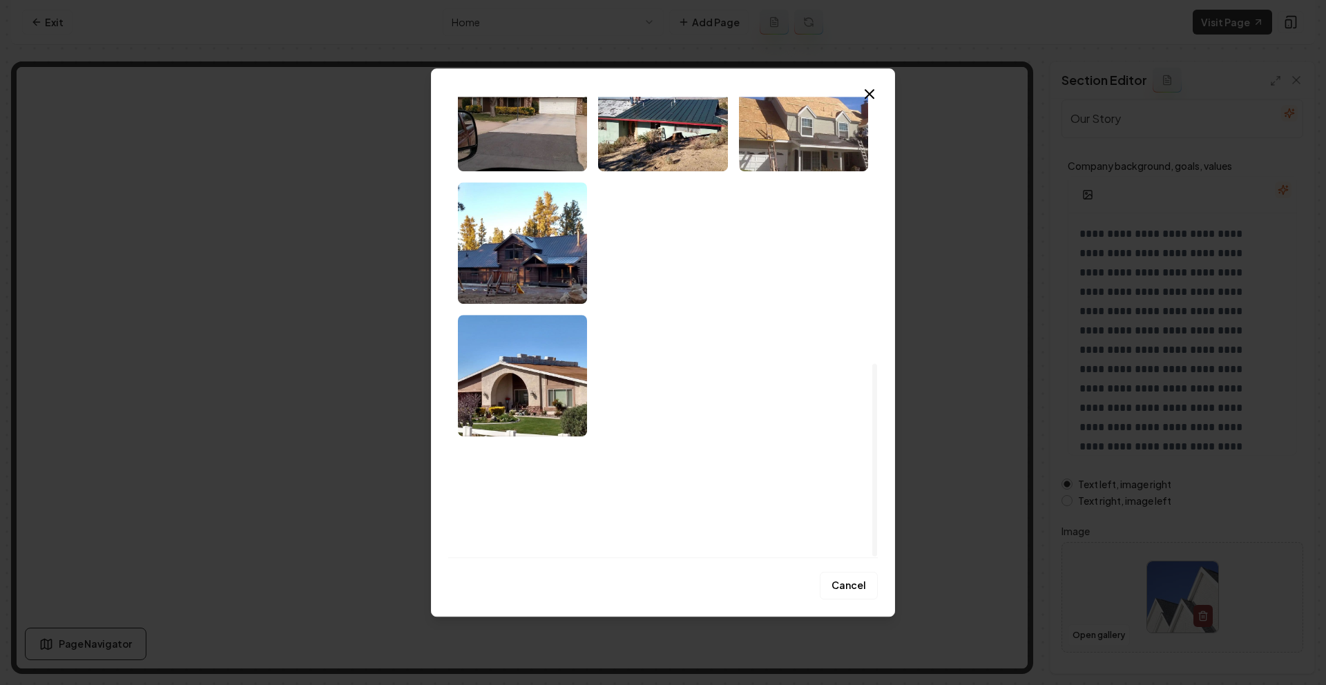
scroll to position [639, 0]
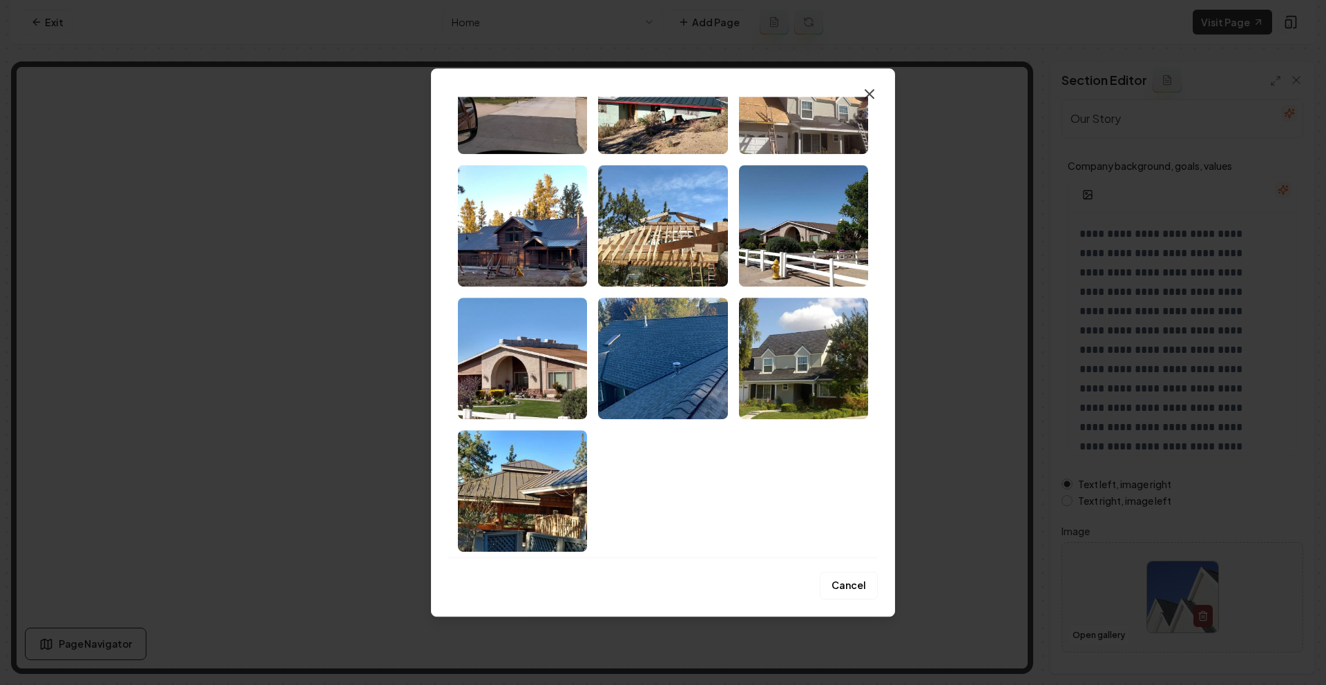
click at [864, 99] on icon "button" at bounding box center [869, 94] width 17 height 17
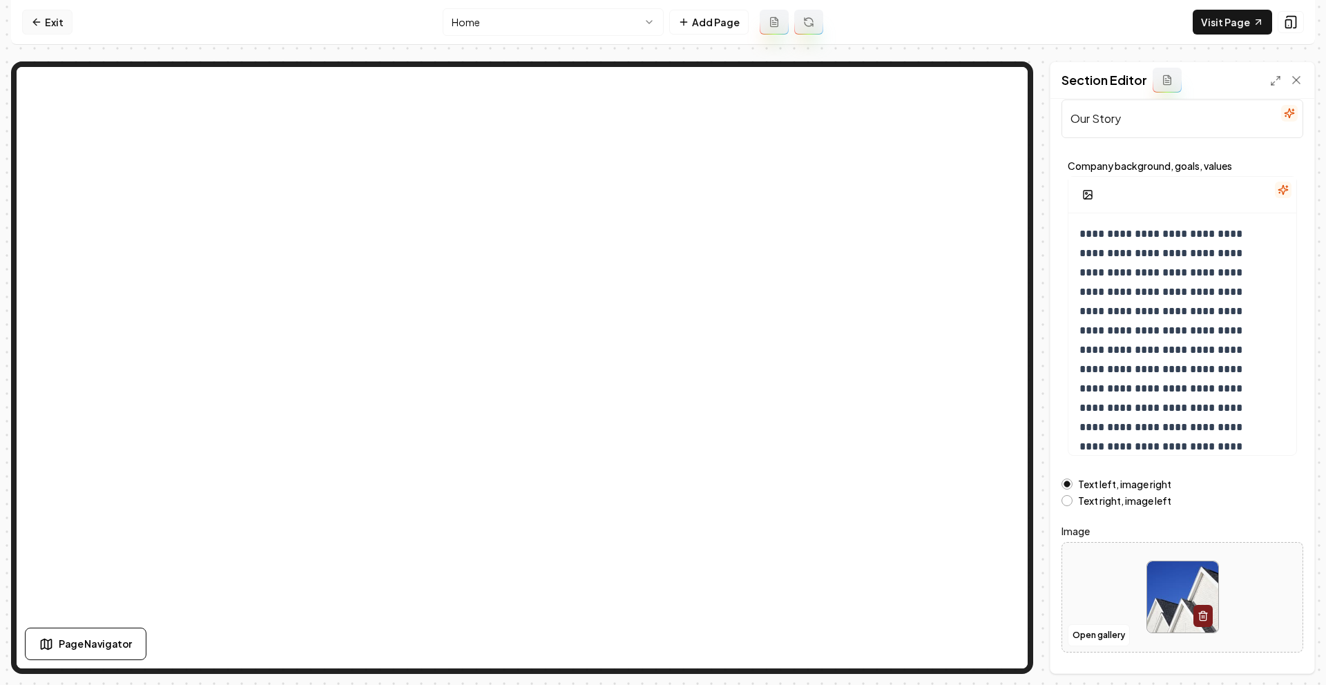
click at [39, 23] on icon at bounding box center [36, 22] width 11 height 11
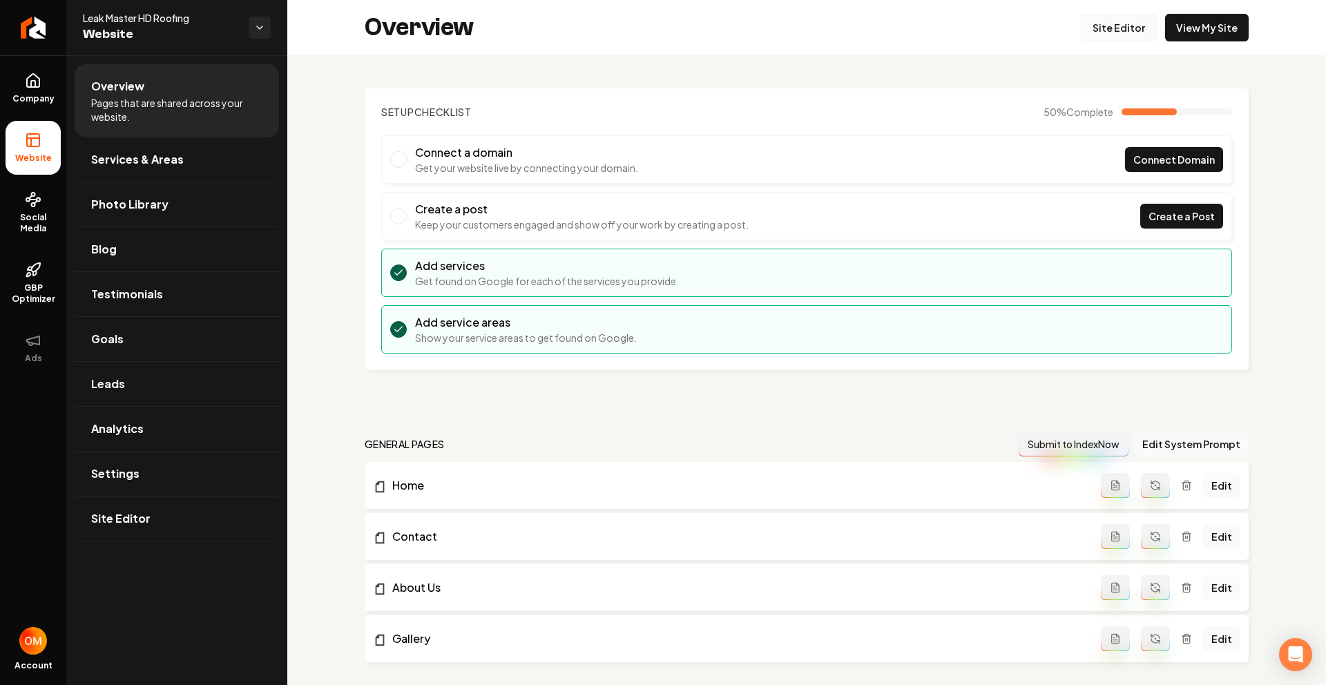
click at [1094, 27] on link "Site Editor" at bounding box center [1119, 28] width 76 height 28
